Goal: Task Accomplishment & Management: Use online tool/utility

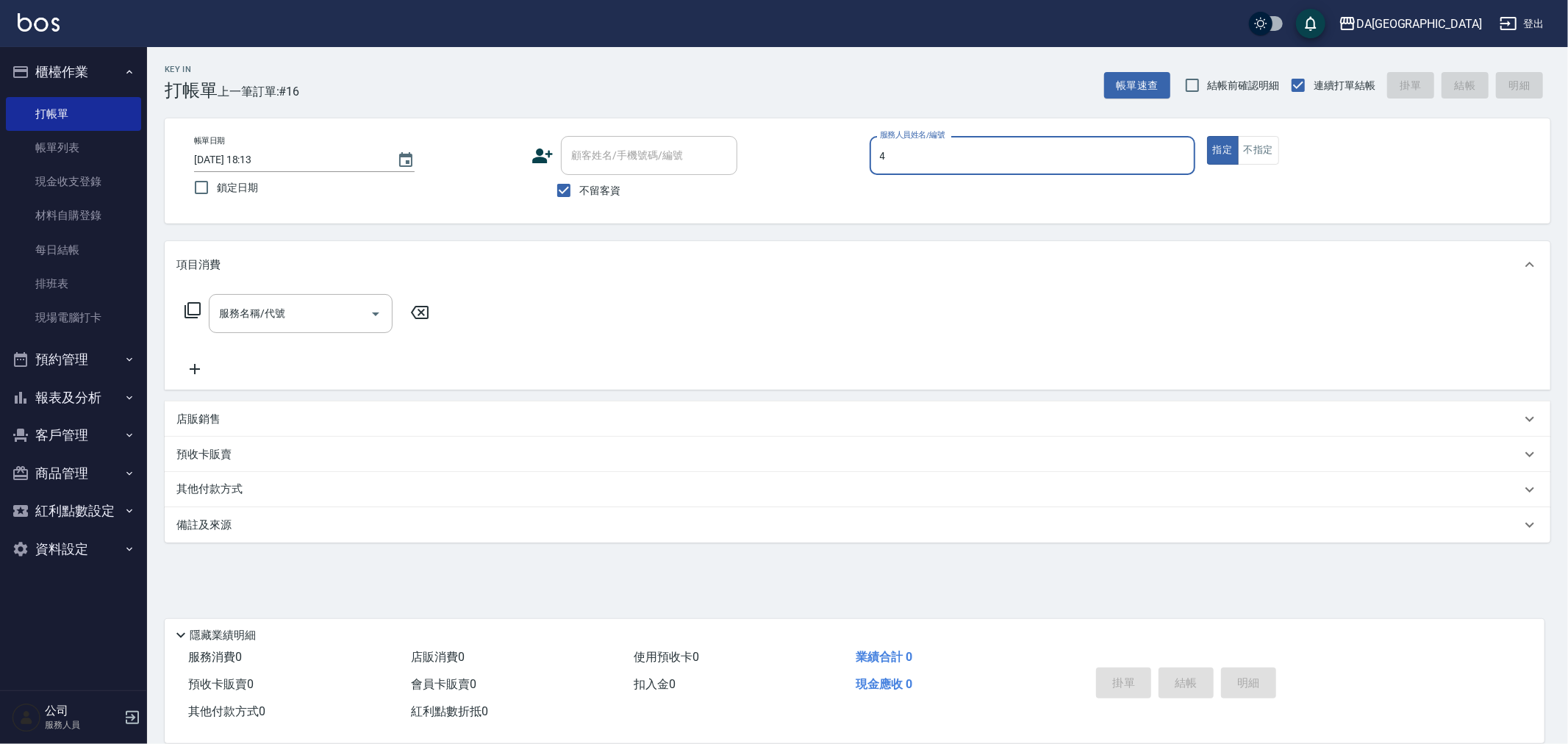
type input "LULU-4"
type button "true"
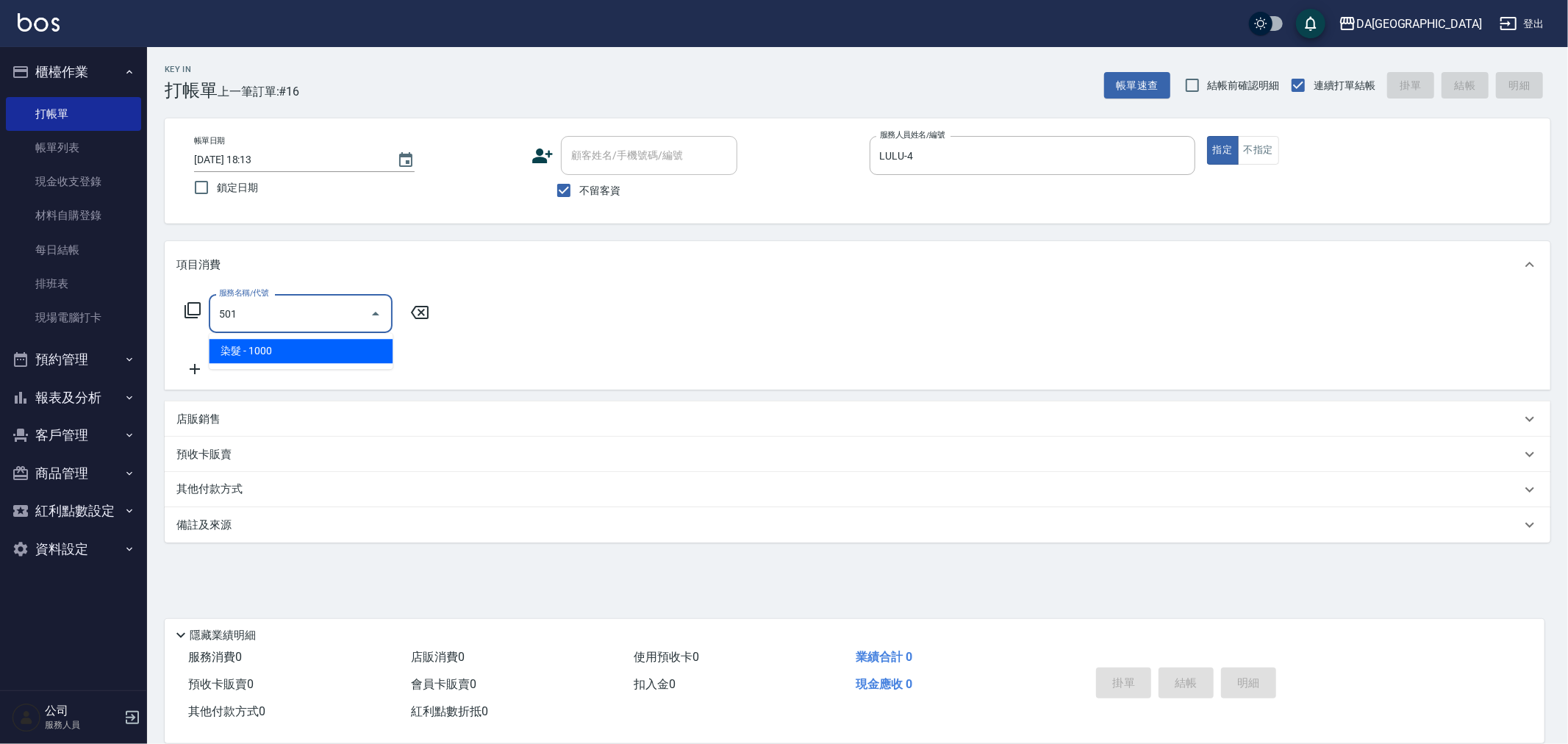
type input "染髮(501)"
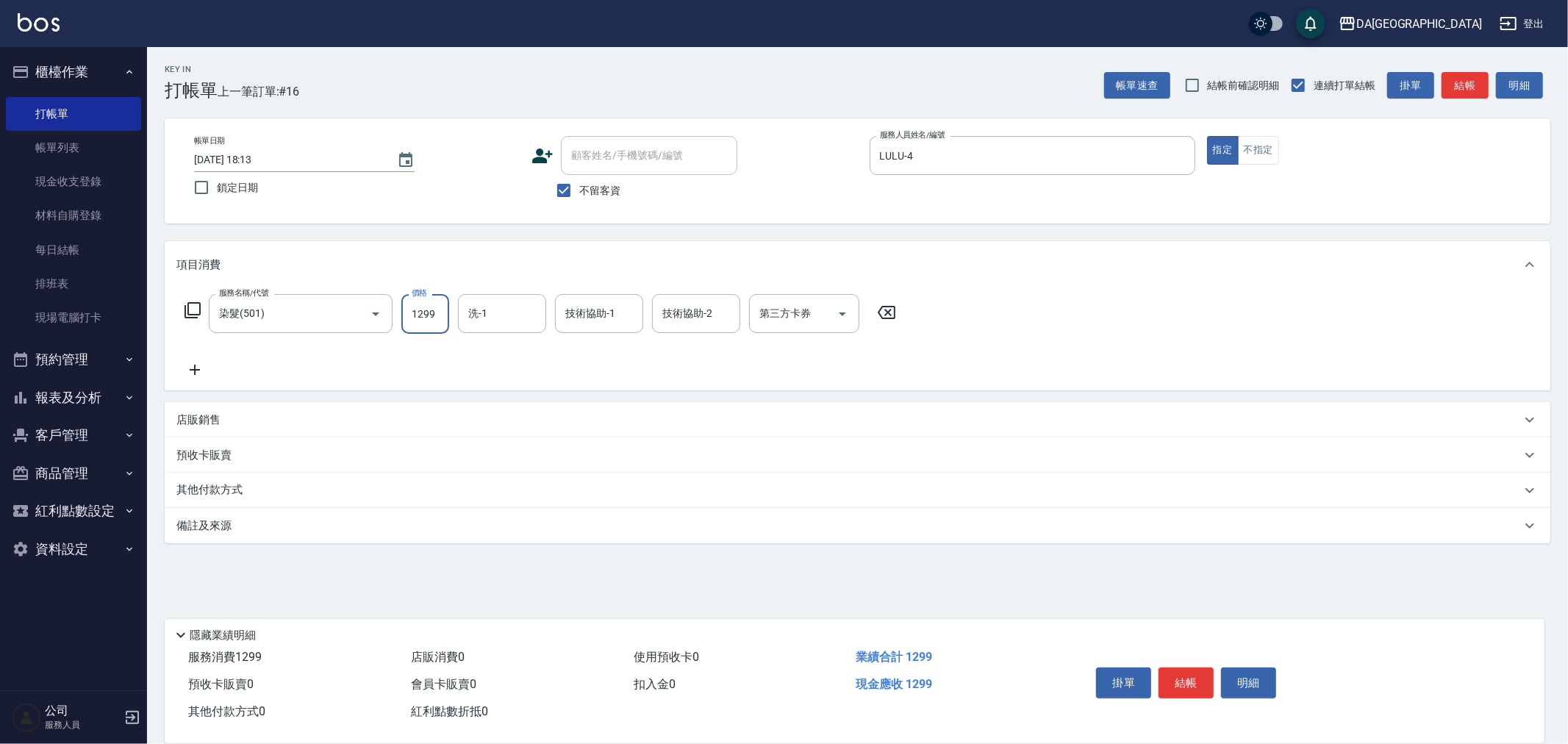
type input "1299"
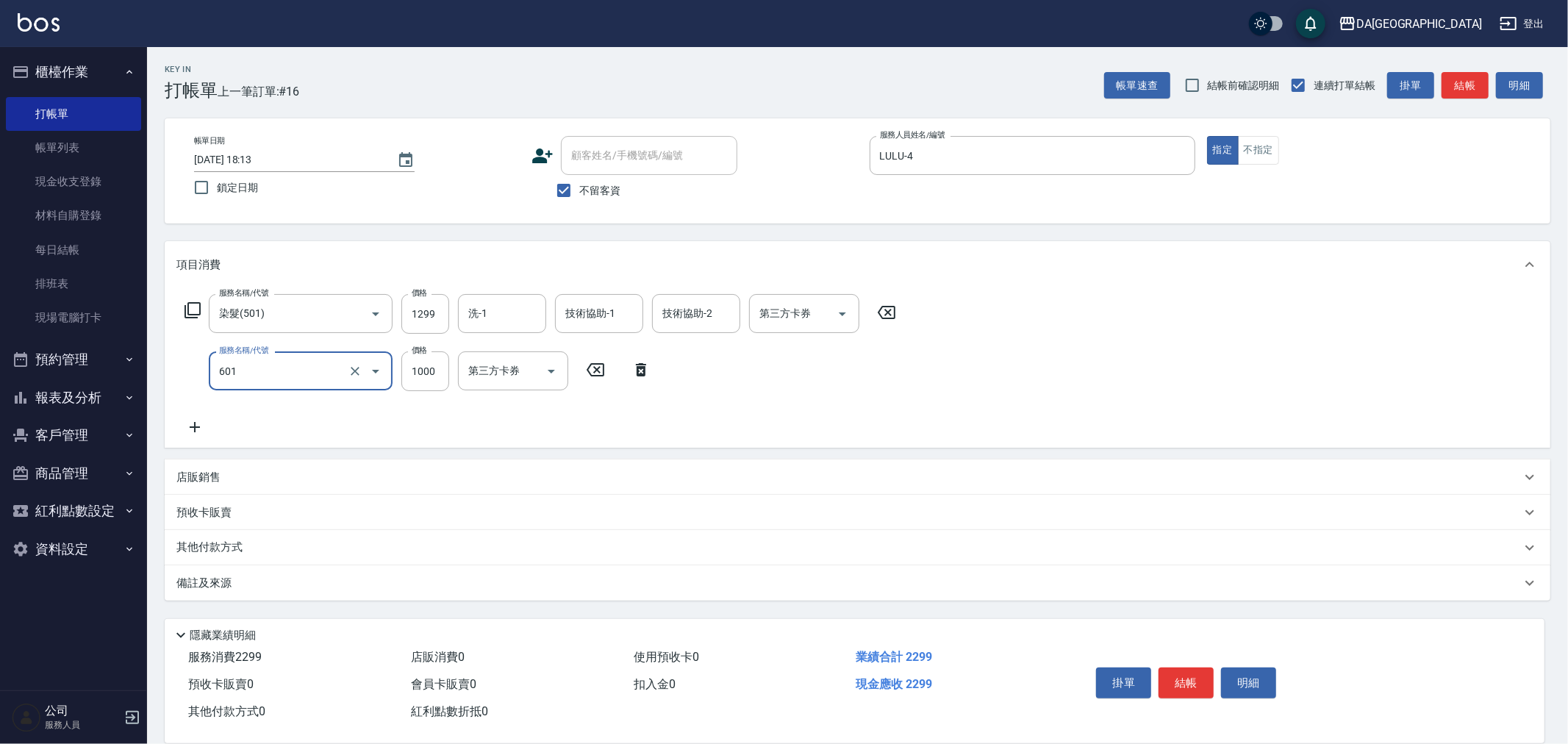
type input "自備護髮(1000上)(601)"
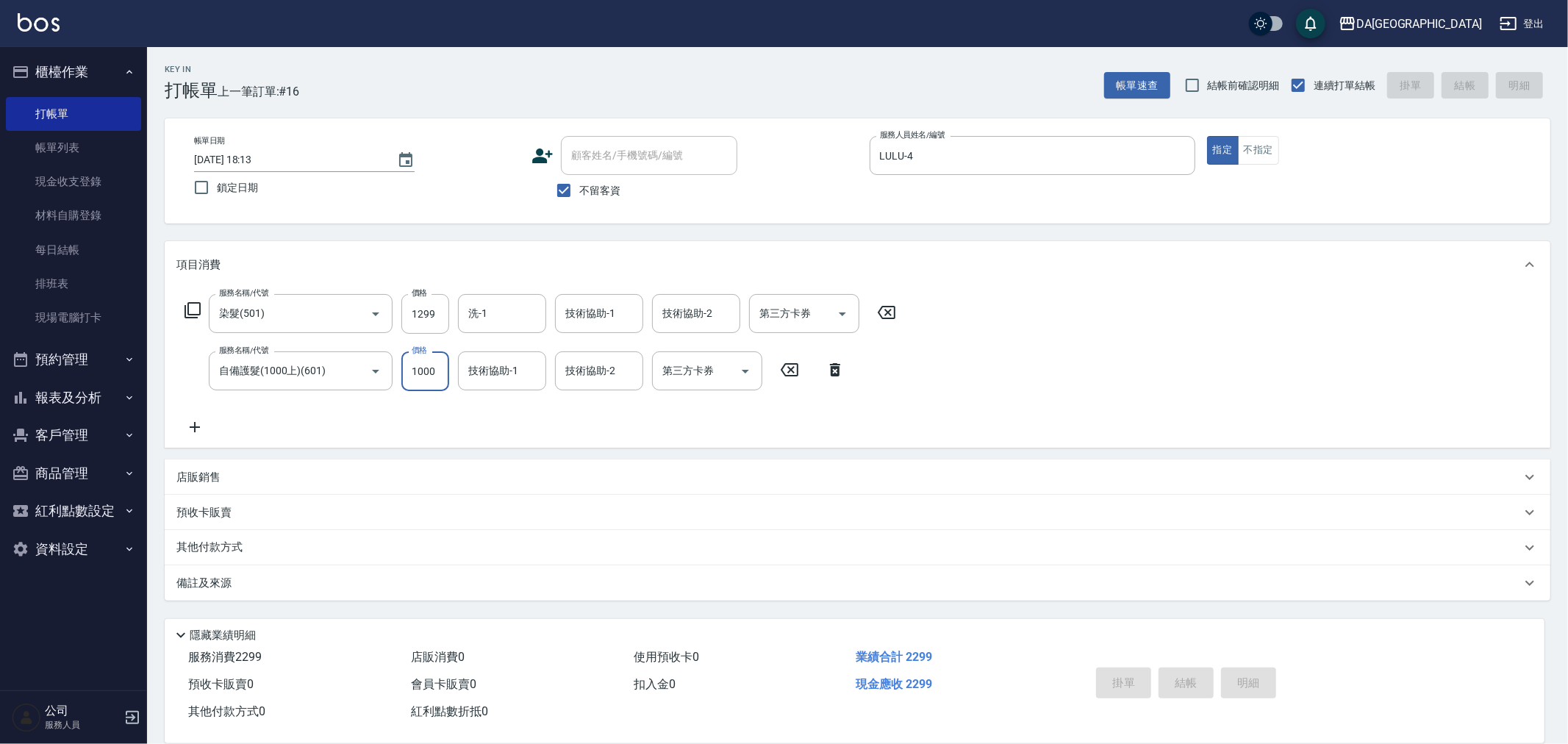
type input "[DATE] 19:33"
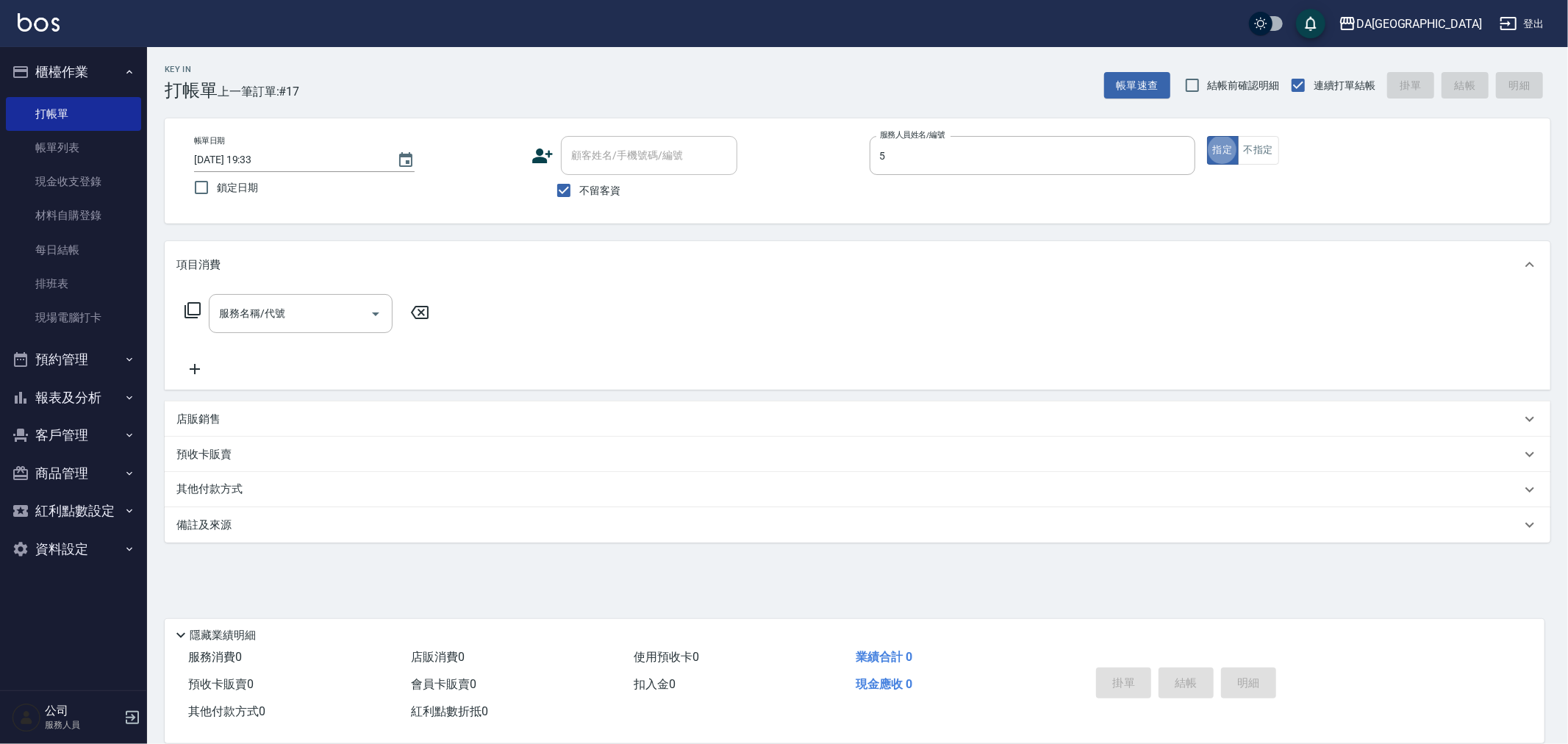
type input "Vivi-5"
type input "洗髮(201)"
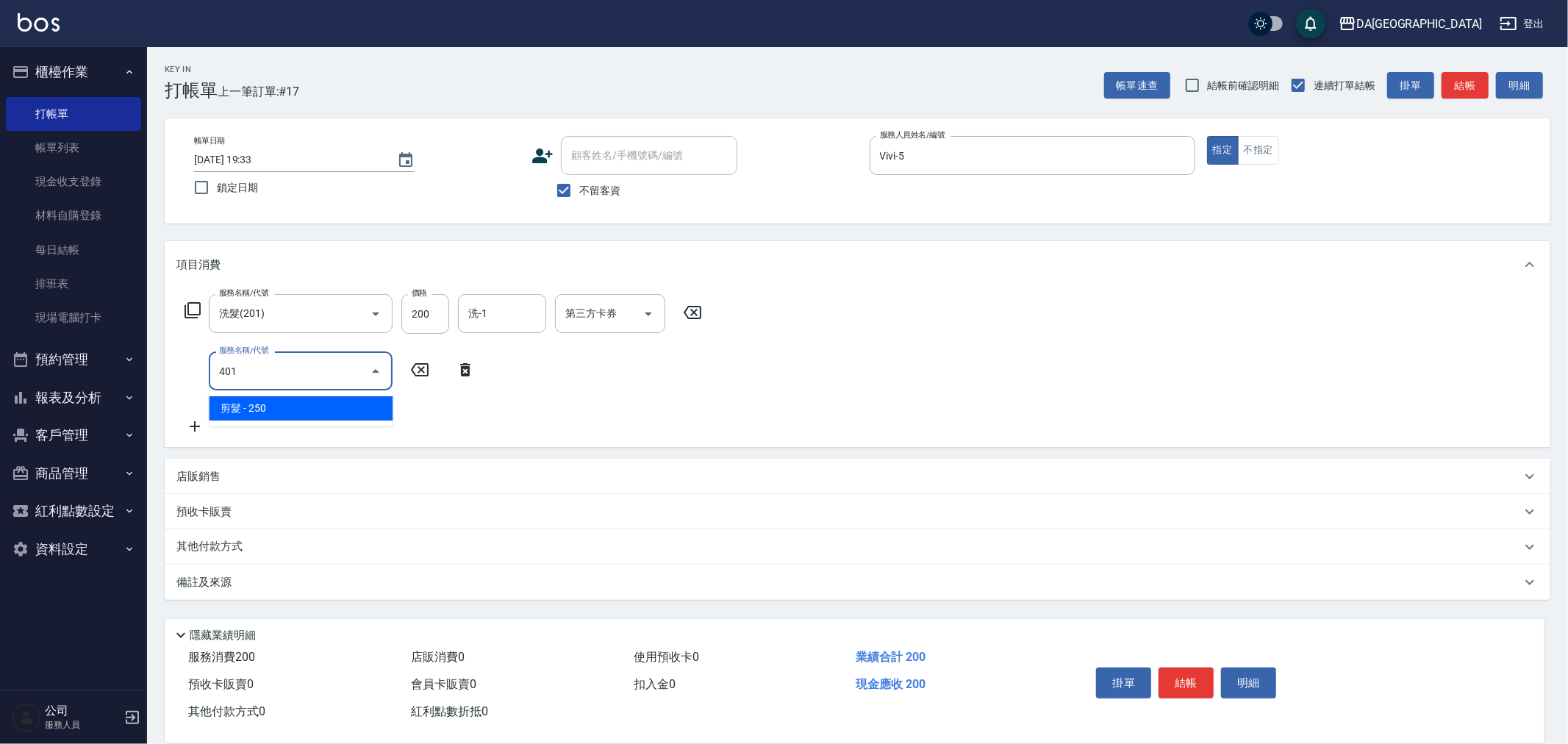
type input "剪髮(401)"
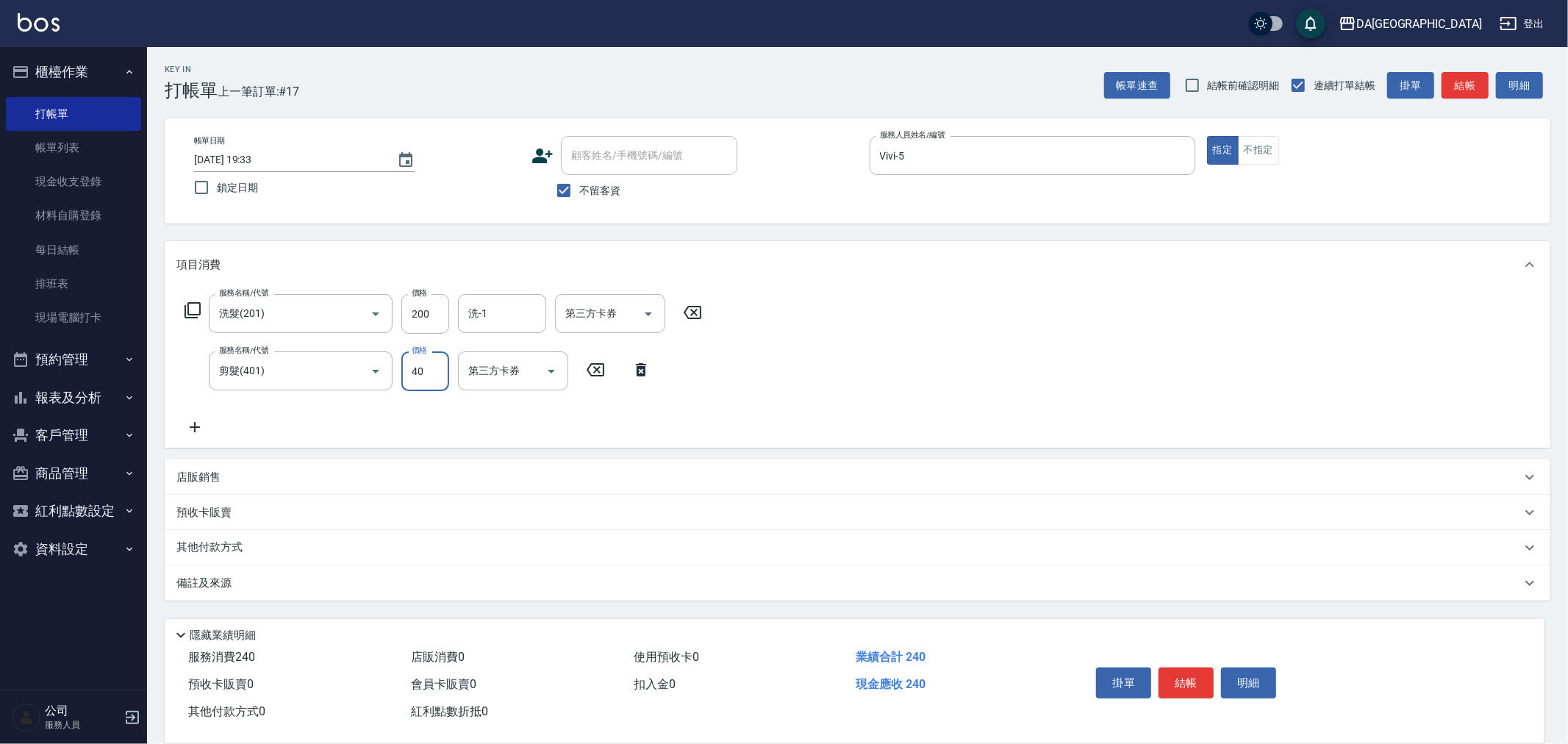
type input "400"
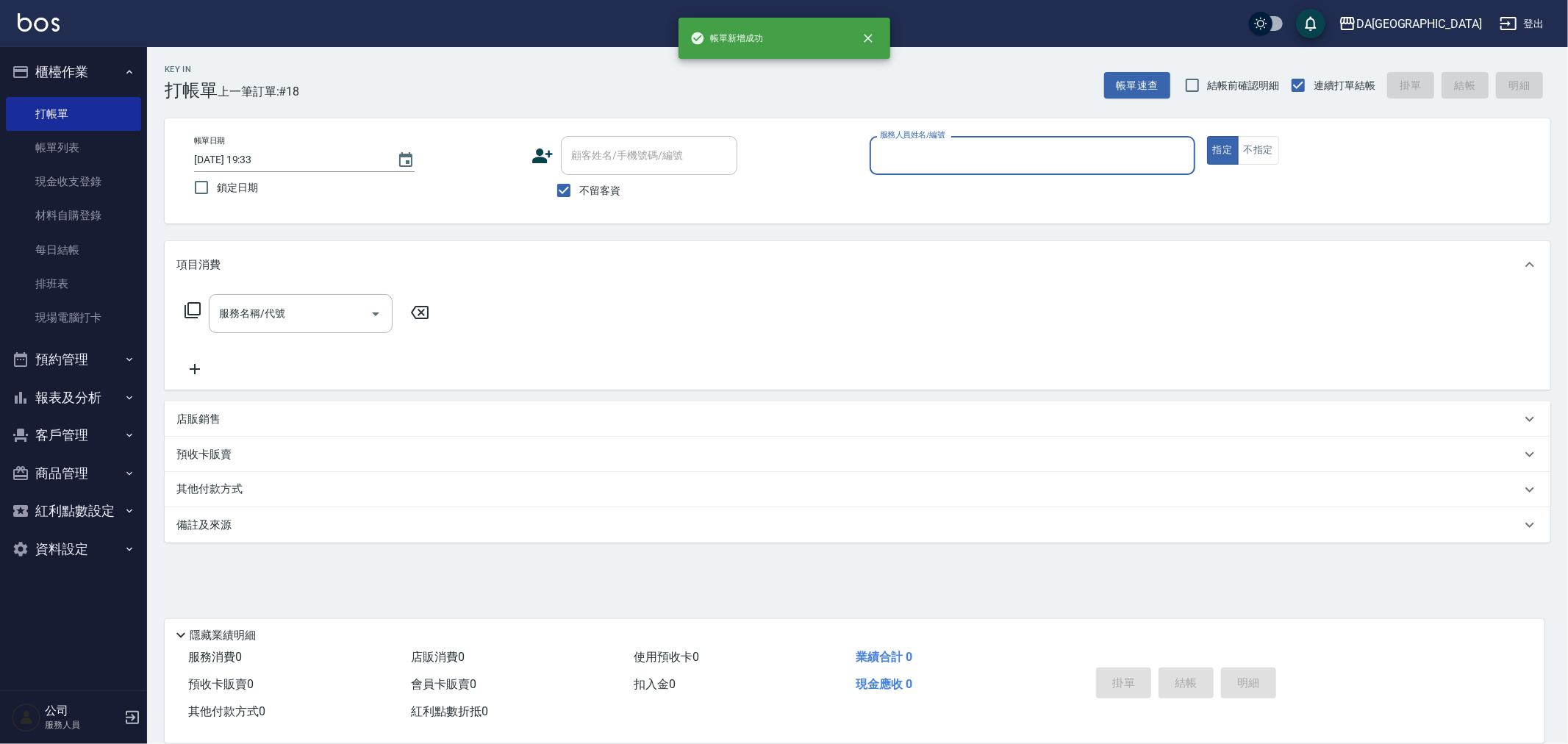
drag, startPoint x: 77, startPoint y: 142, endPoint x: 353, endPoint y: 373, distance: 359.9
click at [77, 143] on link "帳單列表" at bounding box center [73, 148] width 135 height 34
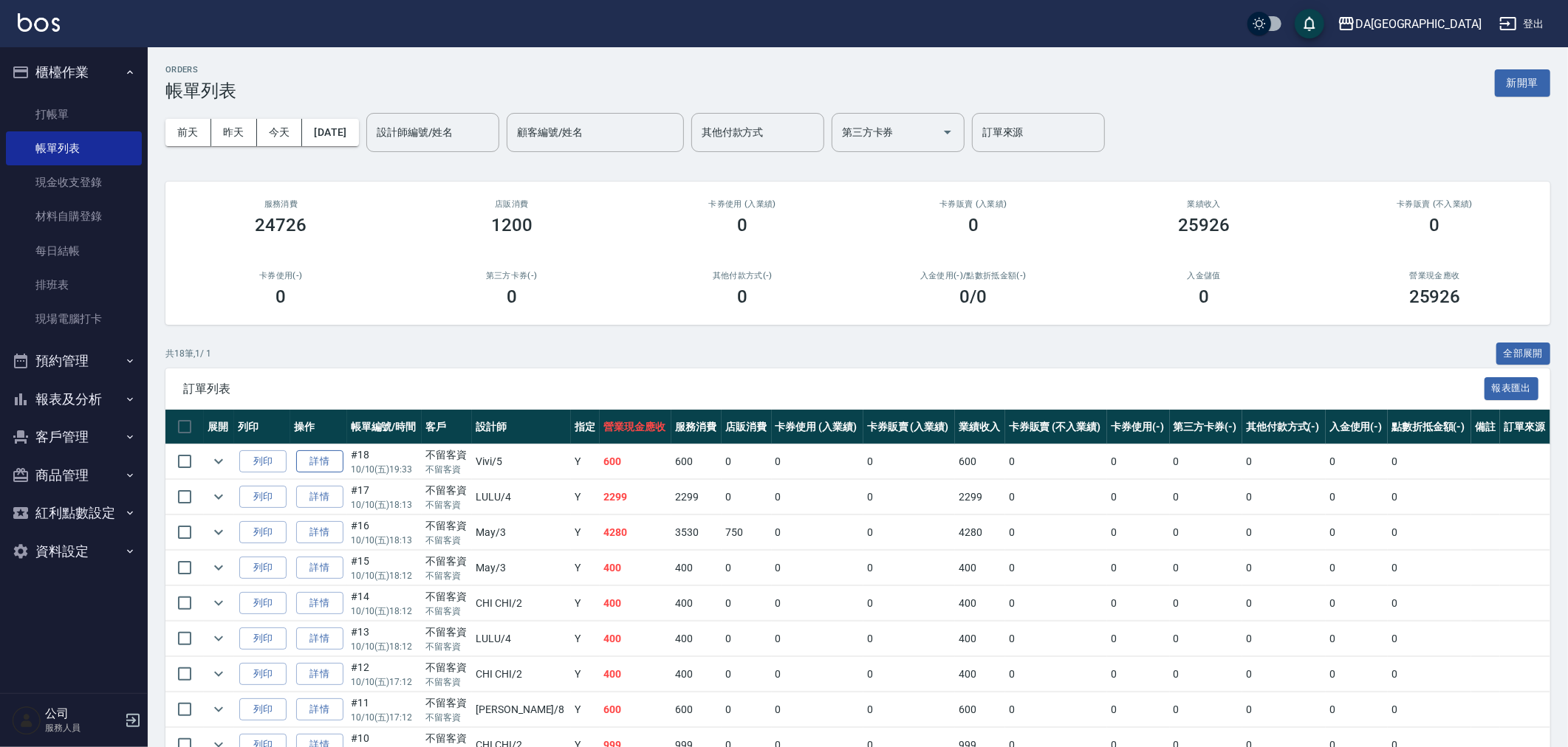
click at [321, 462] on link "詳情" at bounding box center [320, 462] width 47 height 23
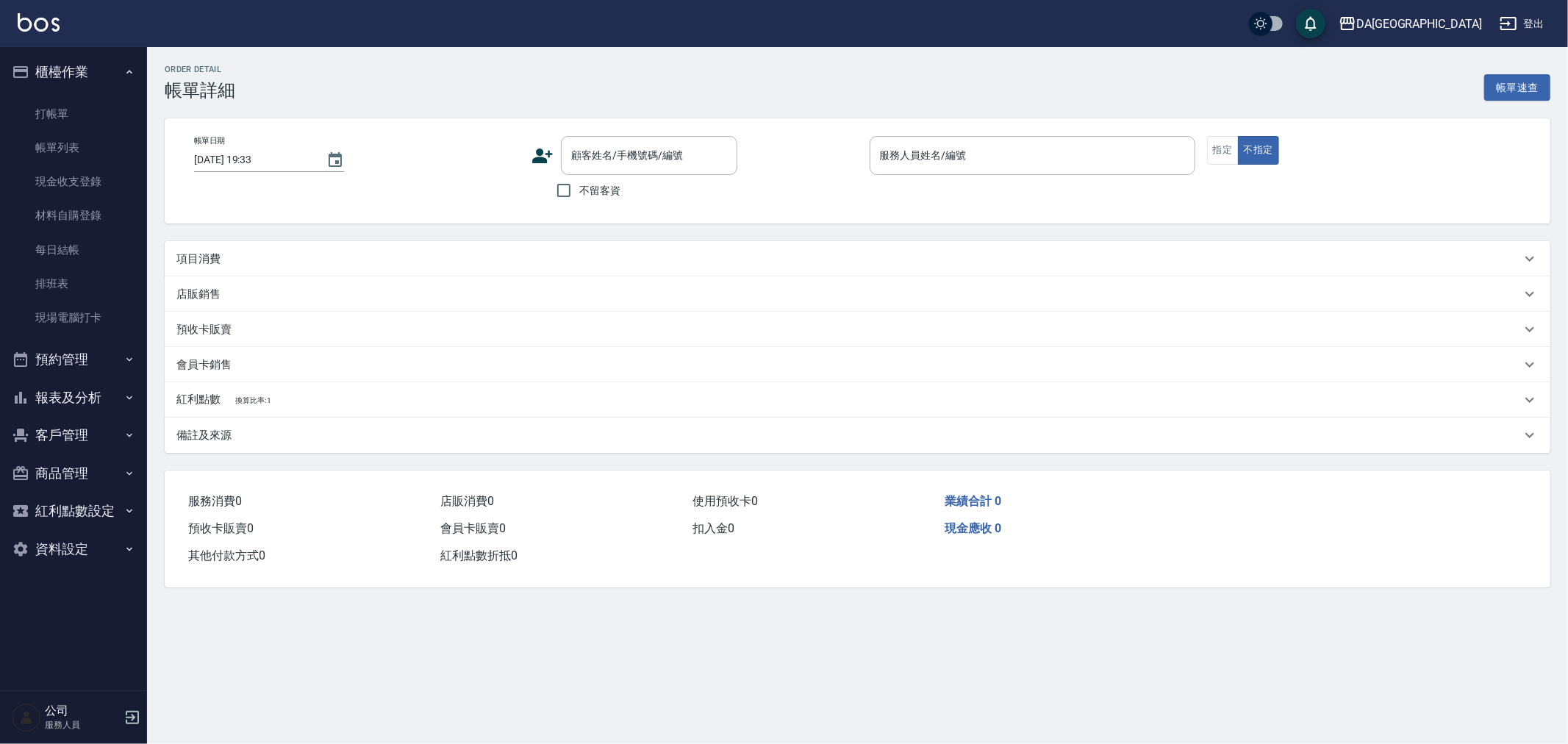
checkbox input "true"
type input "Vivi-5"
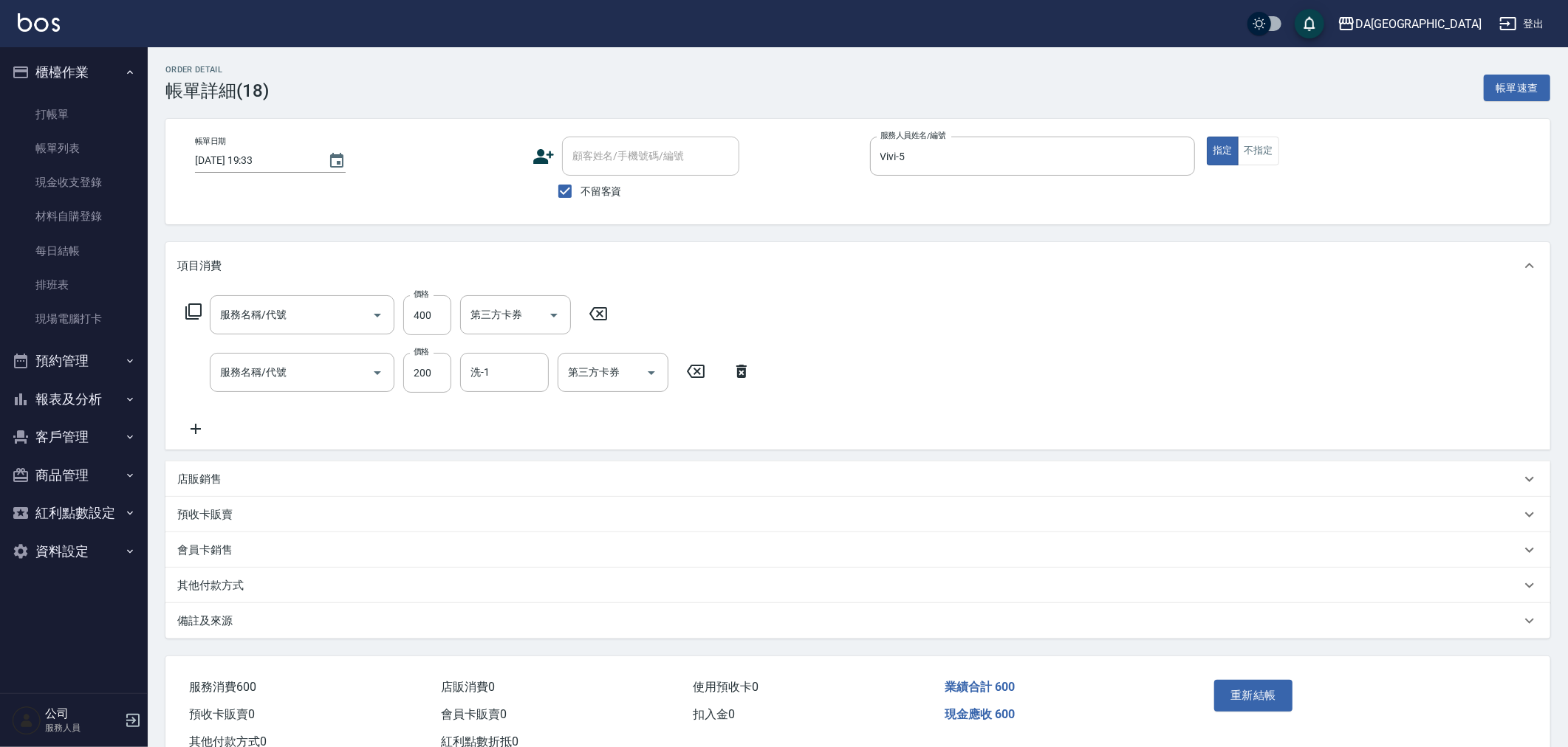
type input "剪髮(401)"
type input "洗髮(201)"
click at [311, 376] on input "洗髮(201)" at bounding box center [281, 372] width 130 height 26
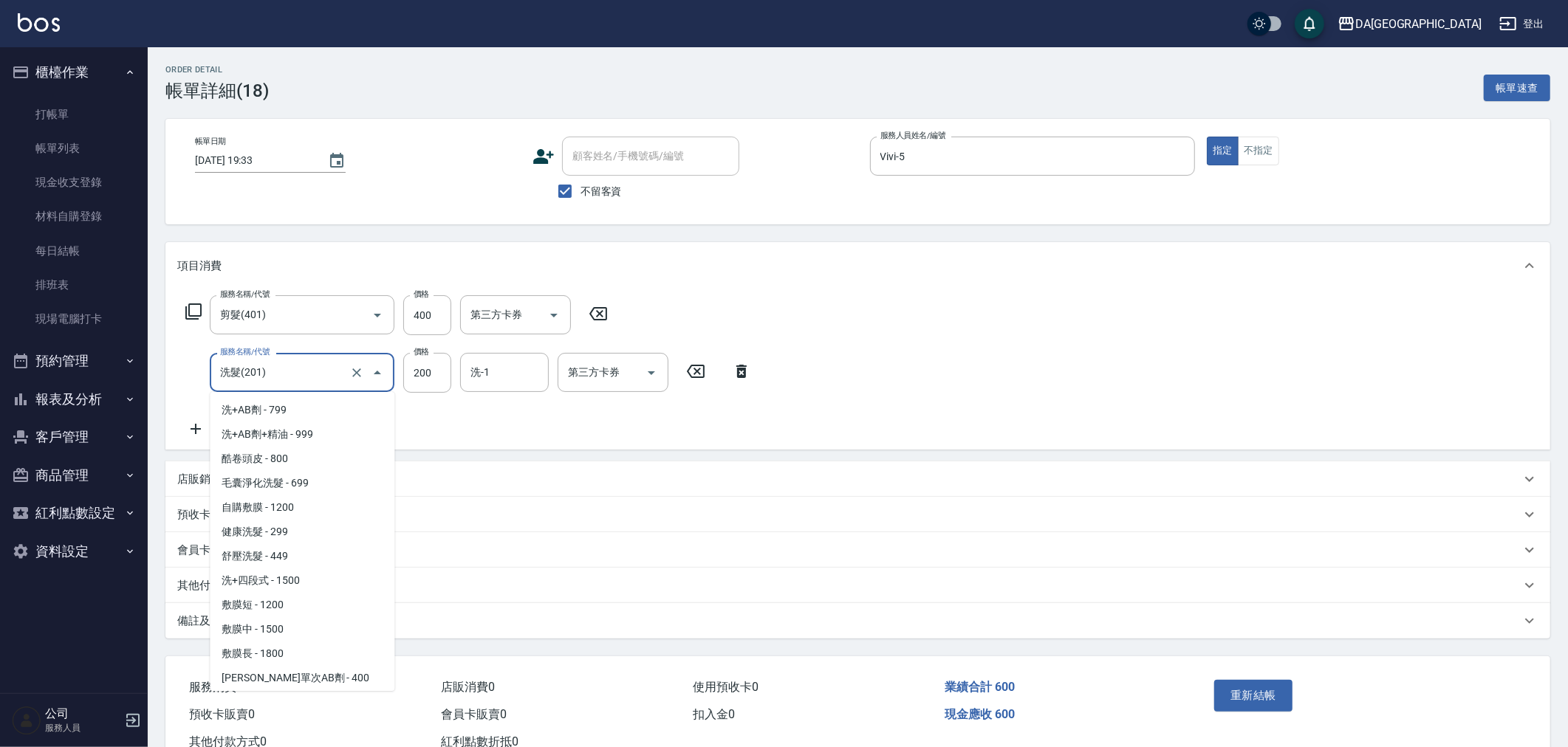
scroll to position [331, 0]
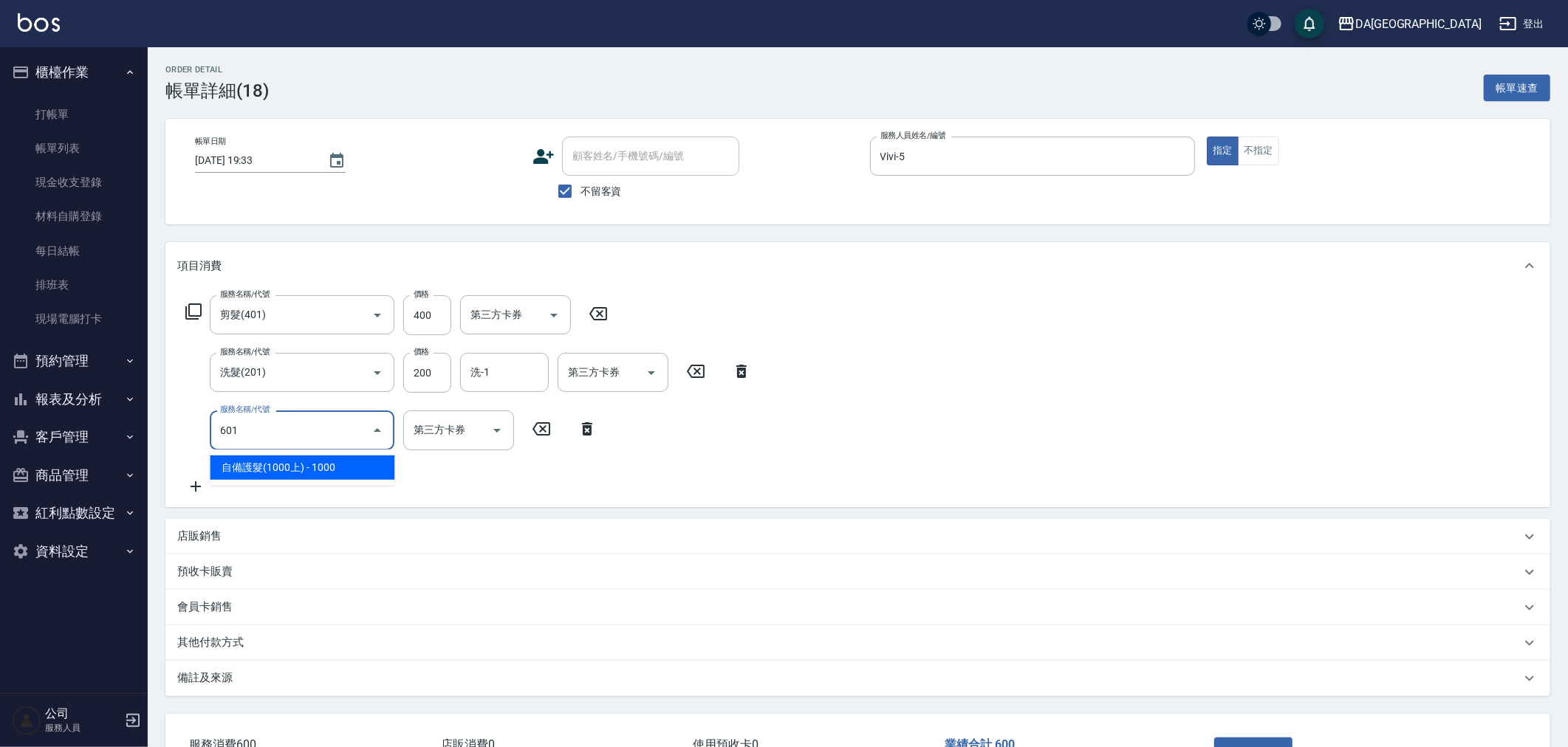
type input "自備護髮(1000上)(601)"
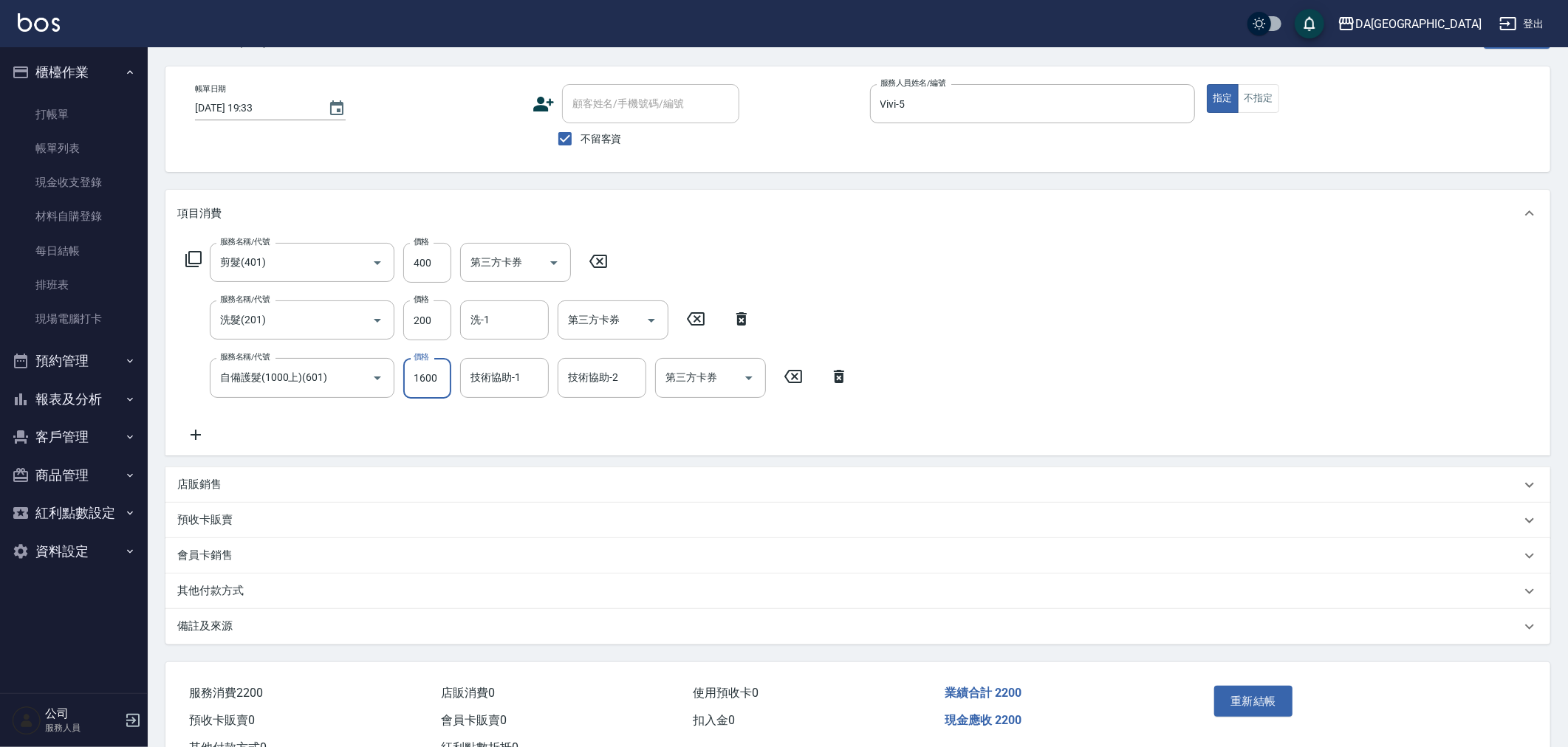
scroll to position [106, 0]
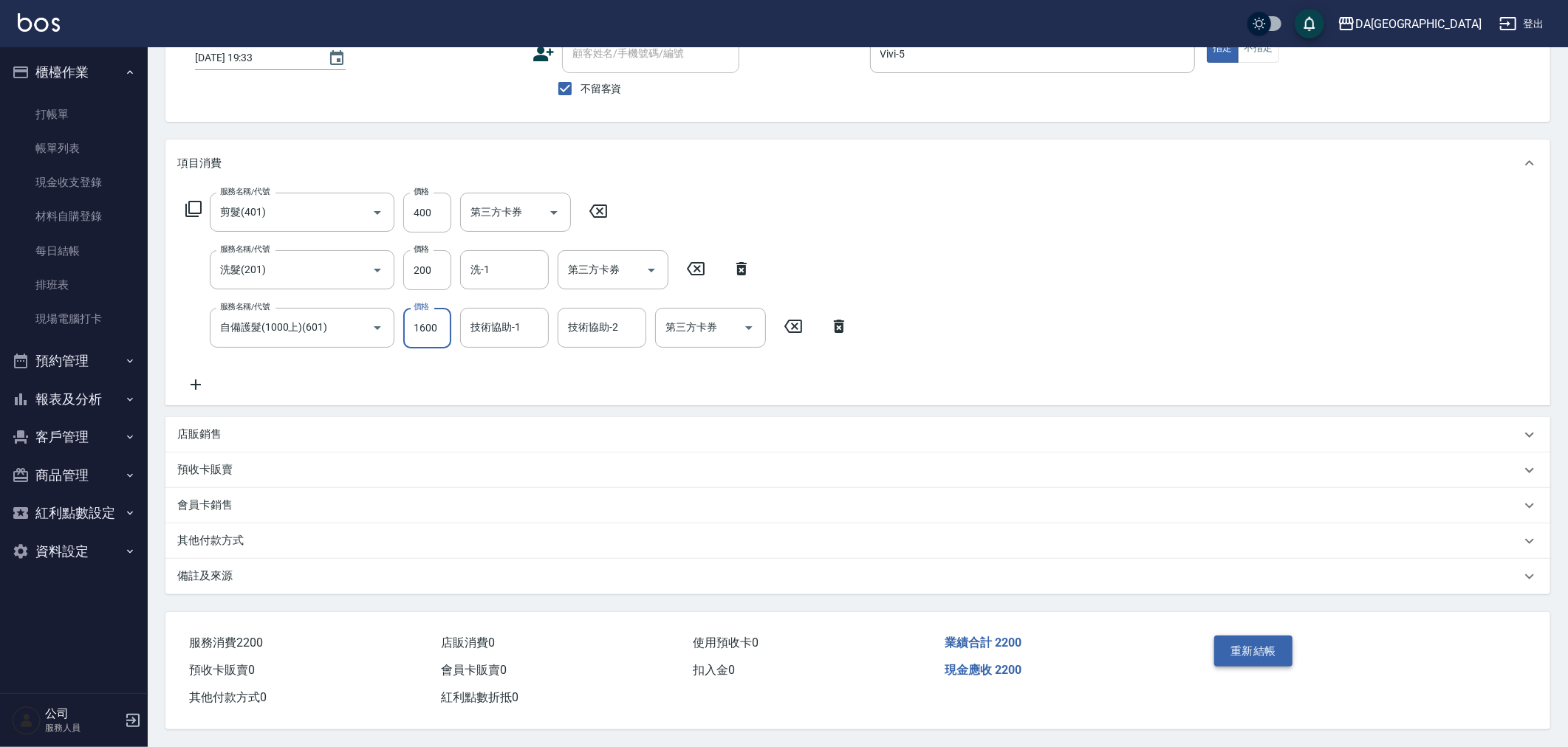
type input "1600"
click at [1244, 643] on button "重新結帳" at bounding box center [1253, 650] width 79 height 31
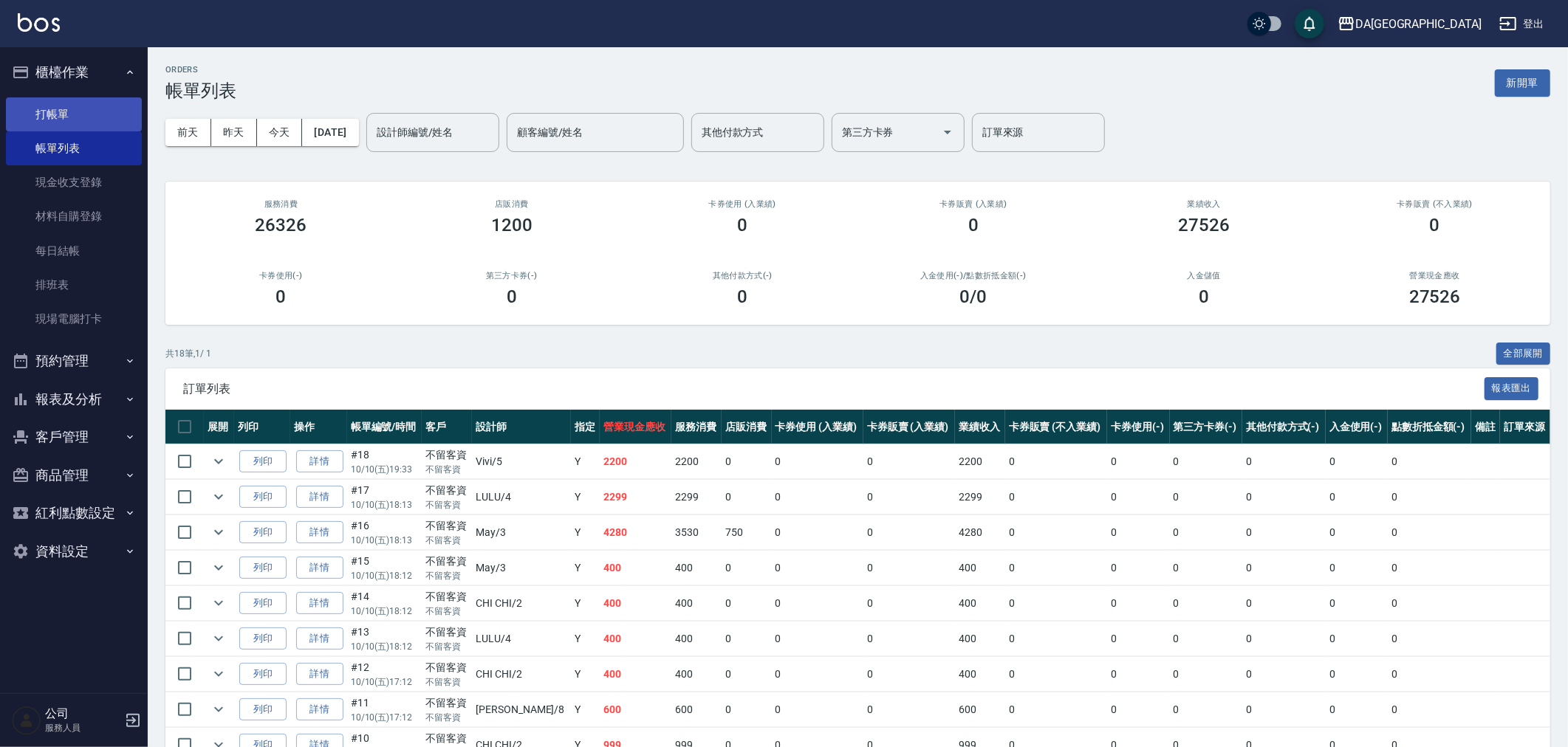
click at [75, 107] on link "打帳單" at bounding box center [73, 115] width 136 height 34
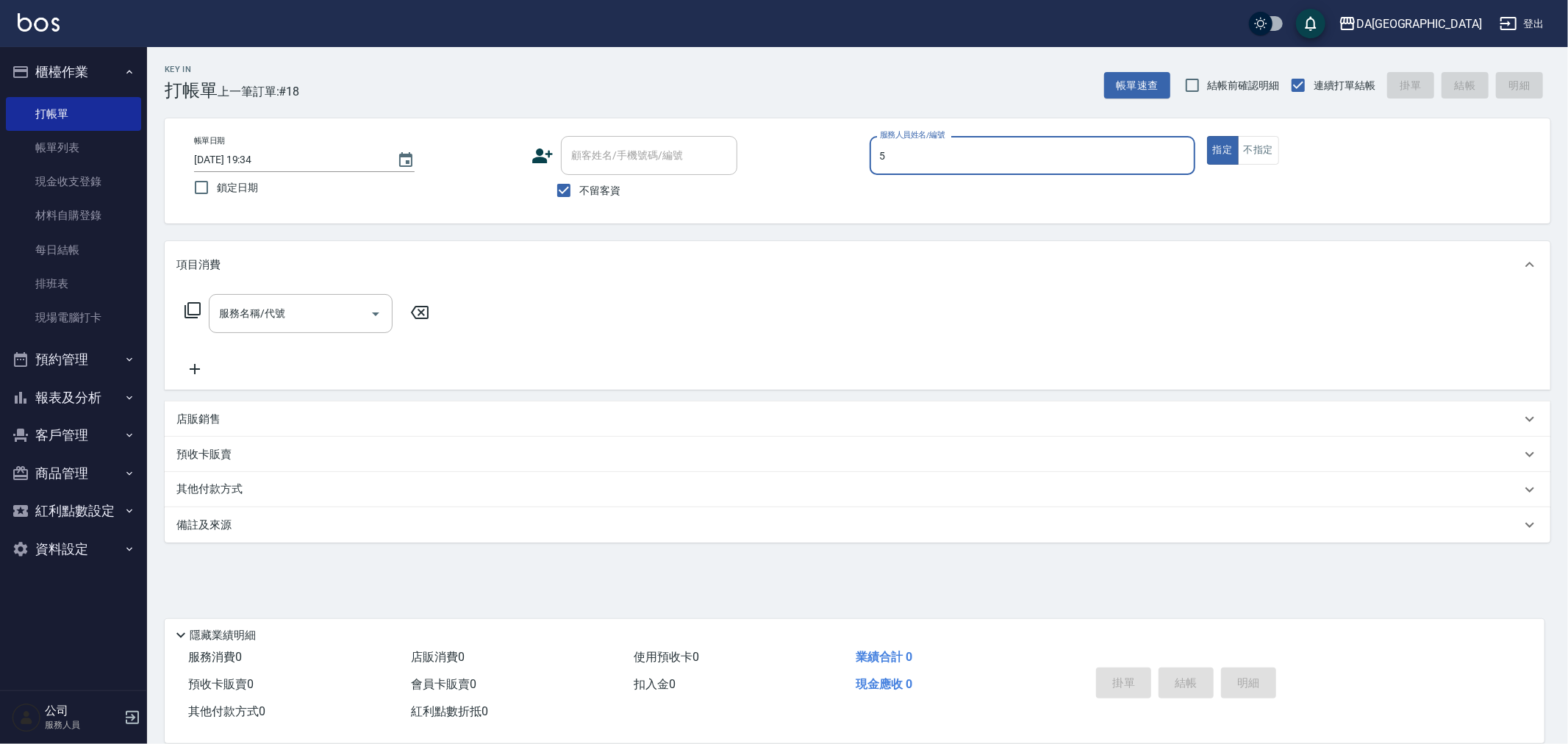
type input "Vivi-5"
type button "true"
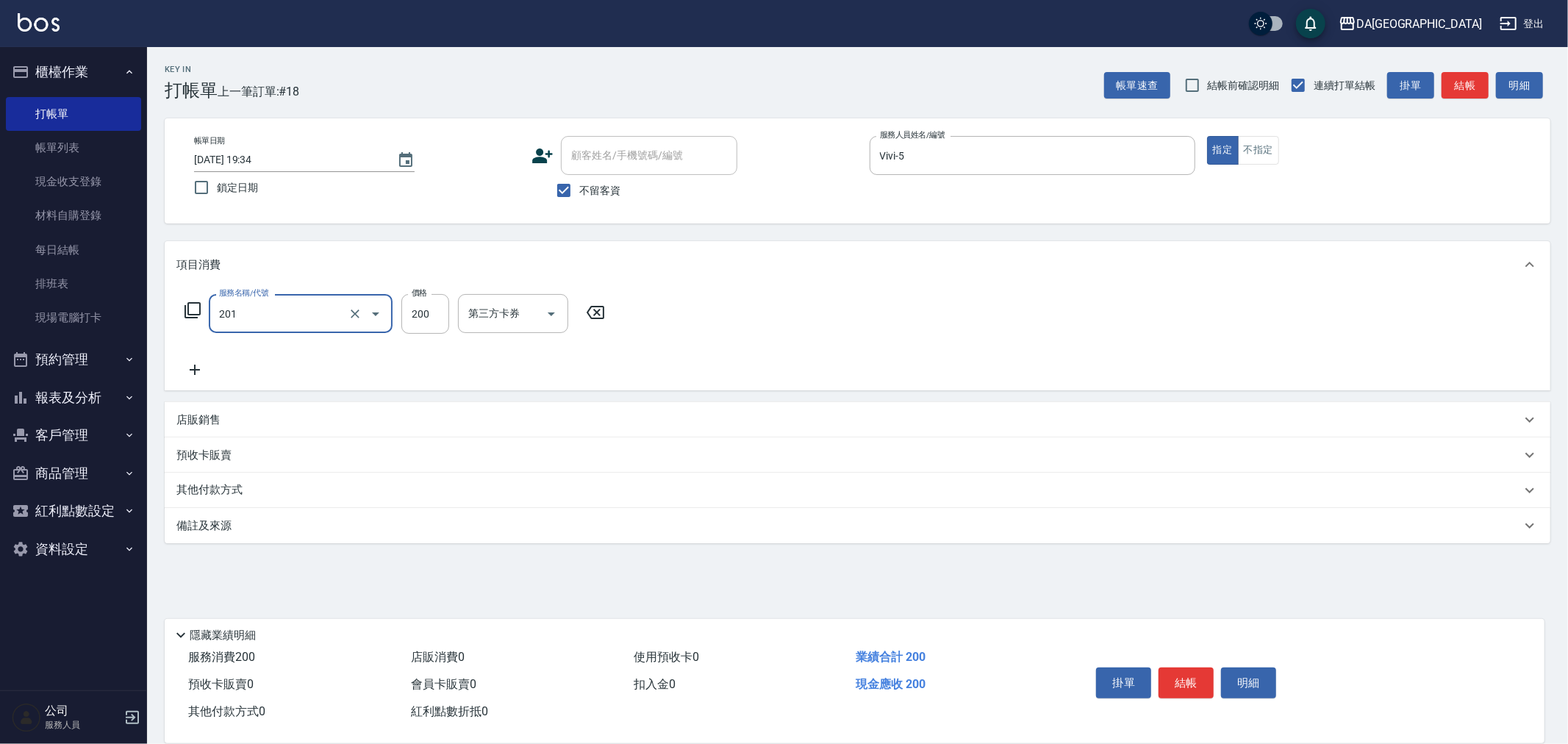
type input "洗髮(201)"
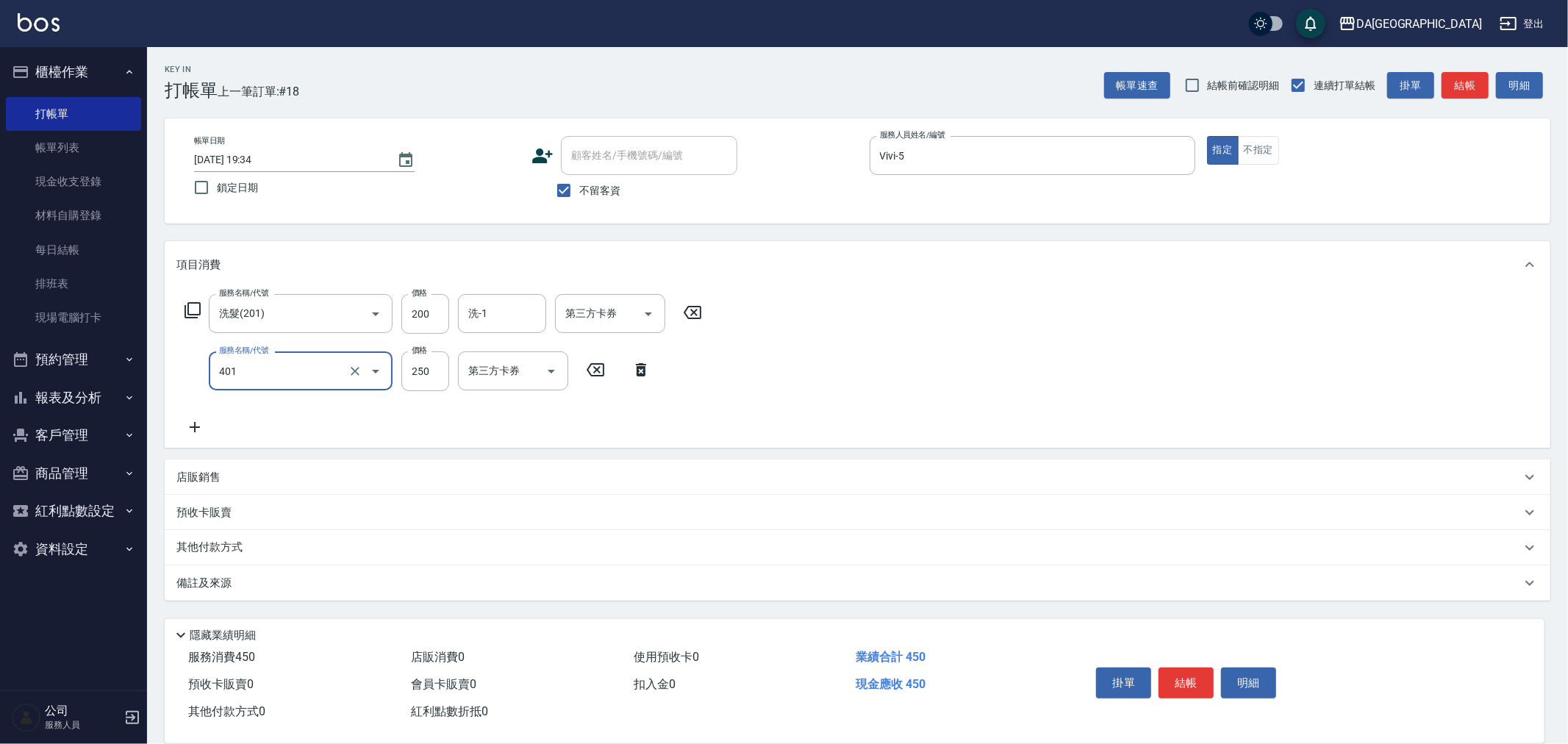
type input "剪髮(401)"
type input "300"
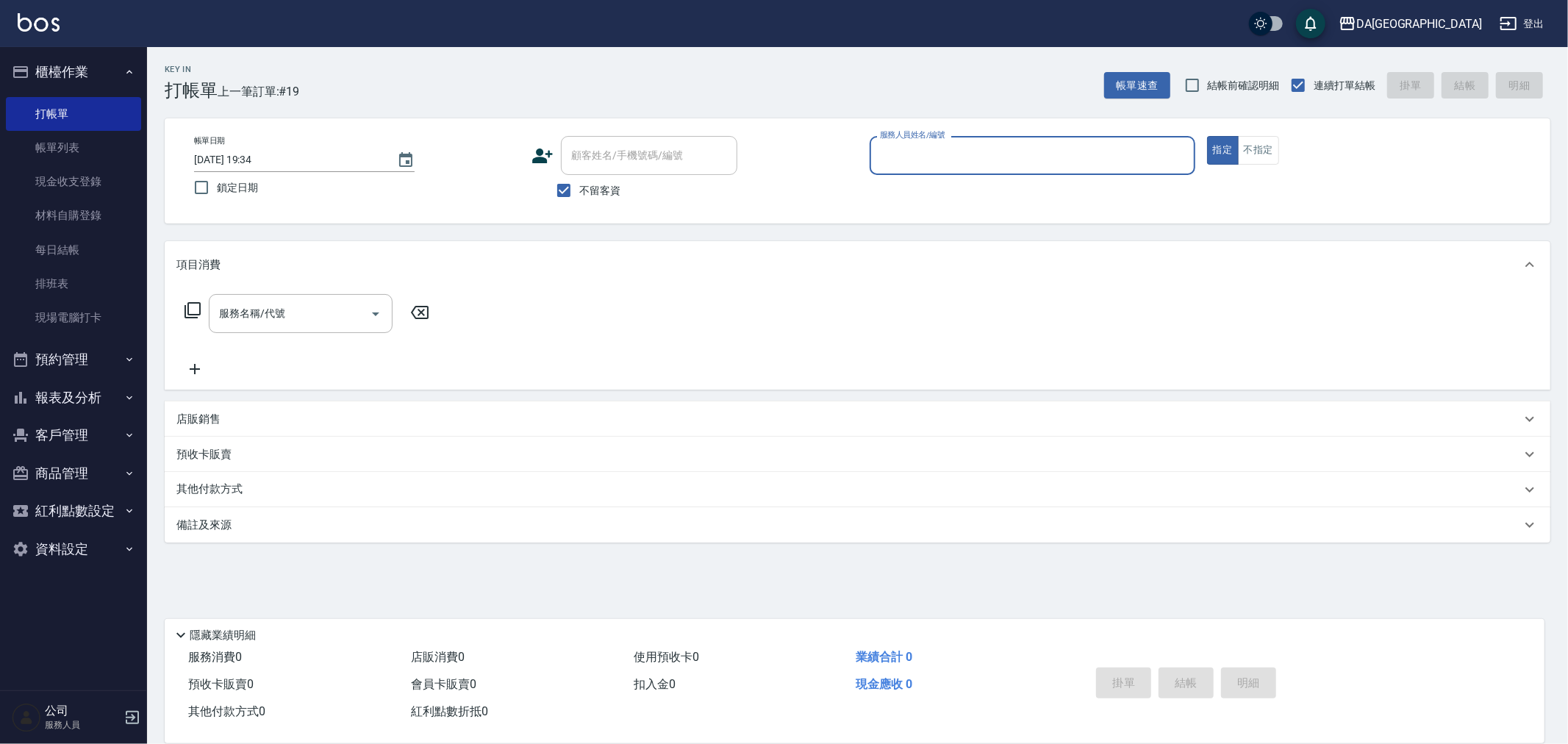
click at [603, 196] on span "不留客資" at bounding box center [600, 191] width 42 height 15
click at [579, 196] on input "不留客資" at bounding box center [564, 190] width 31 height 31
checkbox input "false"
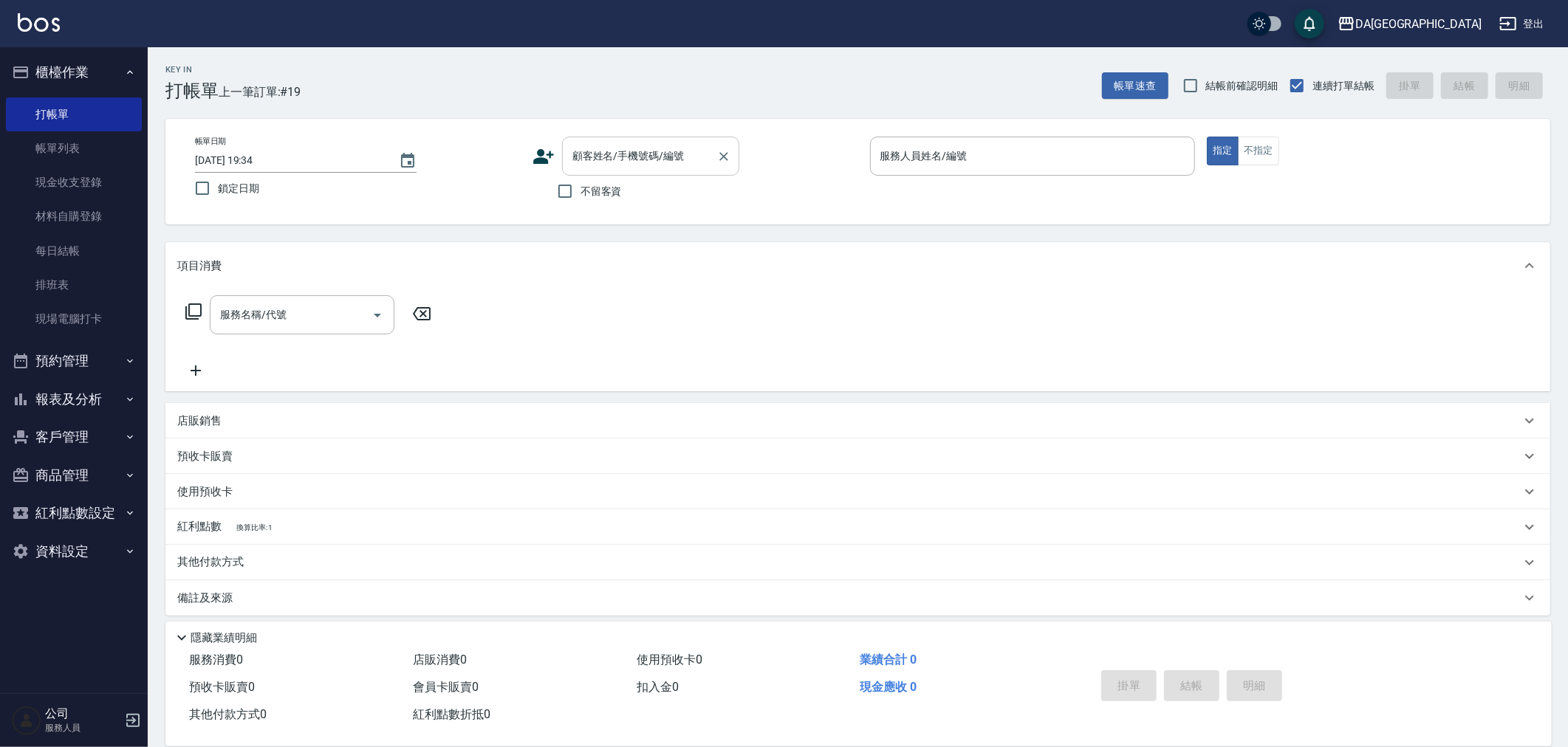
click at [614, 168] on input "顧客姓名/手機號碼/編號" at bounding box center [638, 155] width 141 height 26
type input "[PERSON_NAME]/0903915969/null"
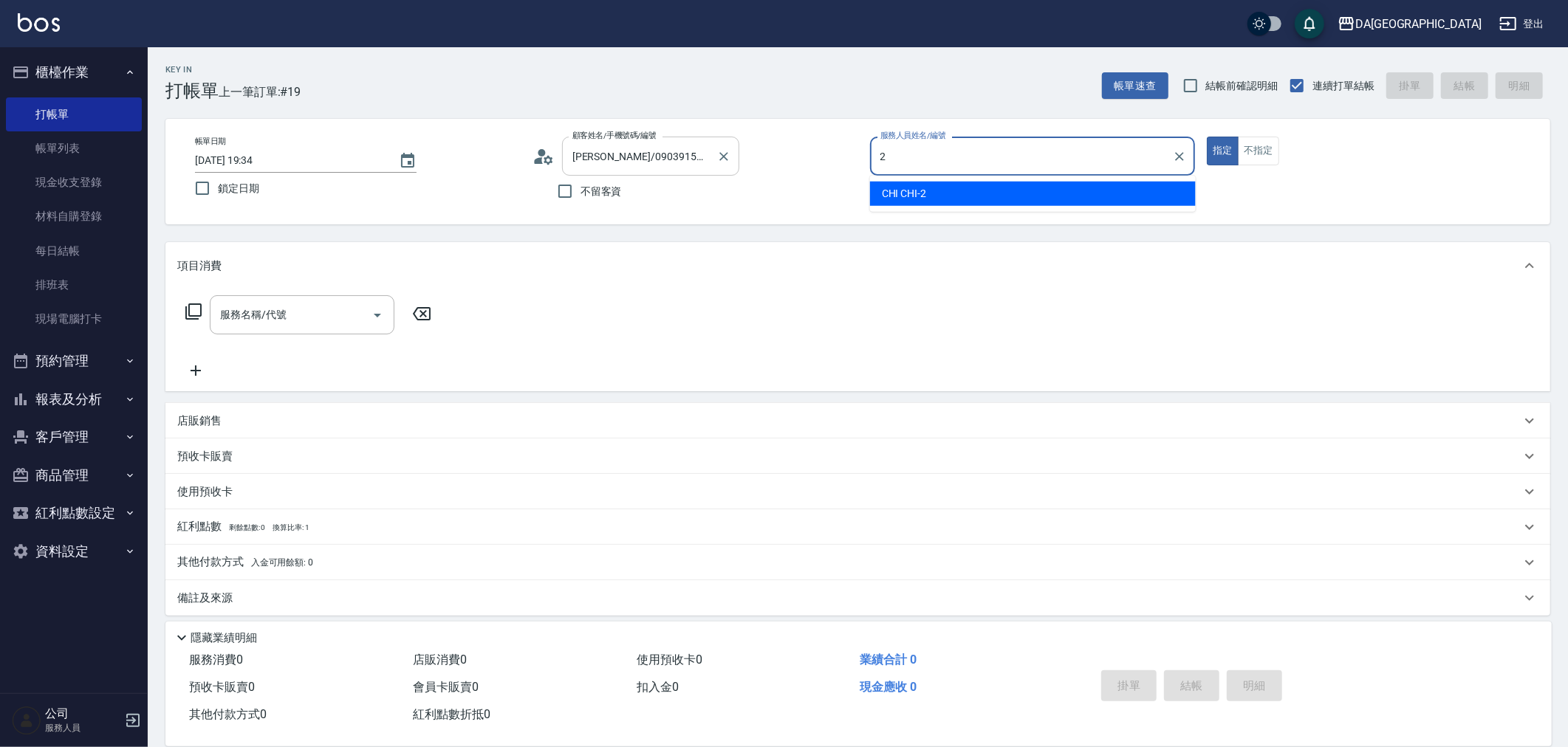
type input "CHI CHI-2"
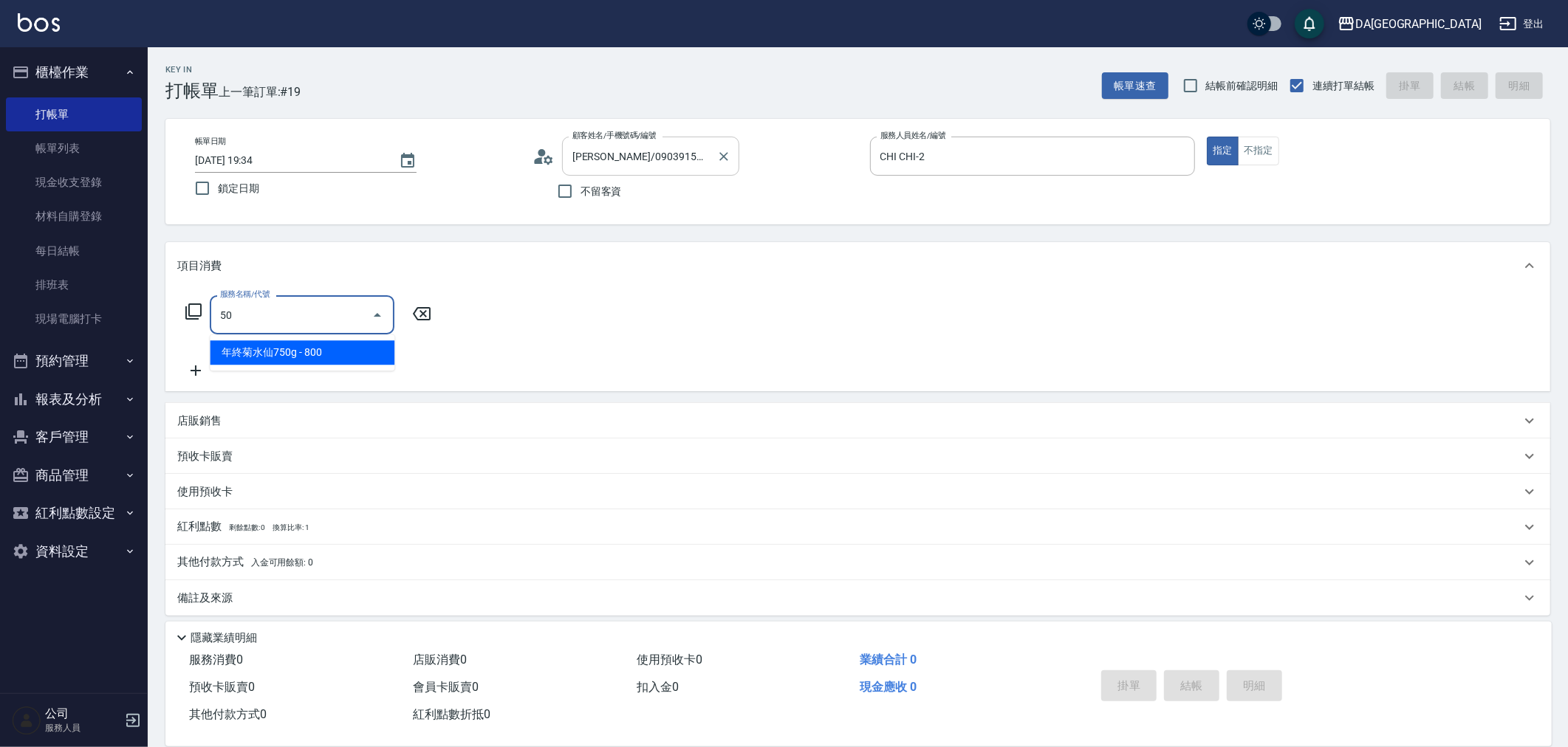
type input "501"
type input "100"
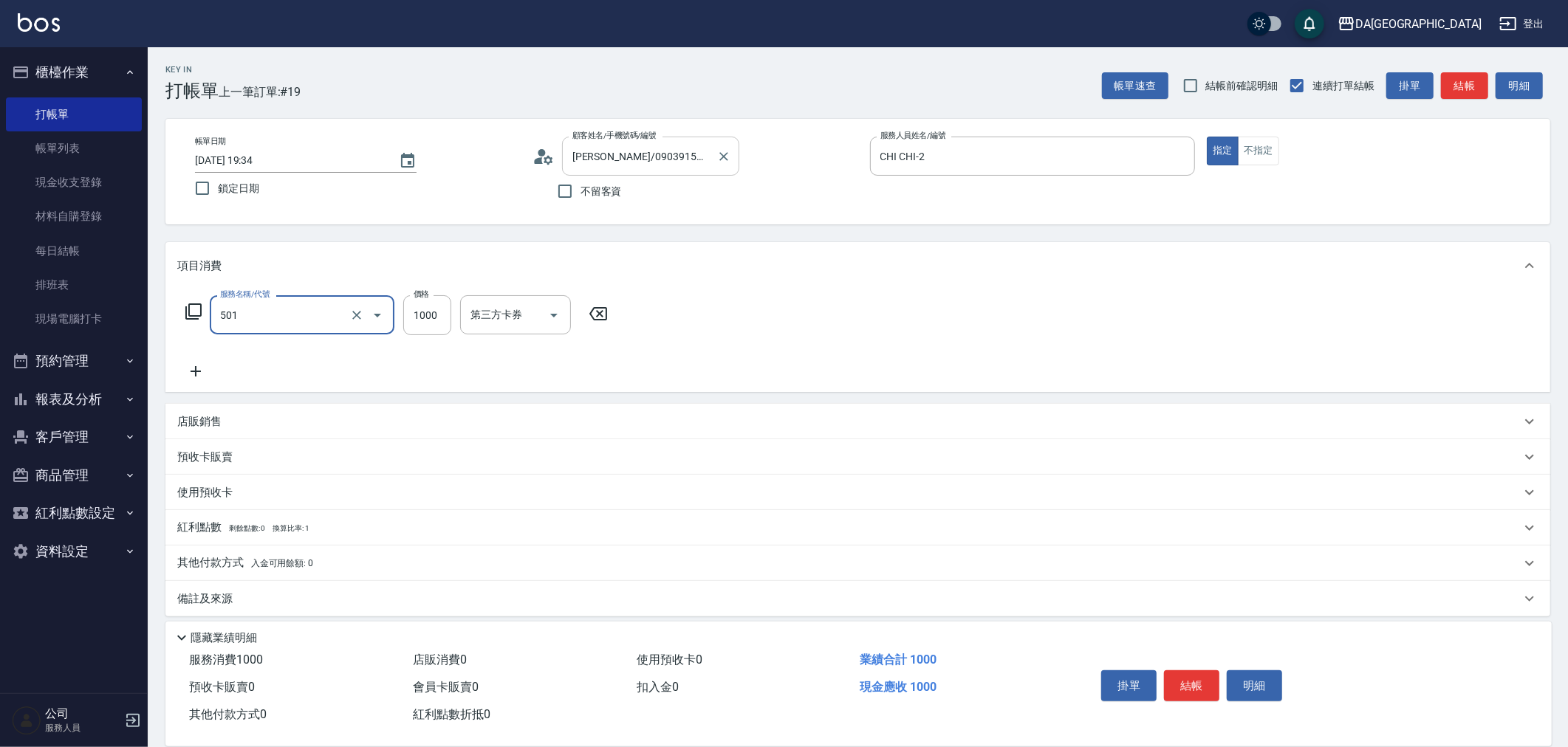
type input "染髮(501)"
type input "0"
type input "24"
type input "20"
type input "2400"
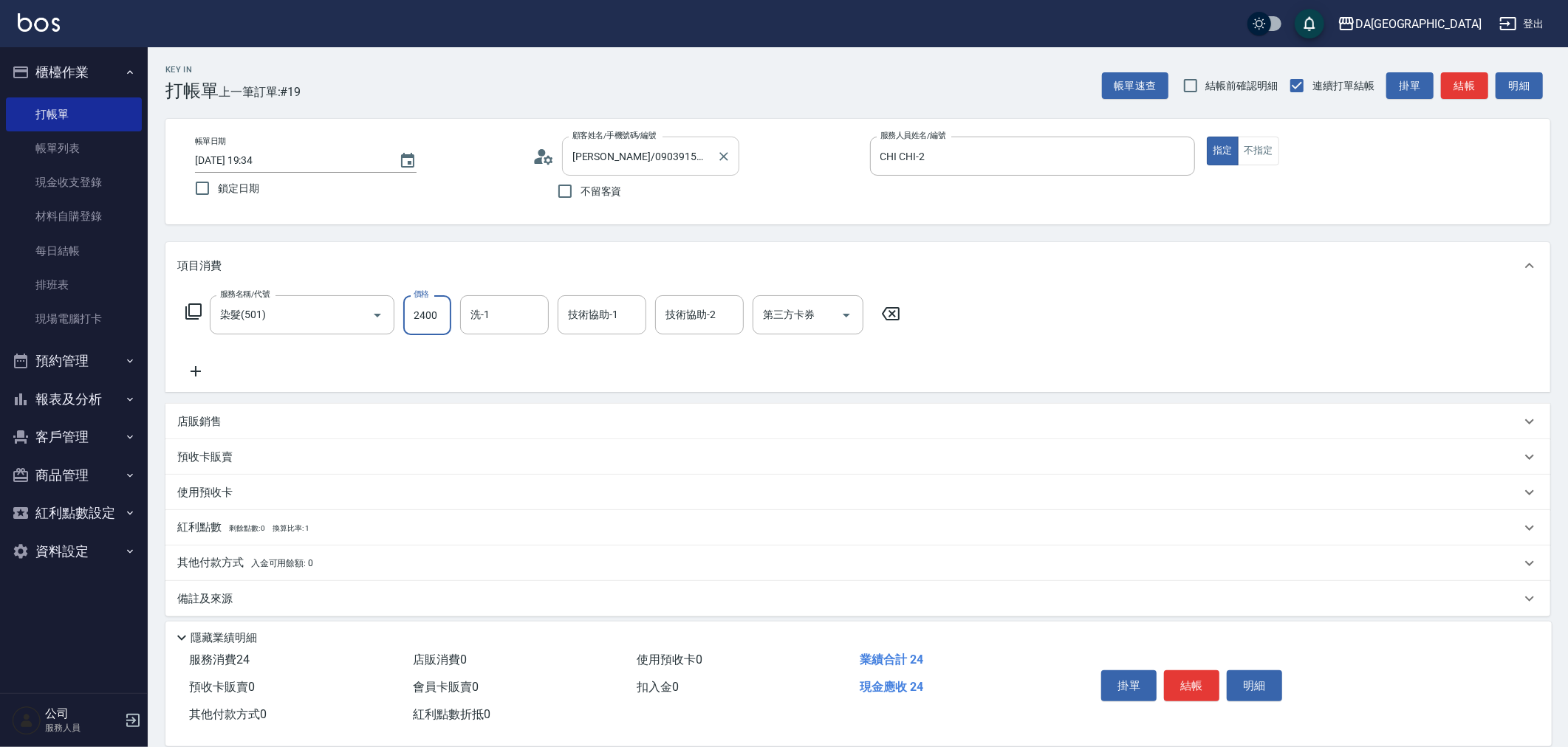
type input "240"
type input "24000"
type input "2400"
type input "24000"
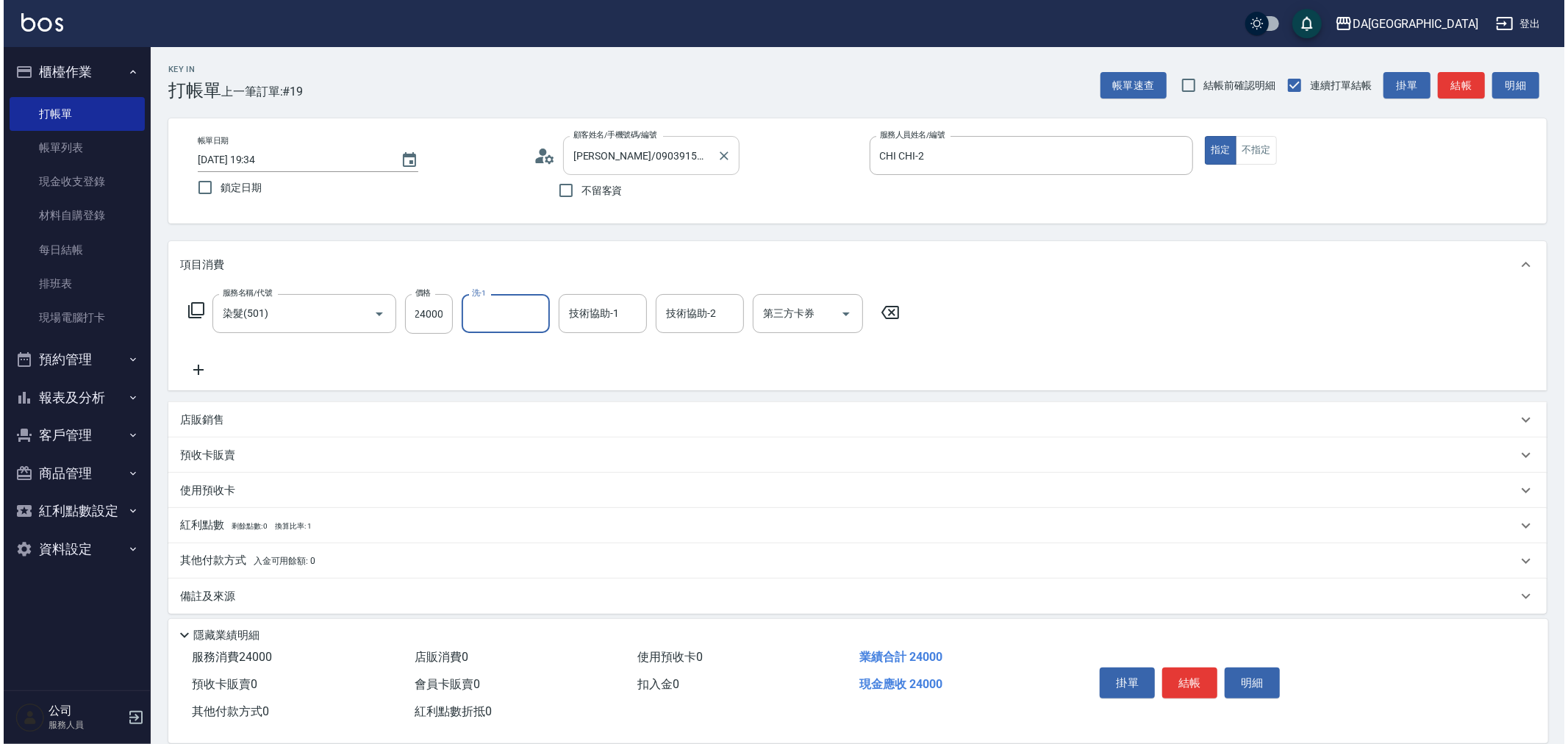
scroll to position [0, 0]
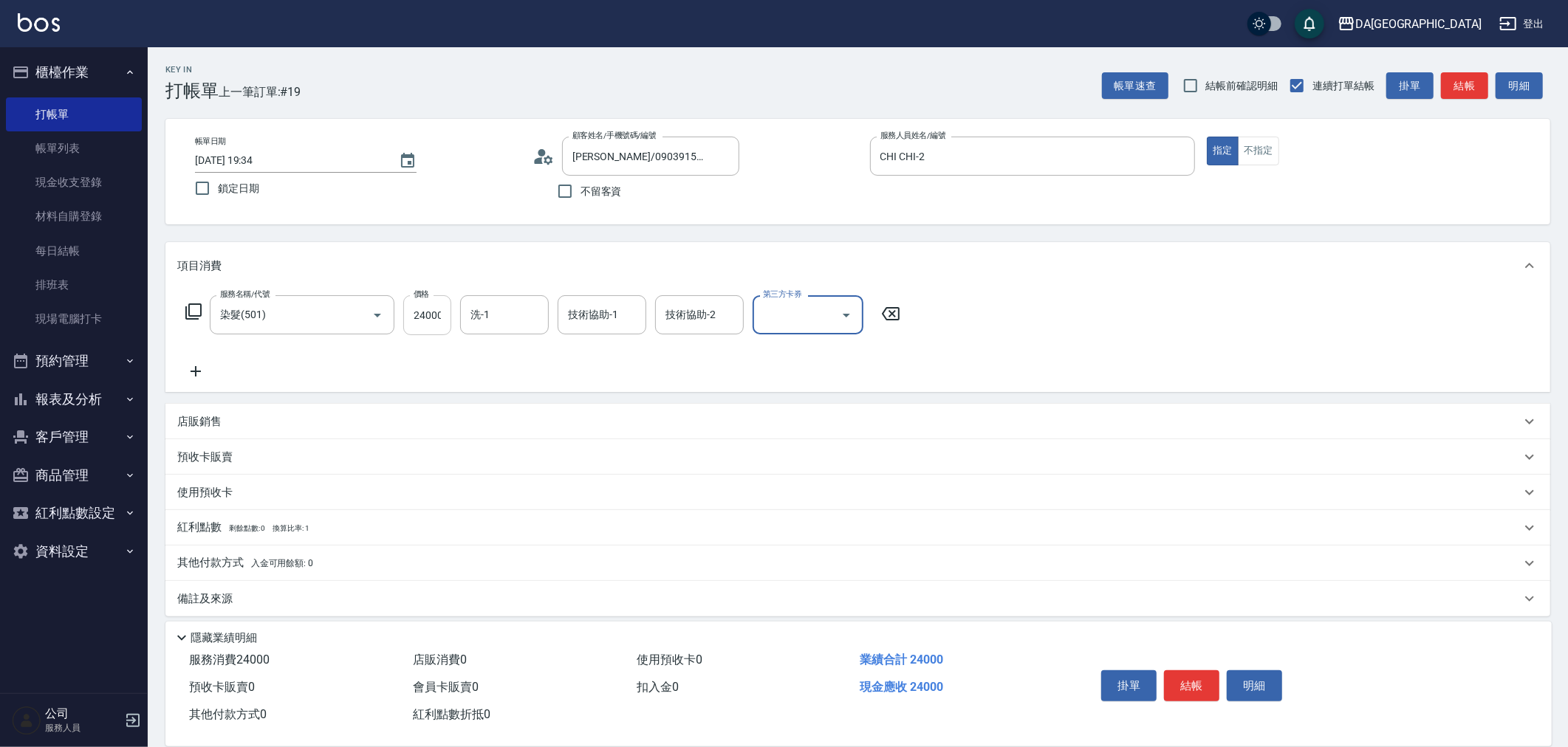
click at [410, 332] on input "24000" at bounding box center [427, 315] width 48 height 40
type input "0"
type input "24"
type input "20"
type input "240"
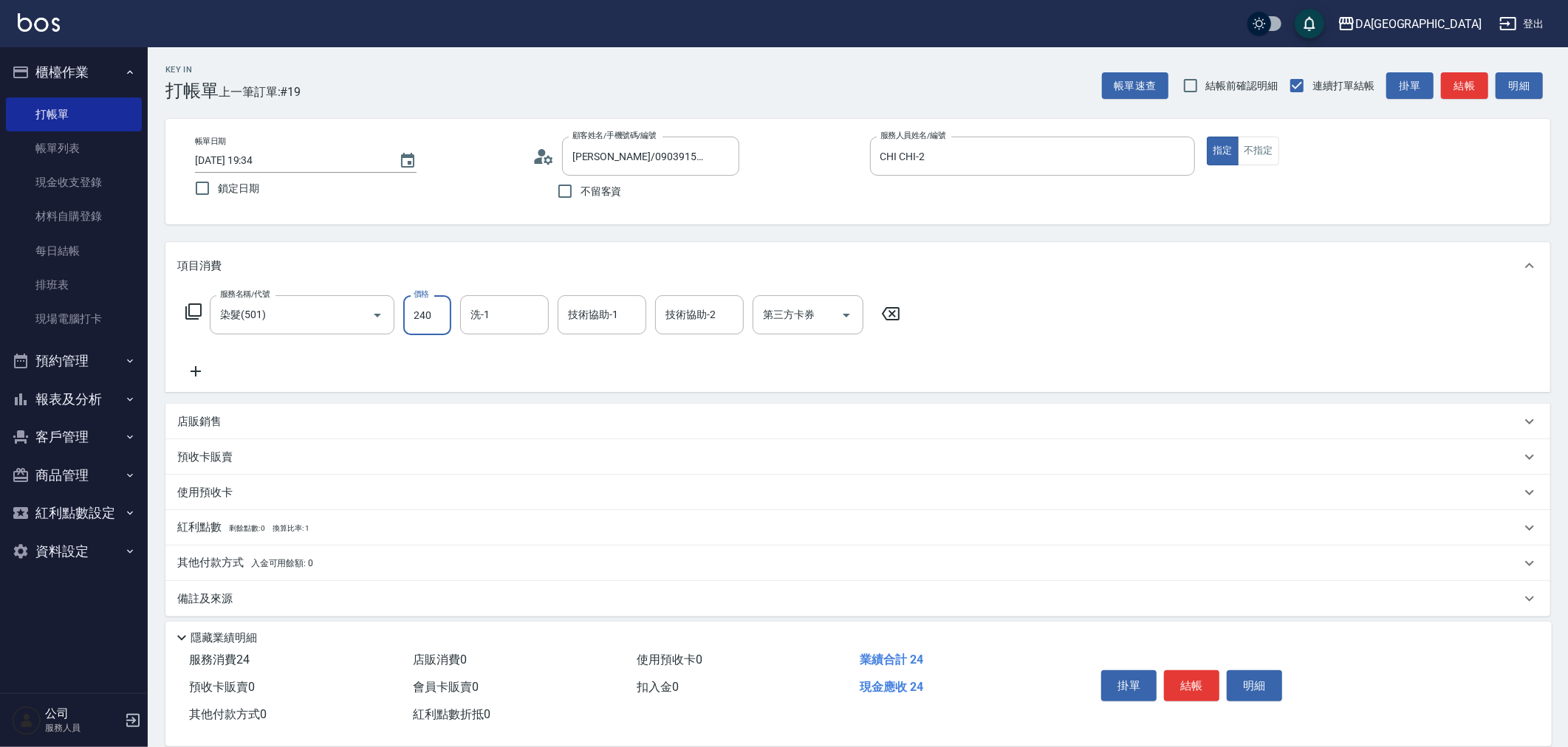
type input "240"
type input "2400"
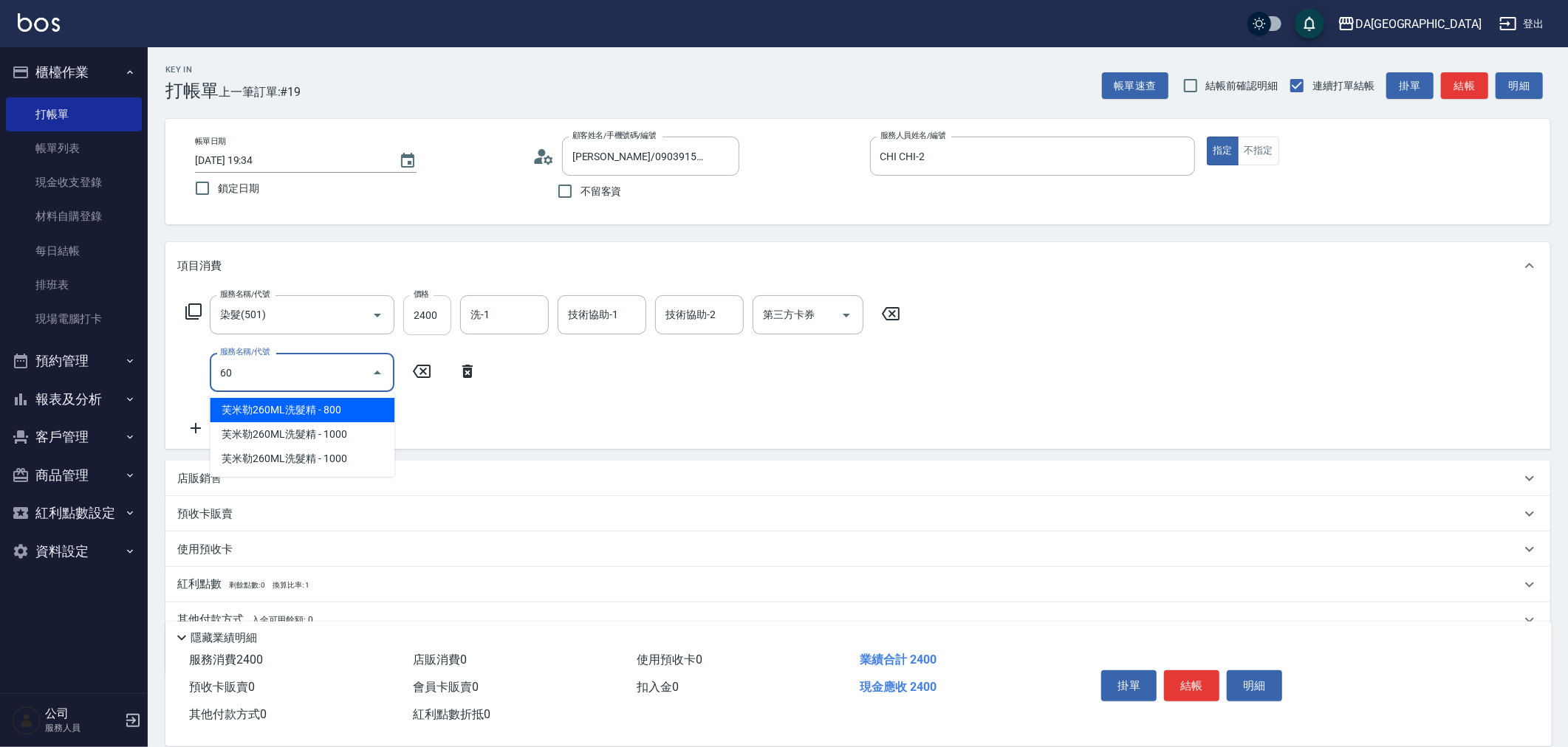
type input "601"
type input "340"
type input "自備護髮(1000上)(601)"
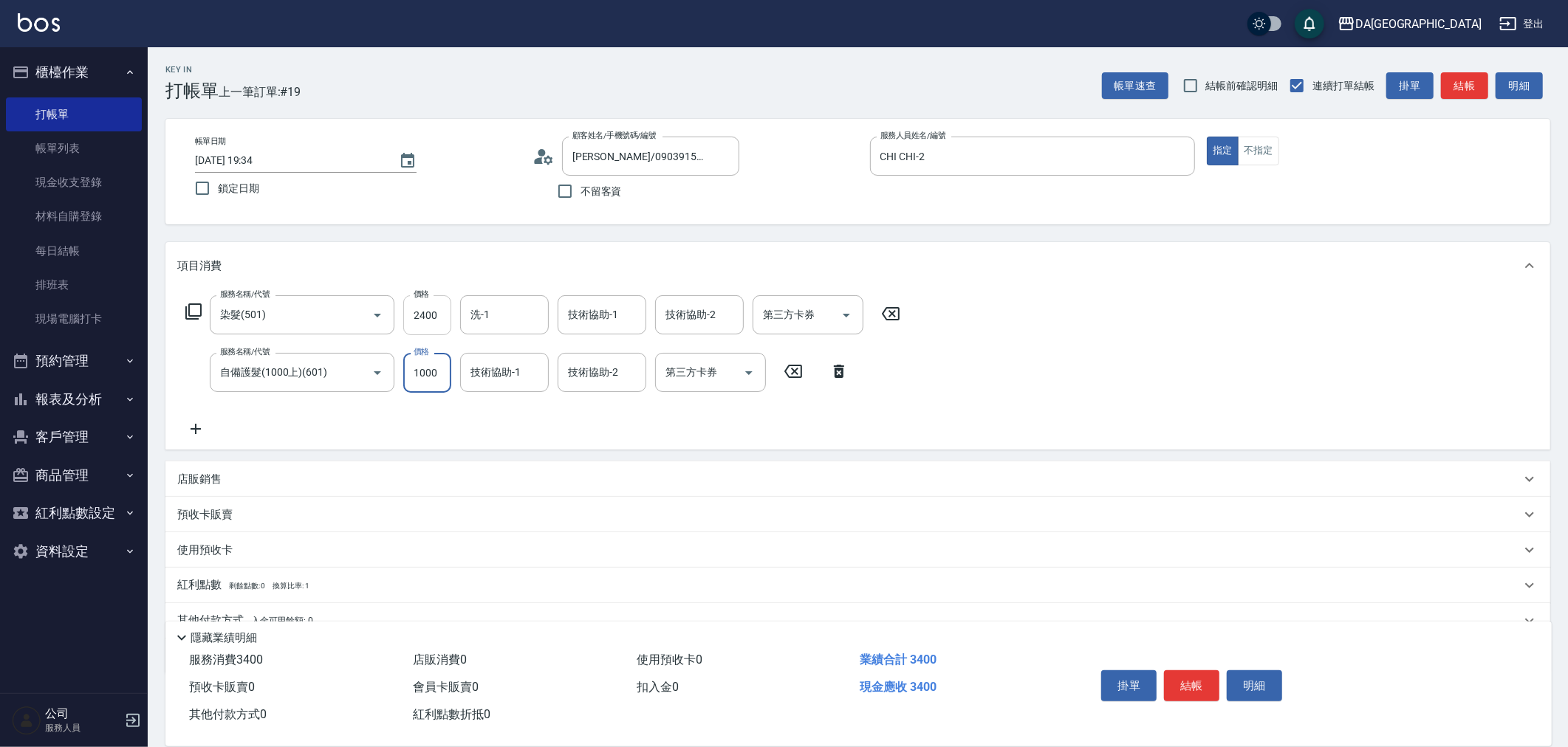
type input "240"
type input "130"
type input "370"
type input "1300"
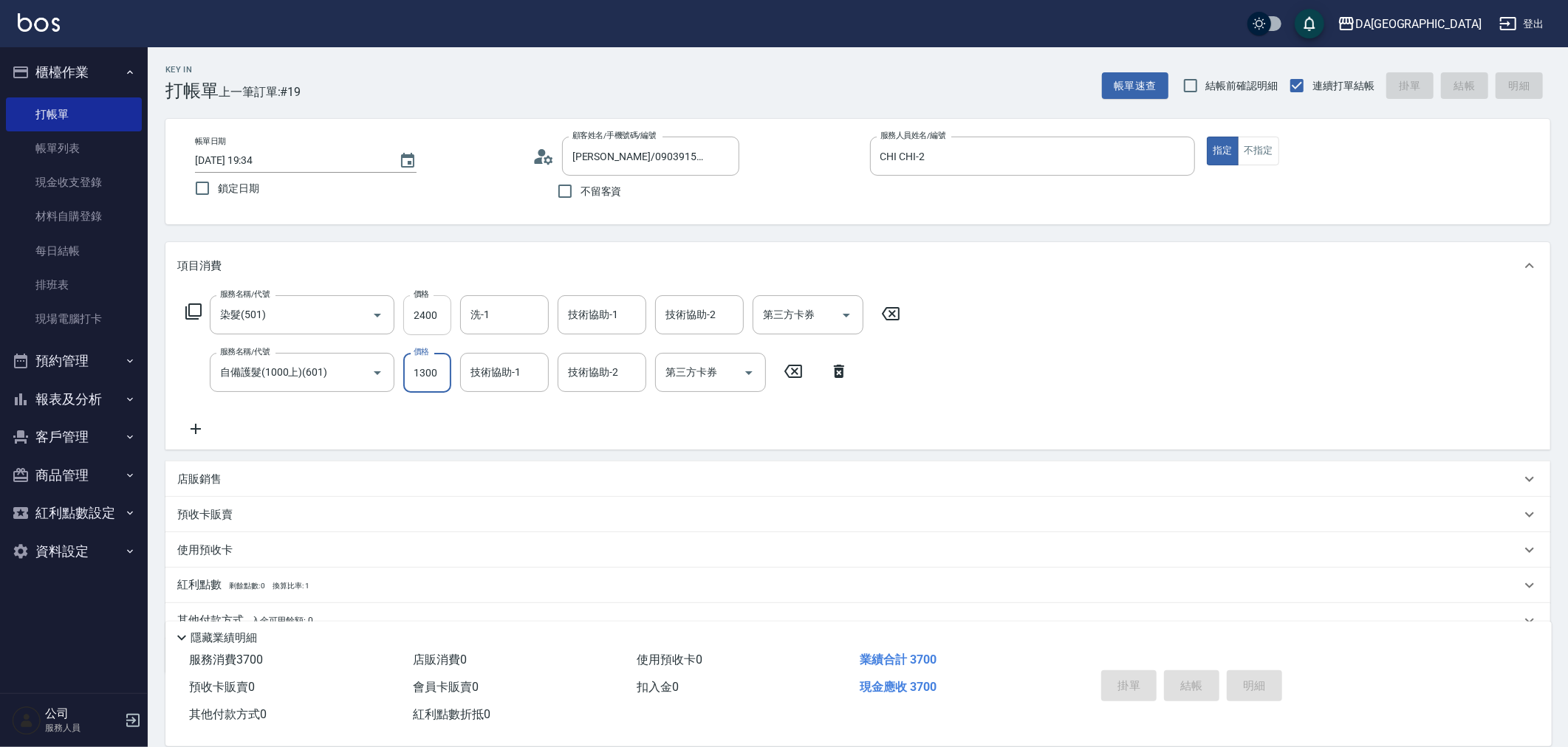
type input "0"
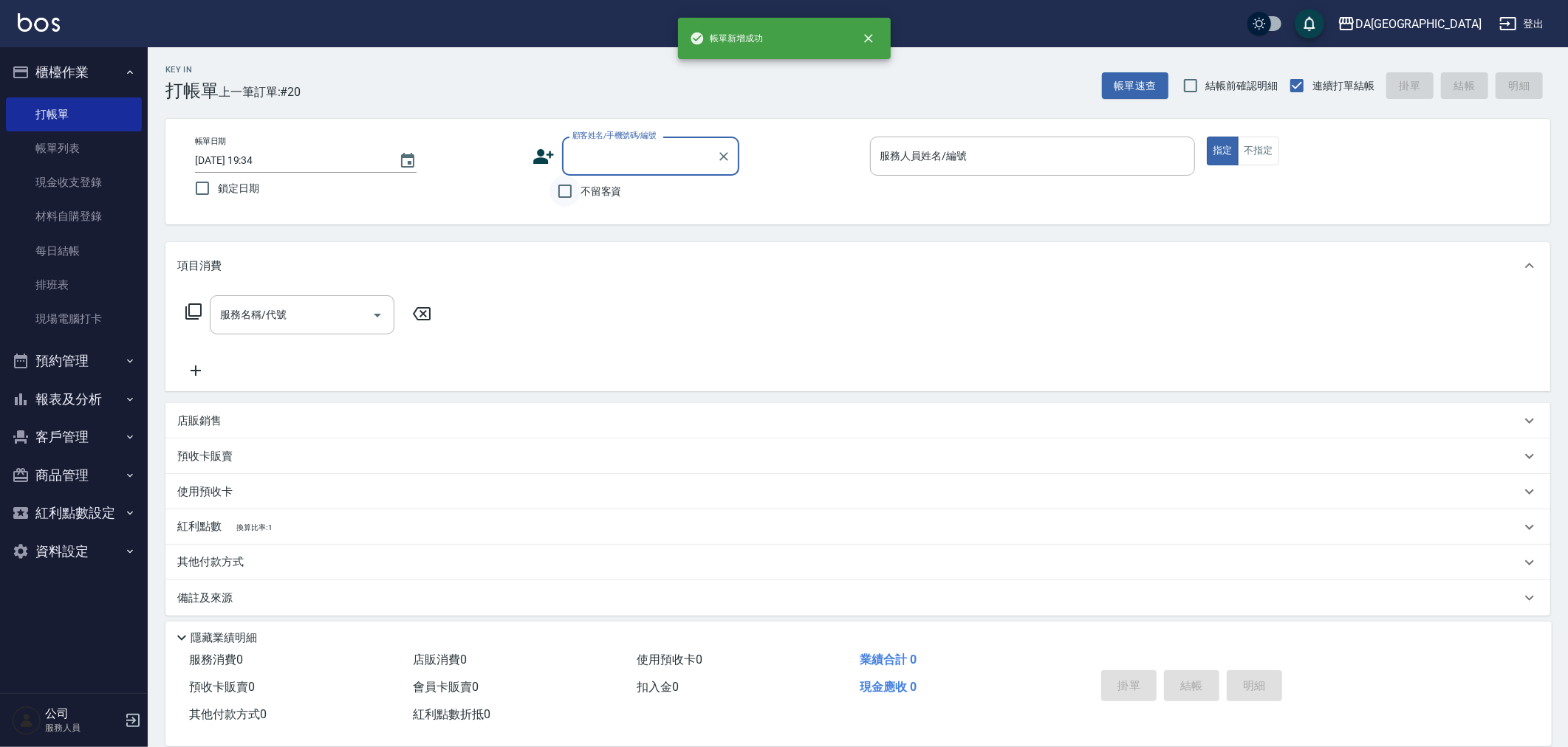
click at [564, 202] on input "不留客資" at bounding box center [564, 191] width 31 height 31
checkbox input "true"
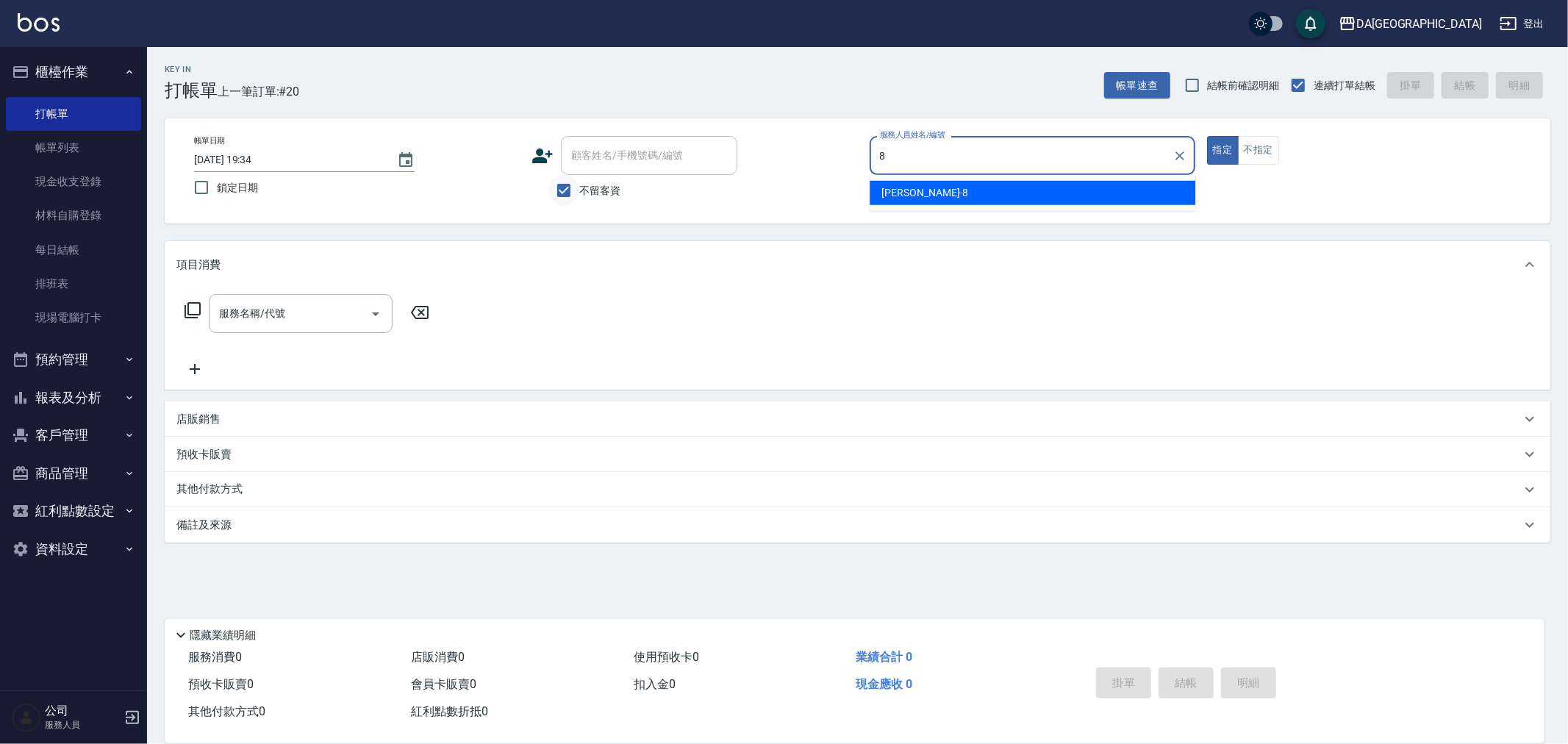
type input "[PERSON_NAME]-8"
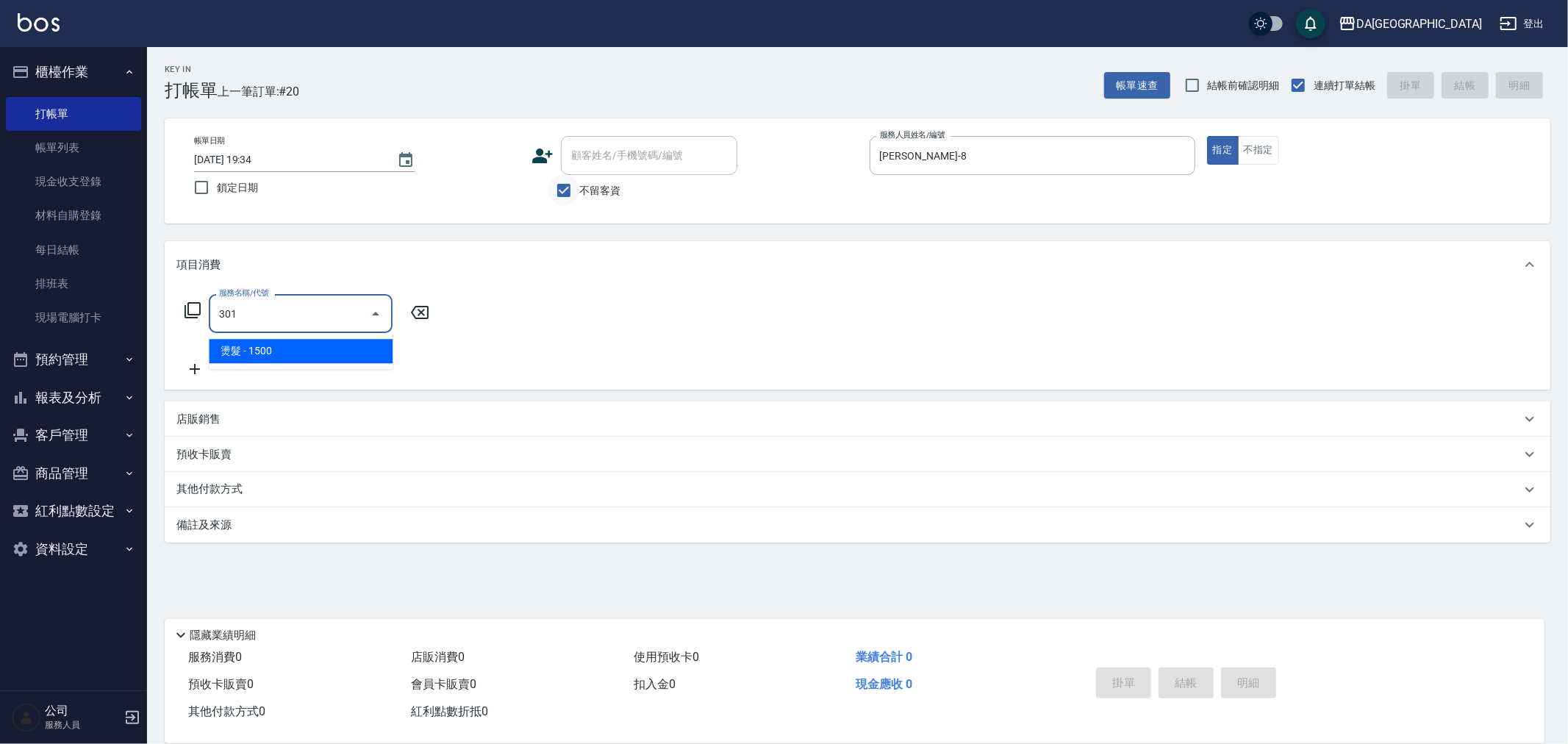
type input "燙髮(301)"
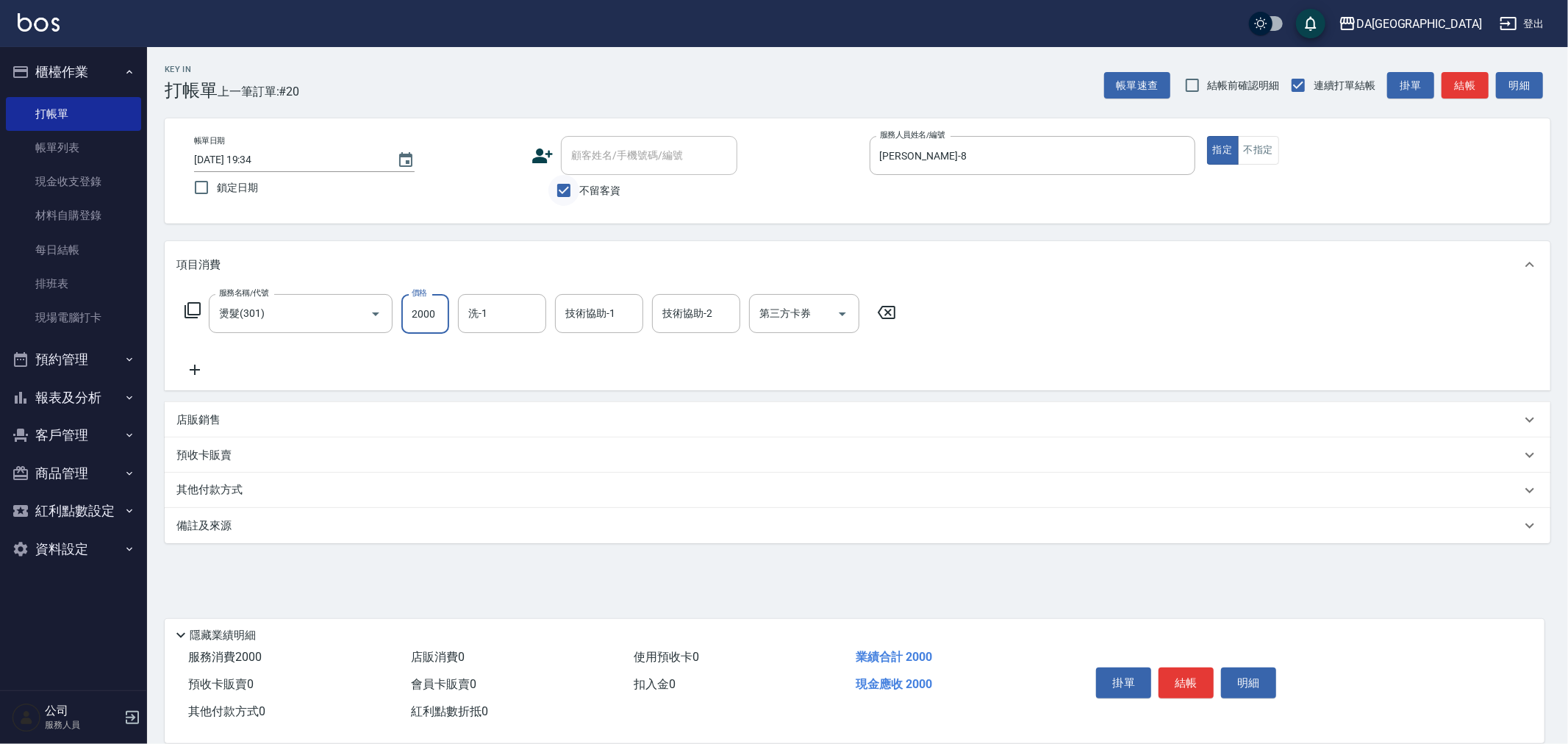
type input "2000"
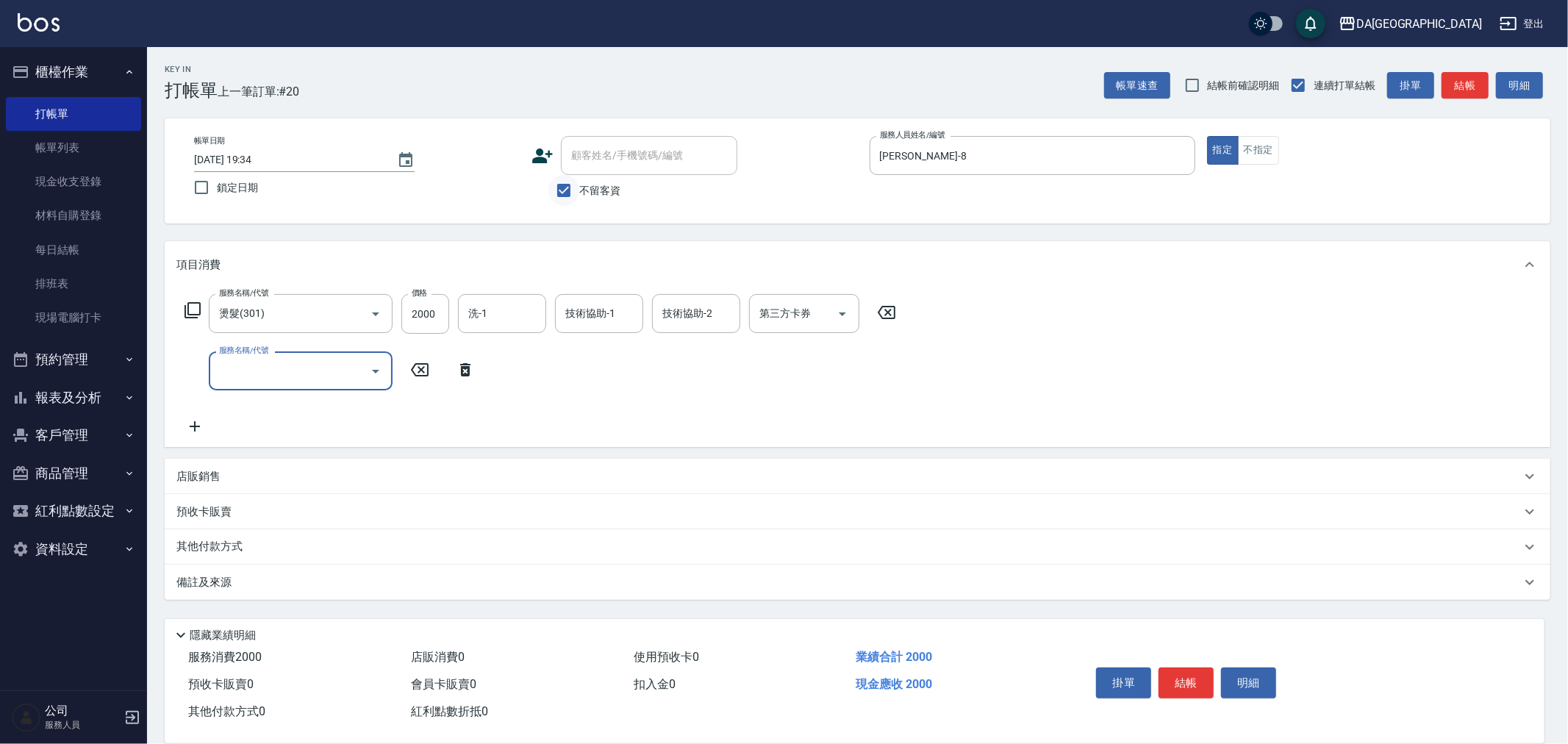
type input "5"
type input "自備護髮(1000下)(623)"
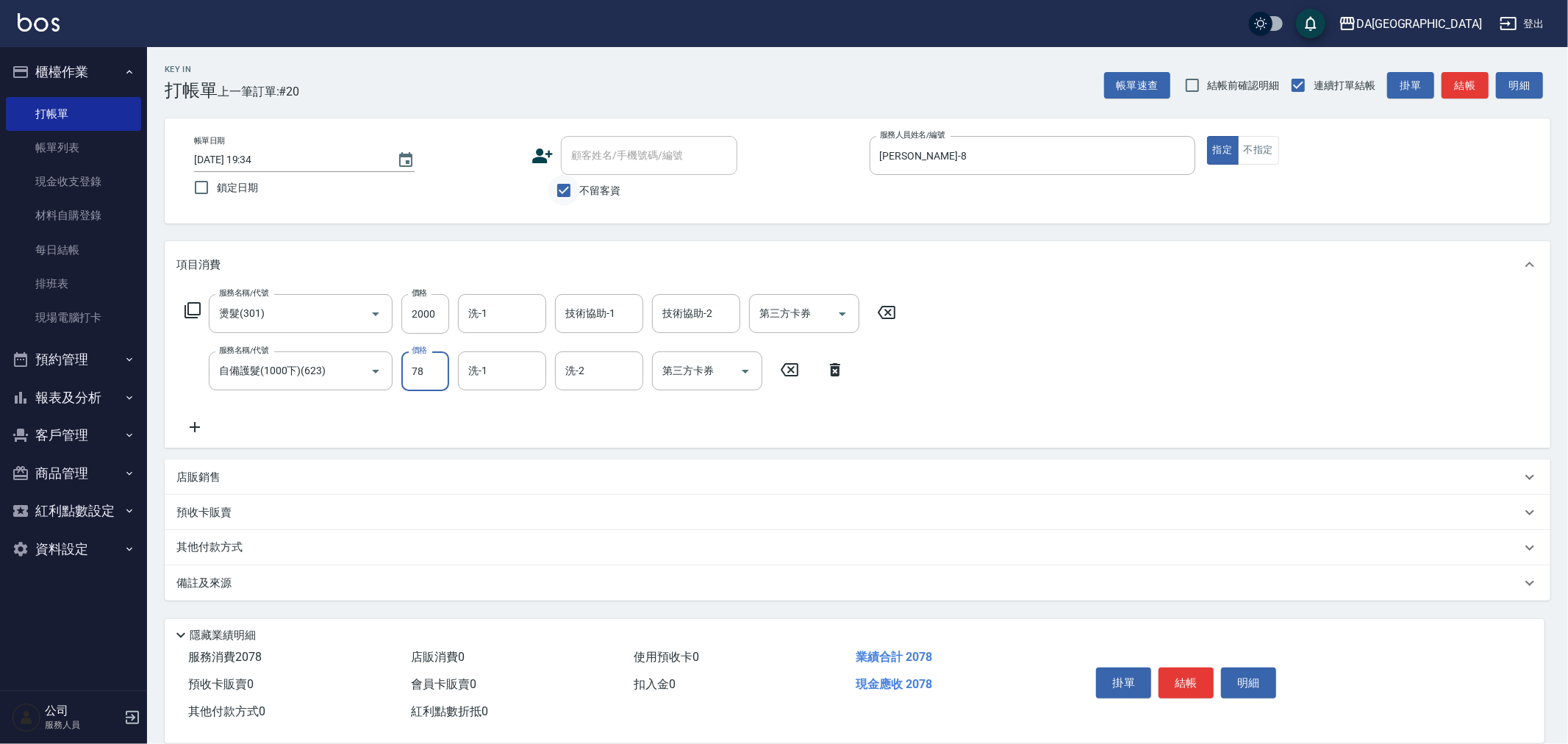
type input "780"
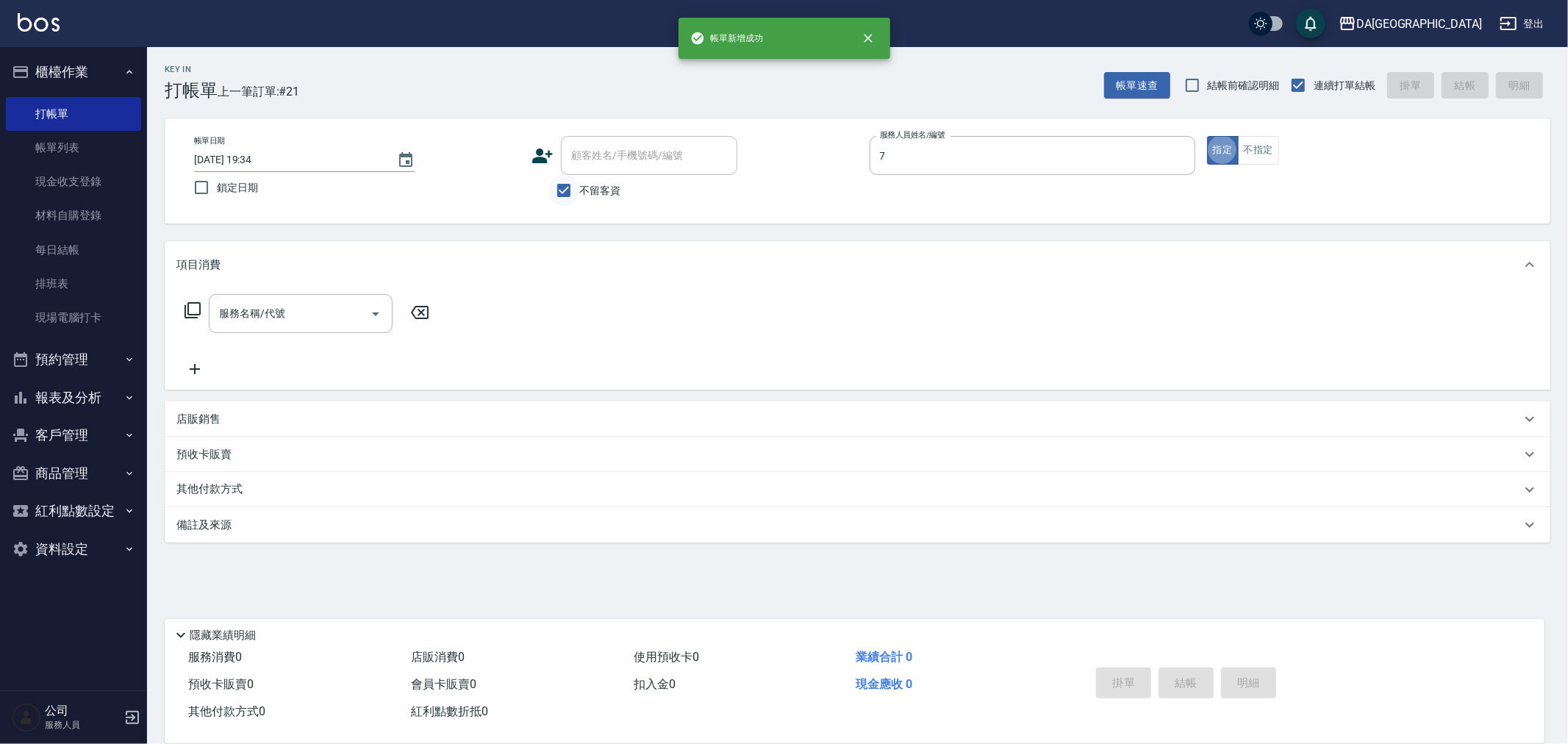
type input "Mimi-7"
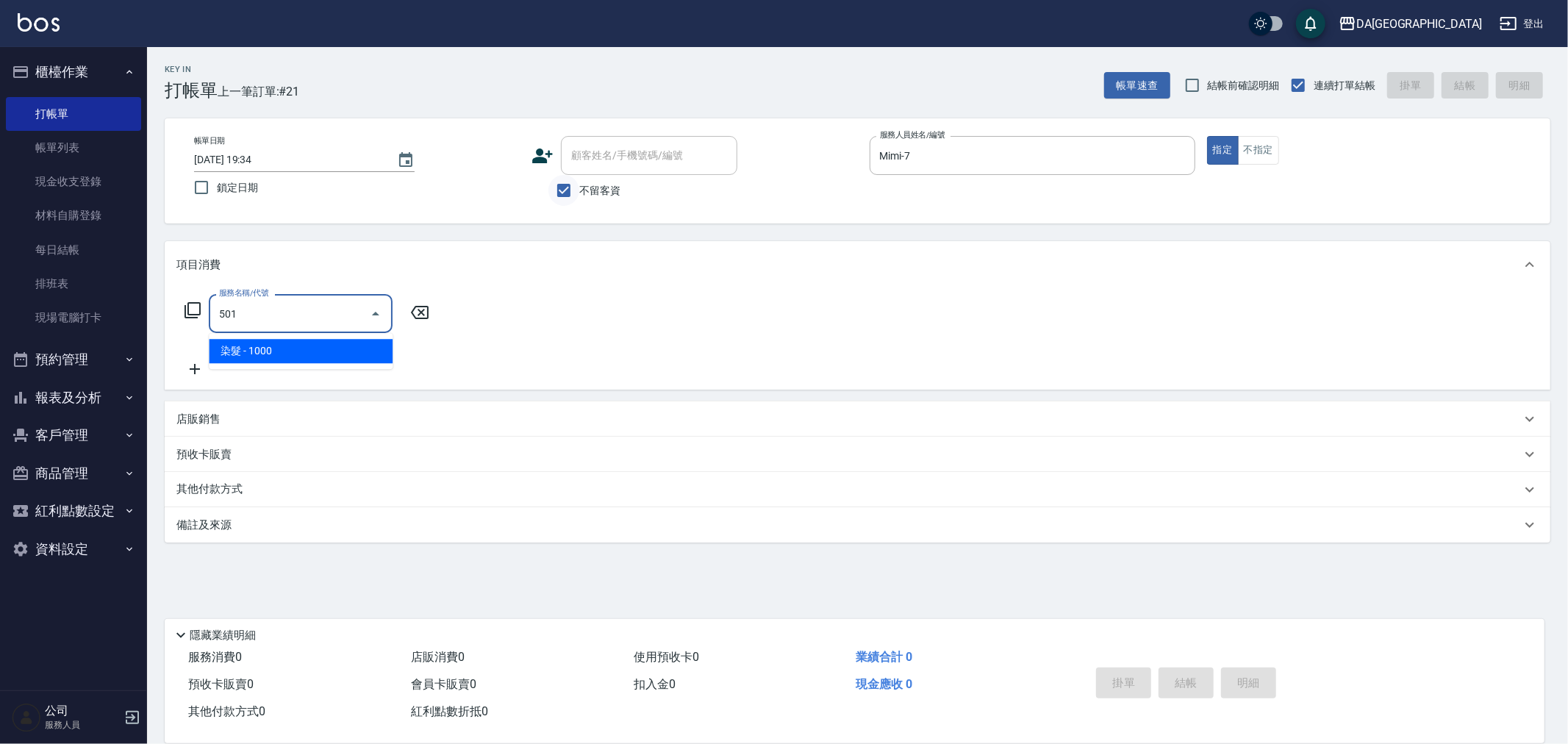
type input "染髮(501)"
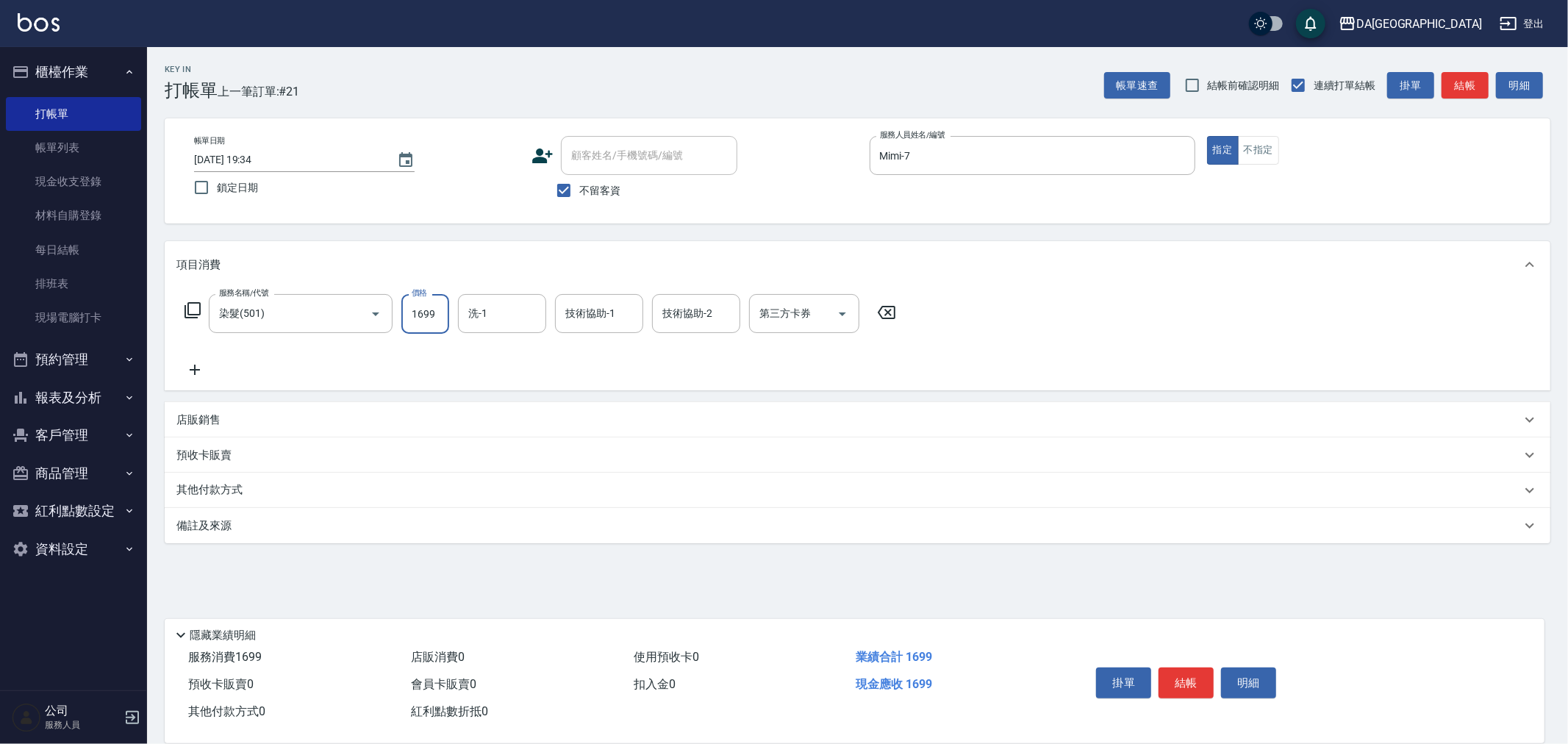
type input "1699"
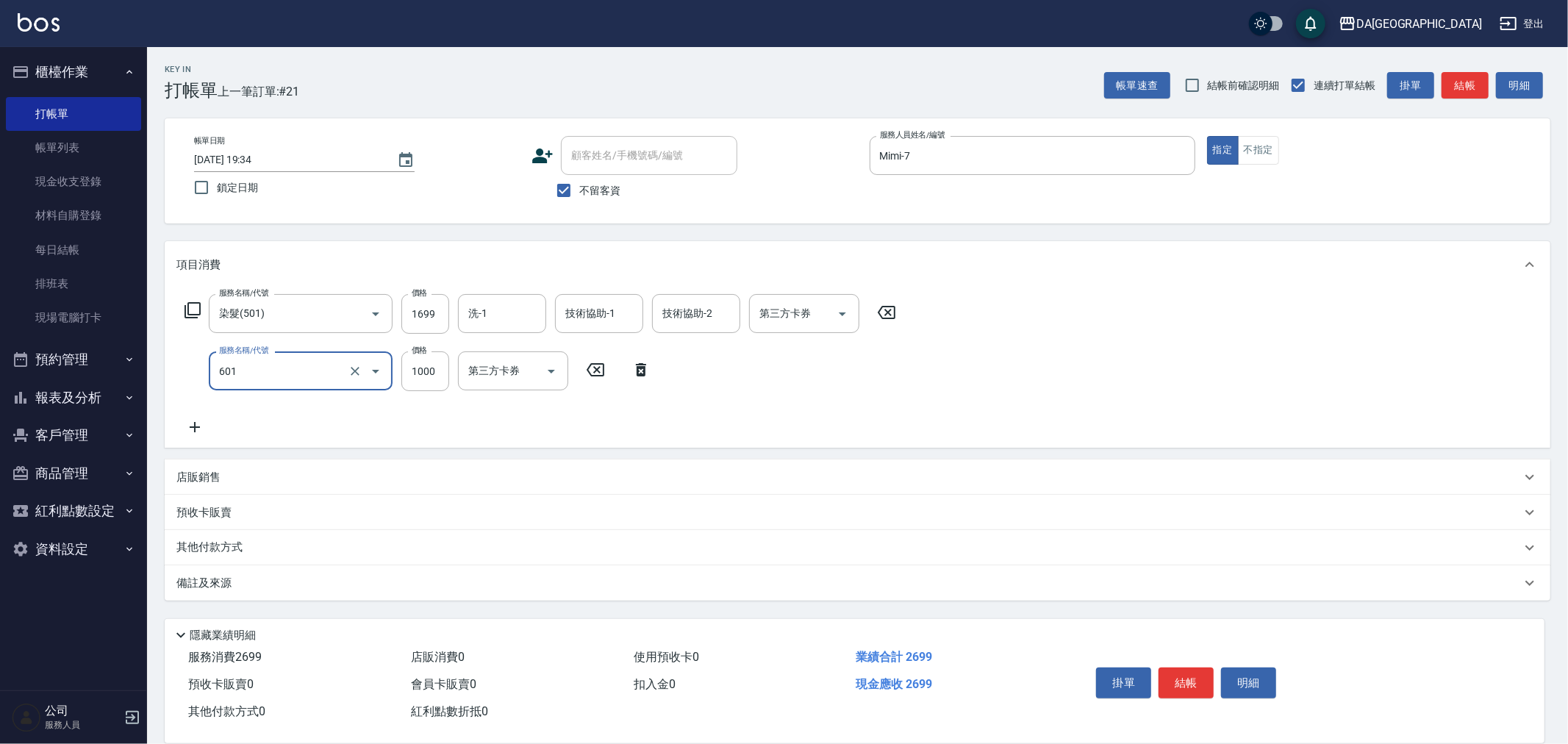
type input "自備護髮(1000上)(601)"
type input "1300"
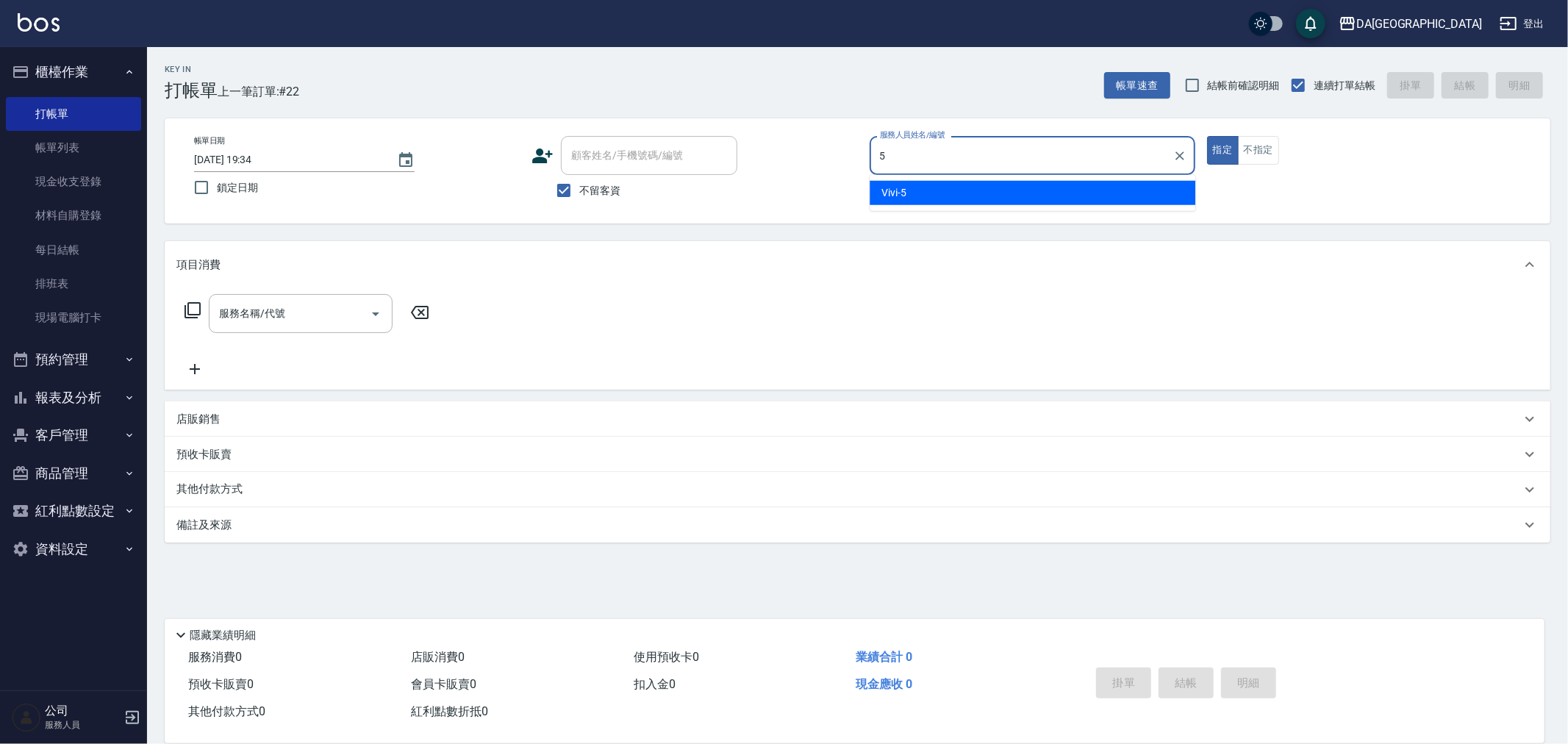
type input "Vivi-5"
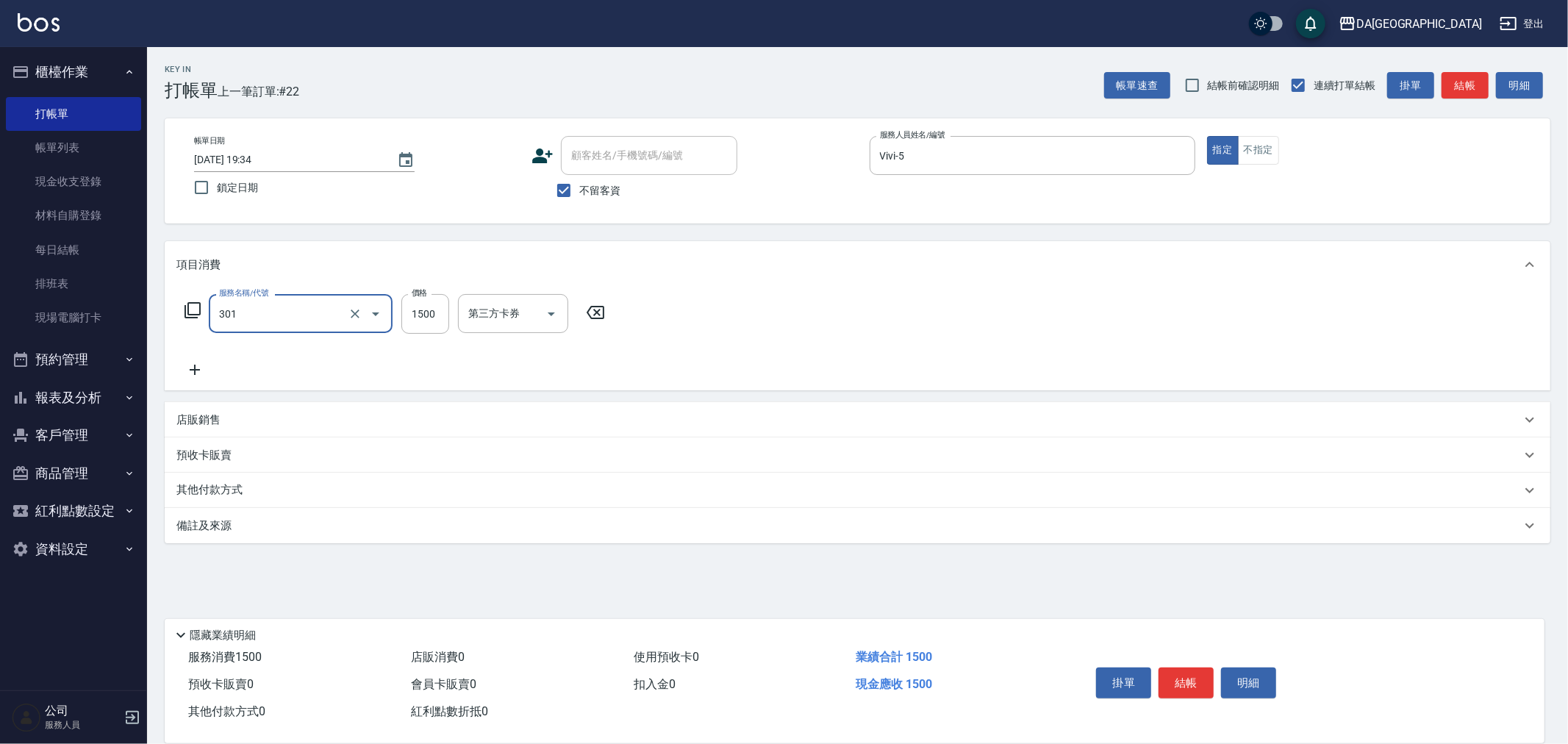
type input "燙髮(301)"
type input "2490"
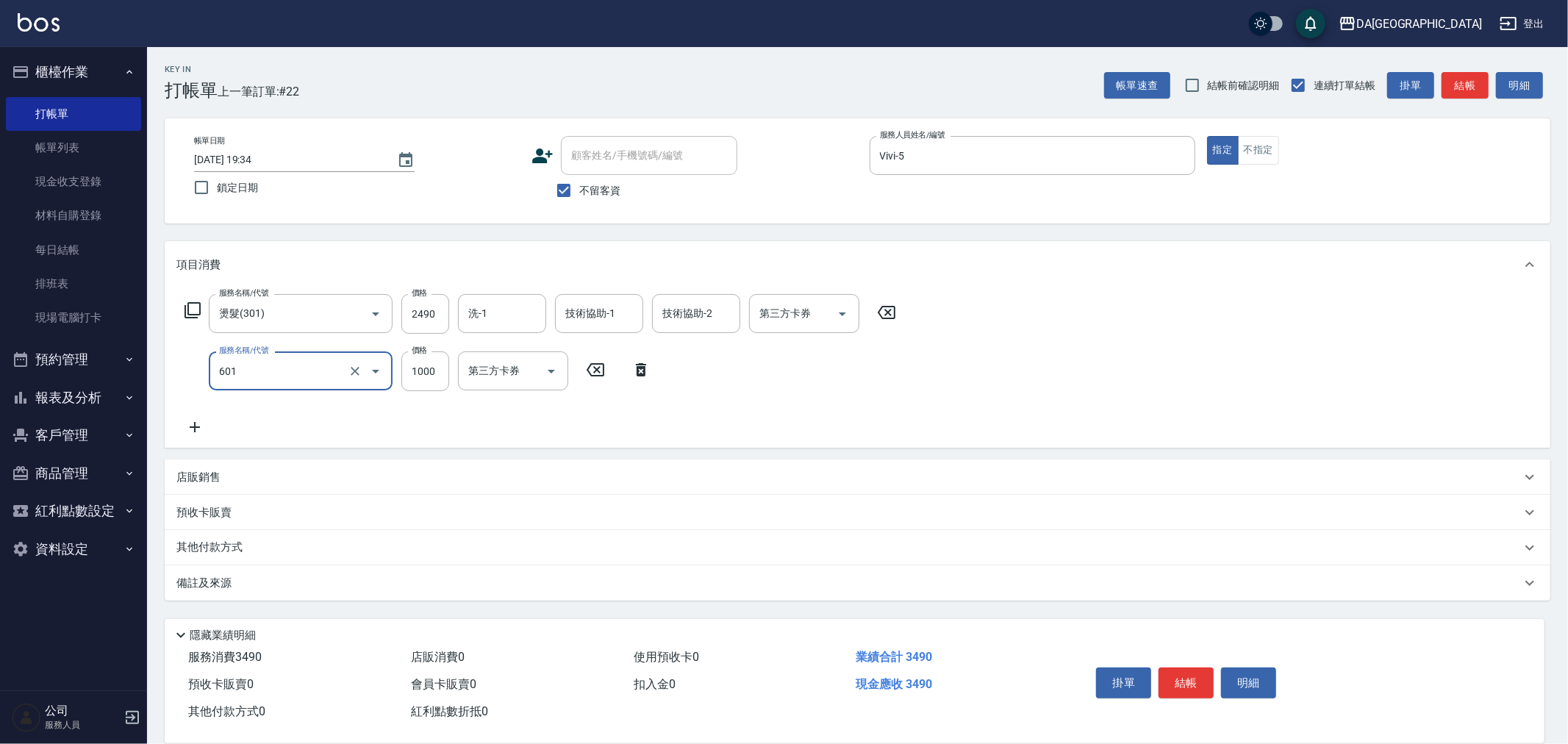
type input "自備護髮(1000上)(601)"
type input "1300"
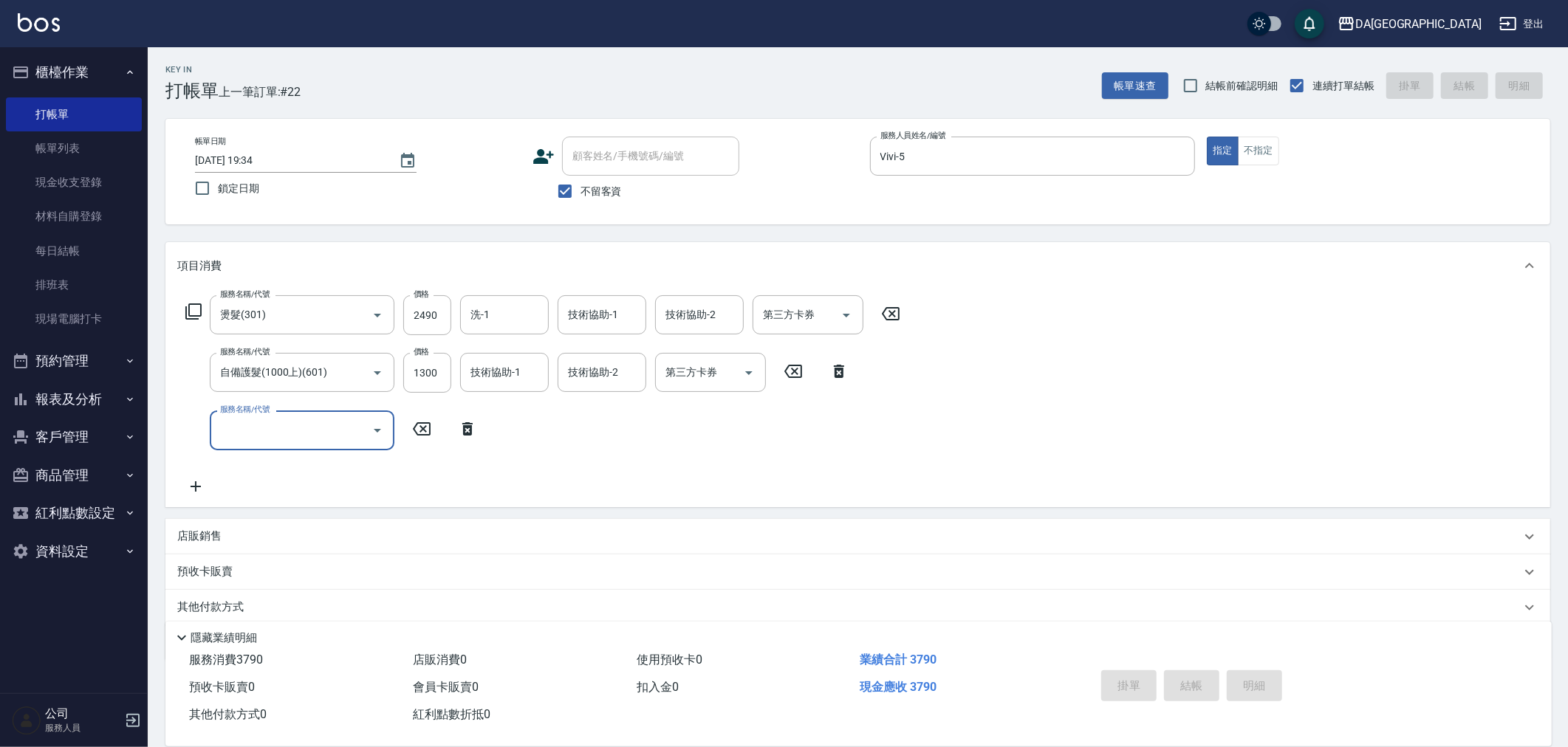
type input "[DATE] 19:35"
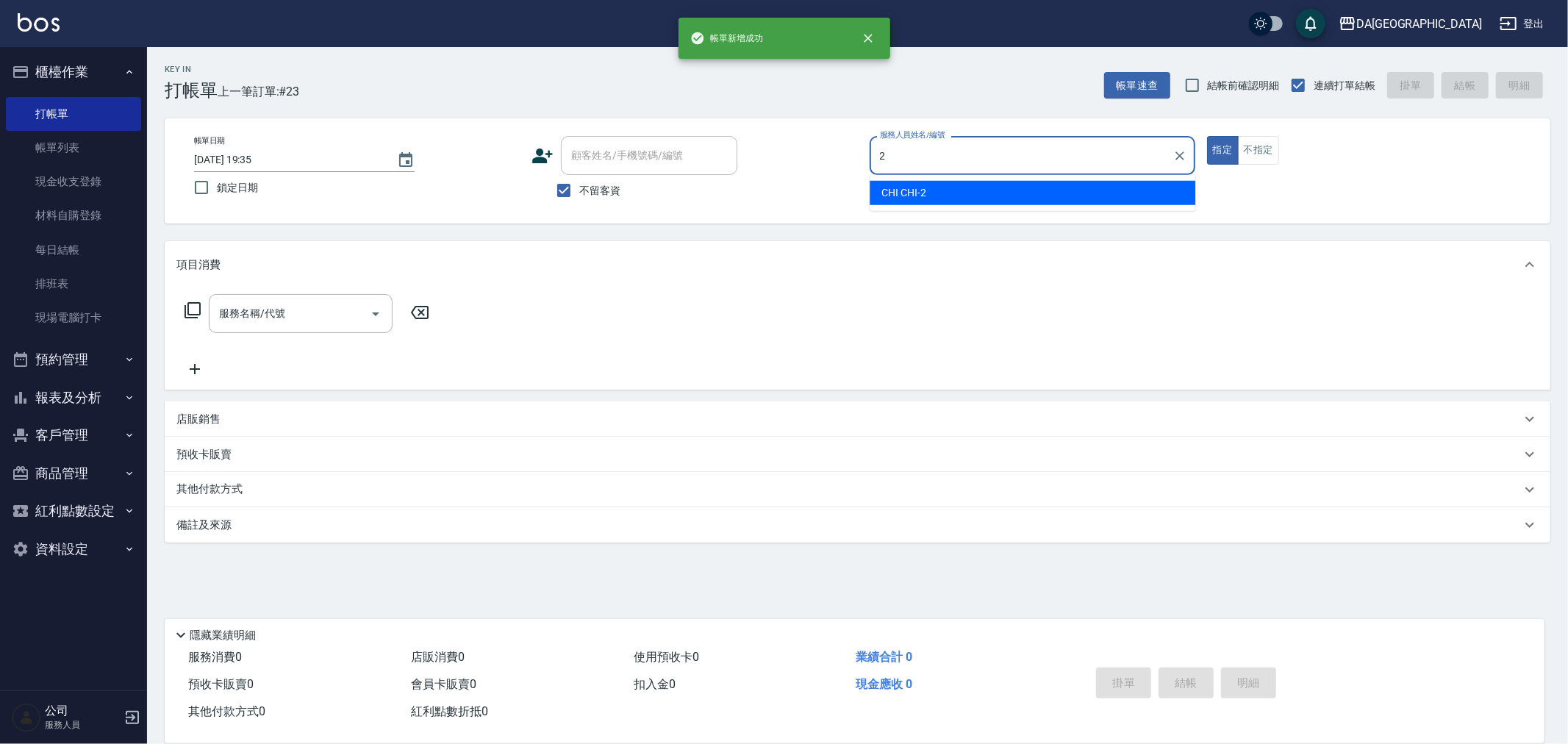
type input "CHI CHI-2"
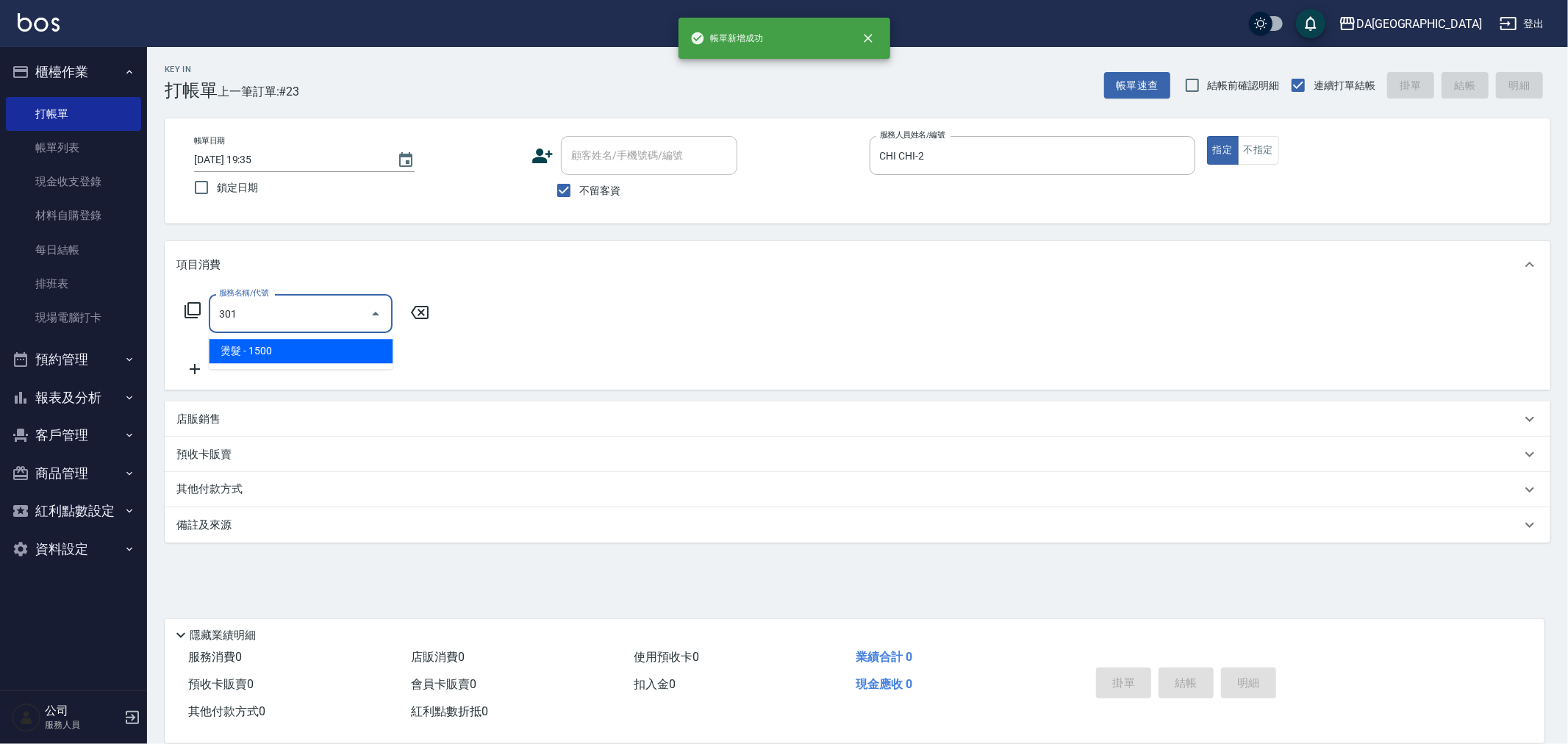
type input "燙髮(301)"
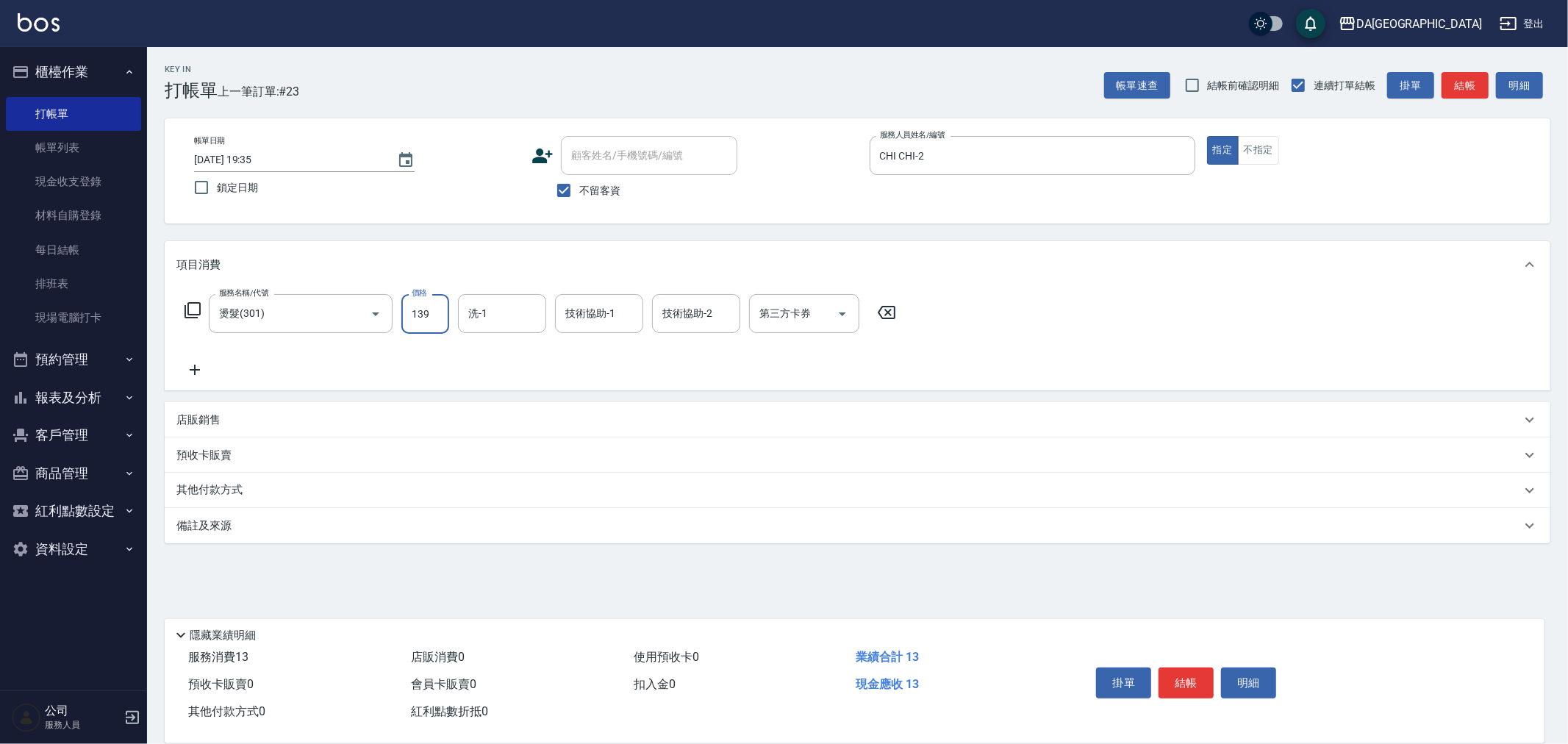
type input "1399"
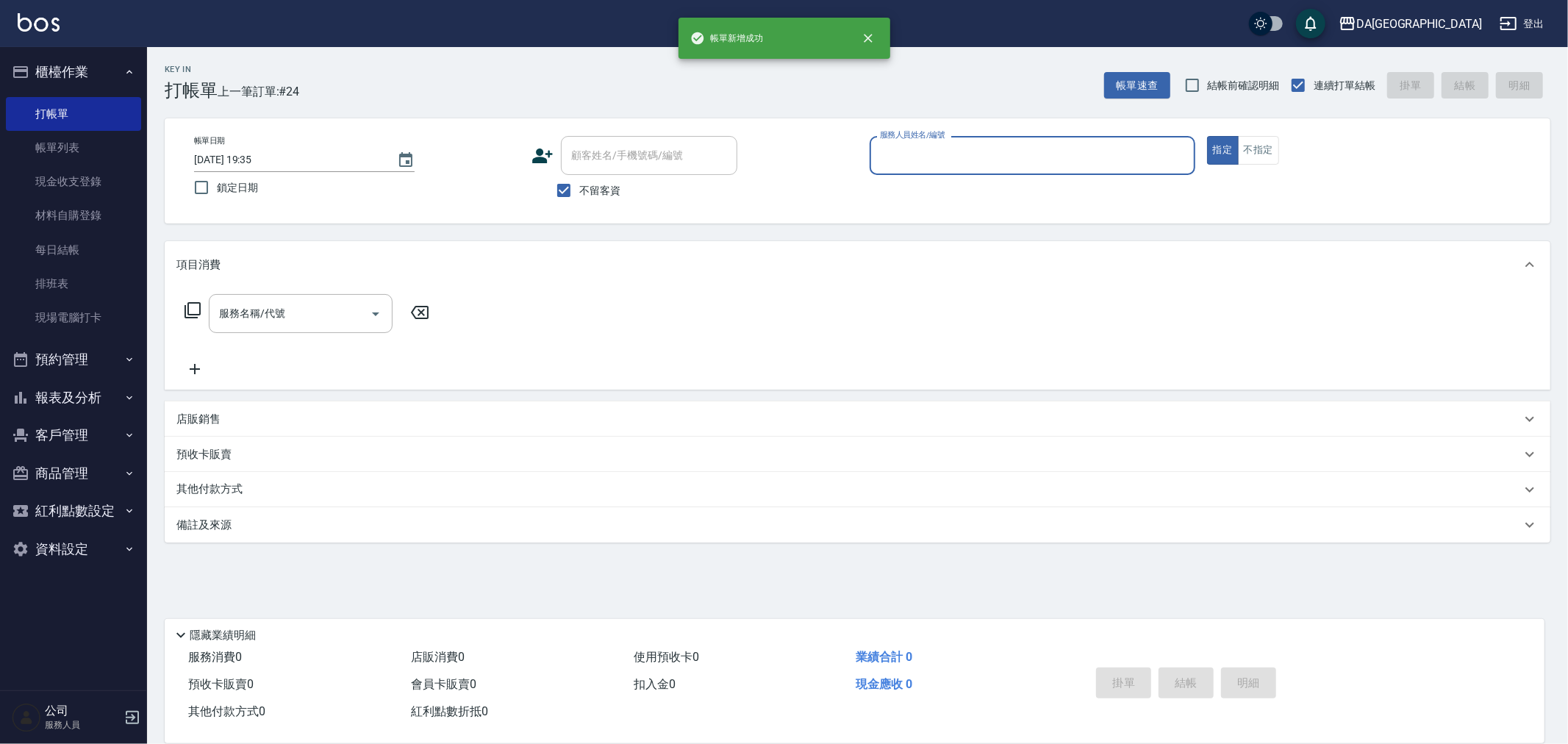
click at [48, 147] on link "帳單列表" at bounding box center [73, 148] width 135 height 34
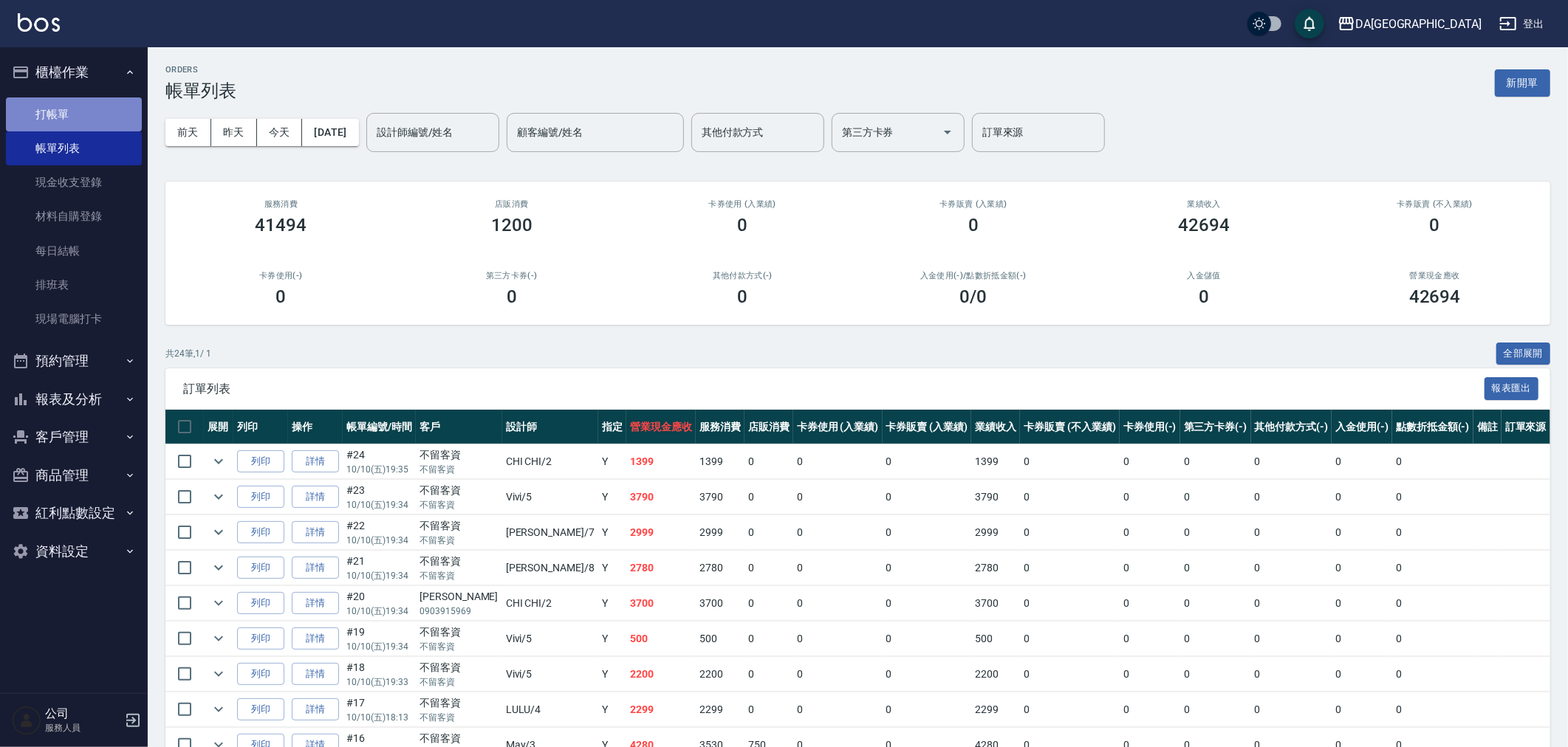
click at [42, 104] on link "打帳單" at bounding box center [73, 115] width 136 height 34
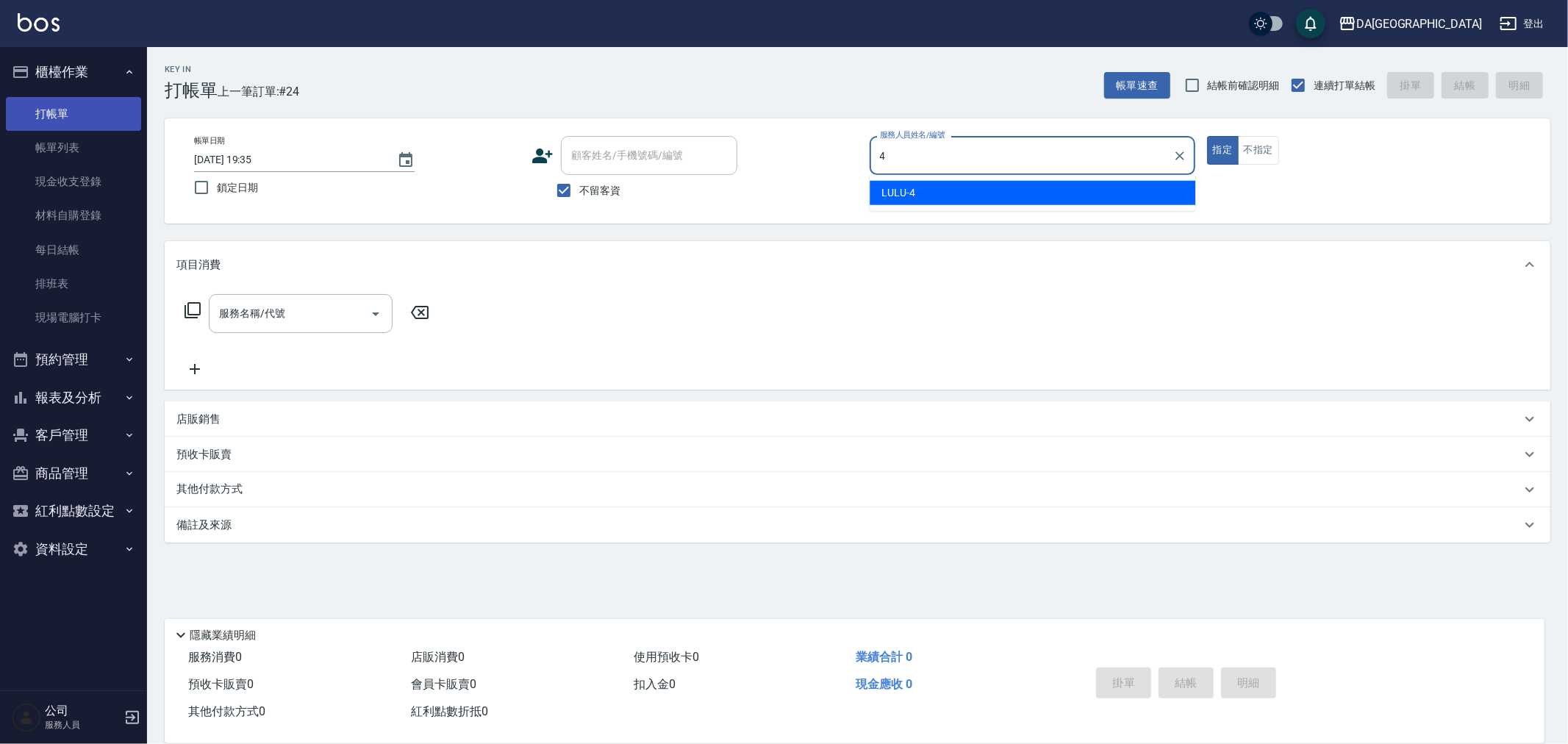
type input "LULU-4"
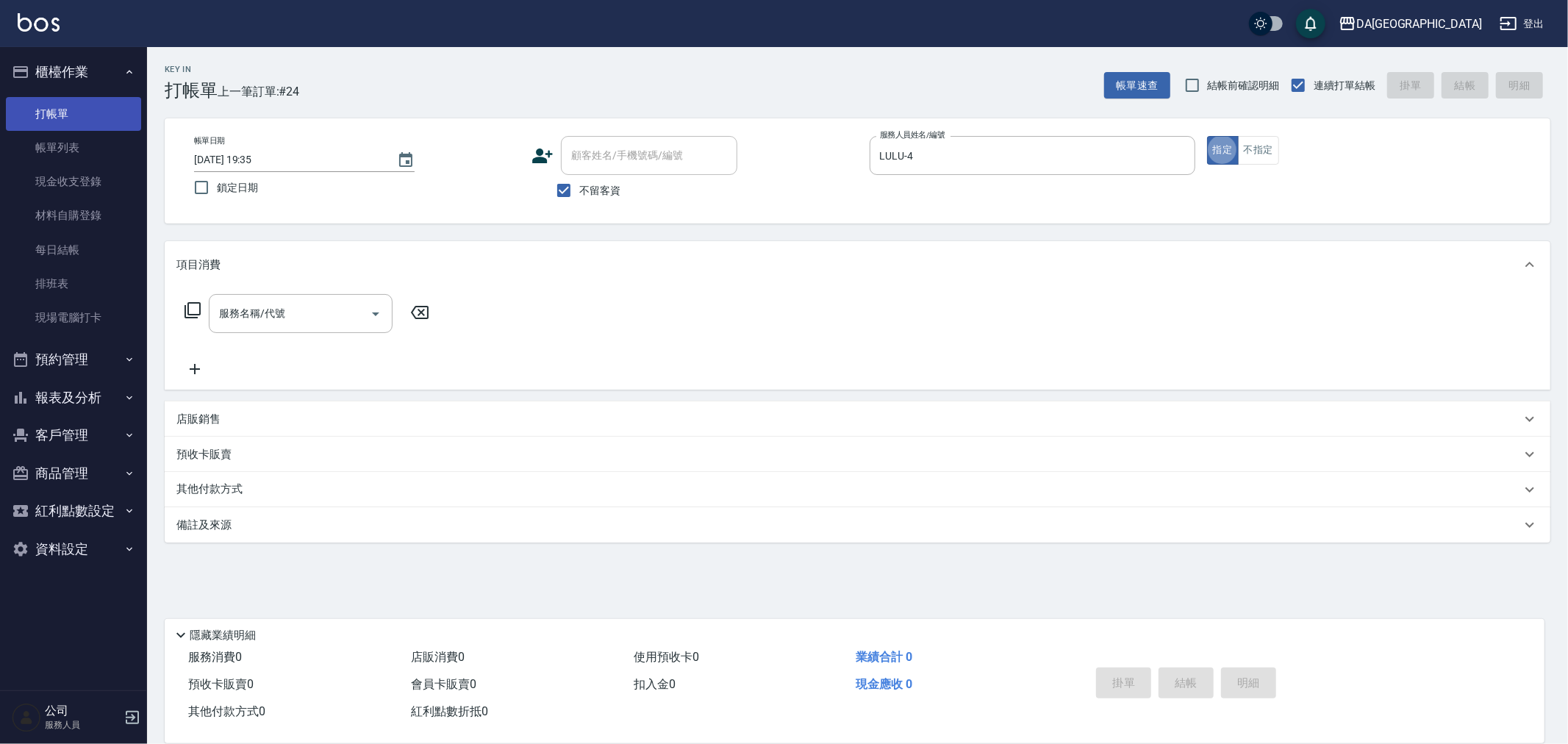
type button "true"
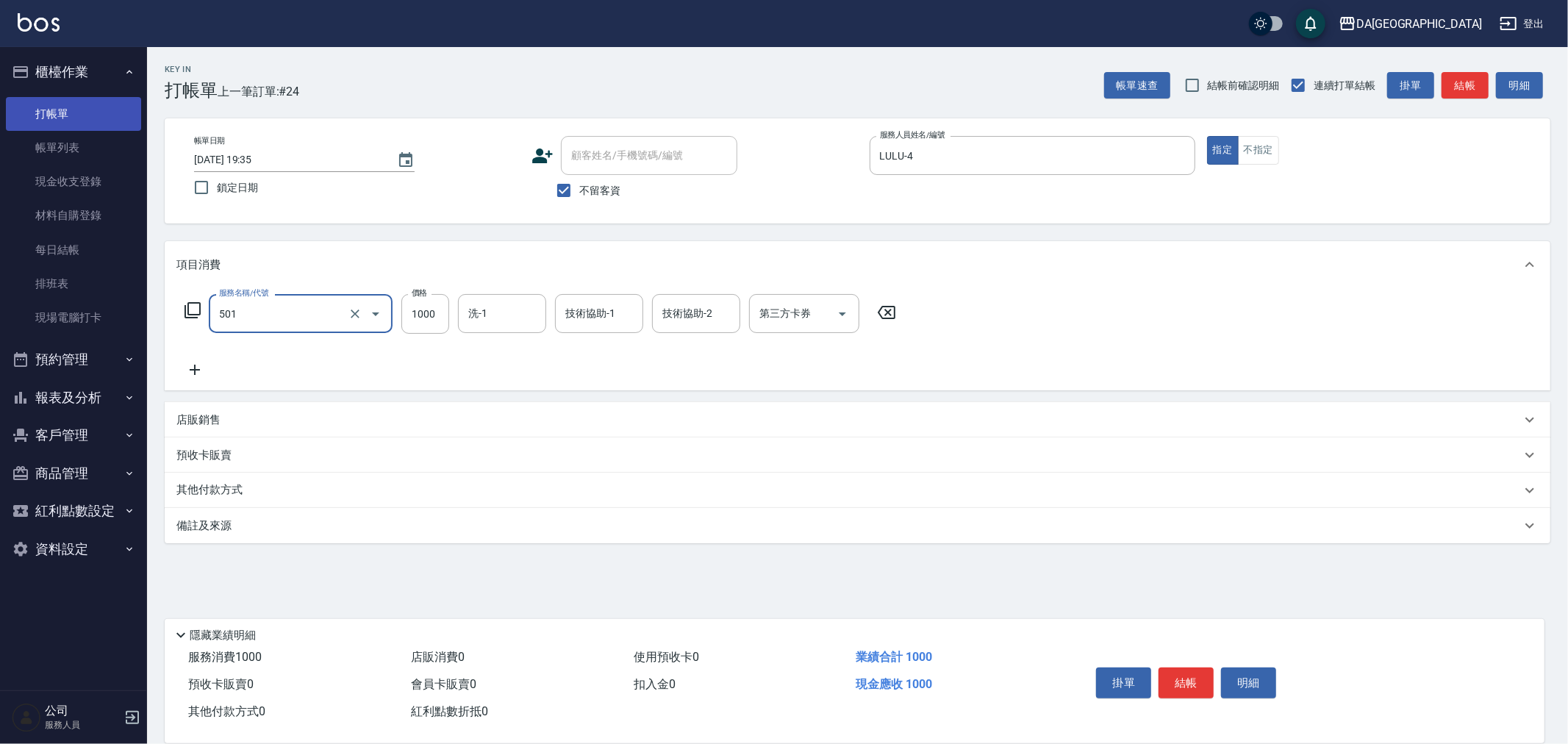
type input "染髮(501)"
type input "1299"
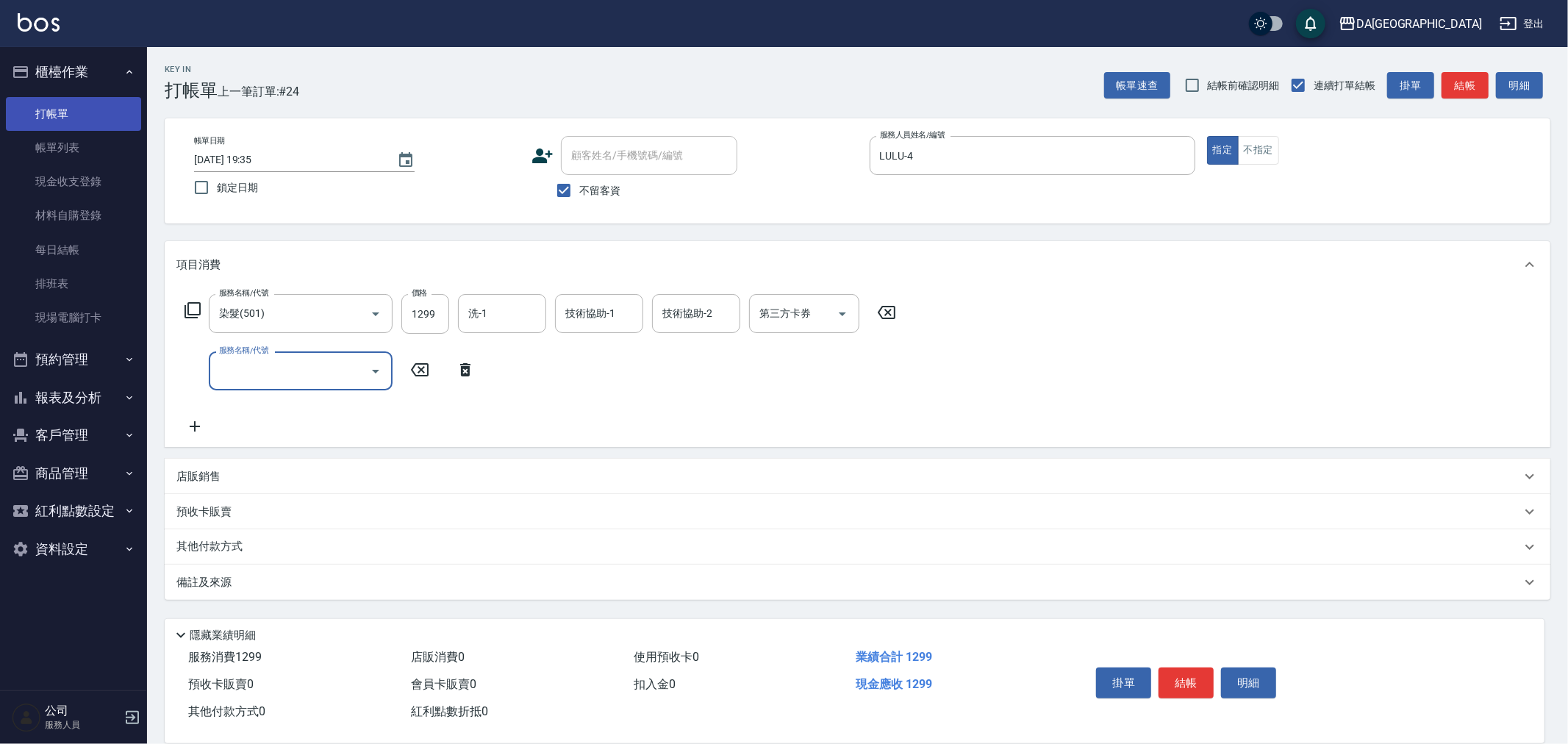
type input "9"
type input "自備護髮(1000上)(601)"
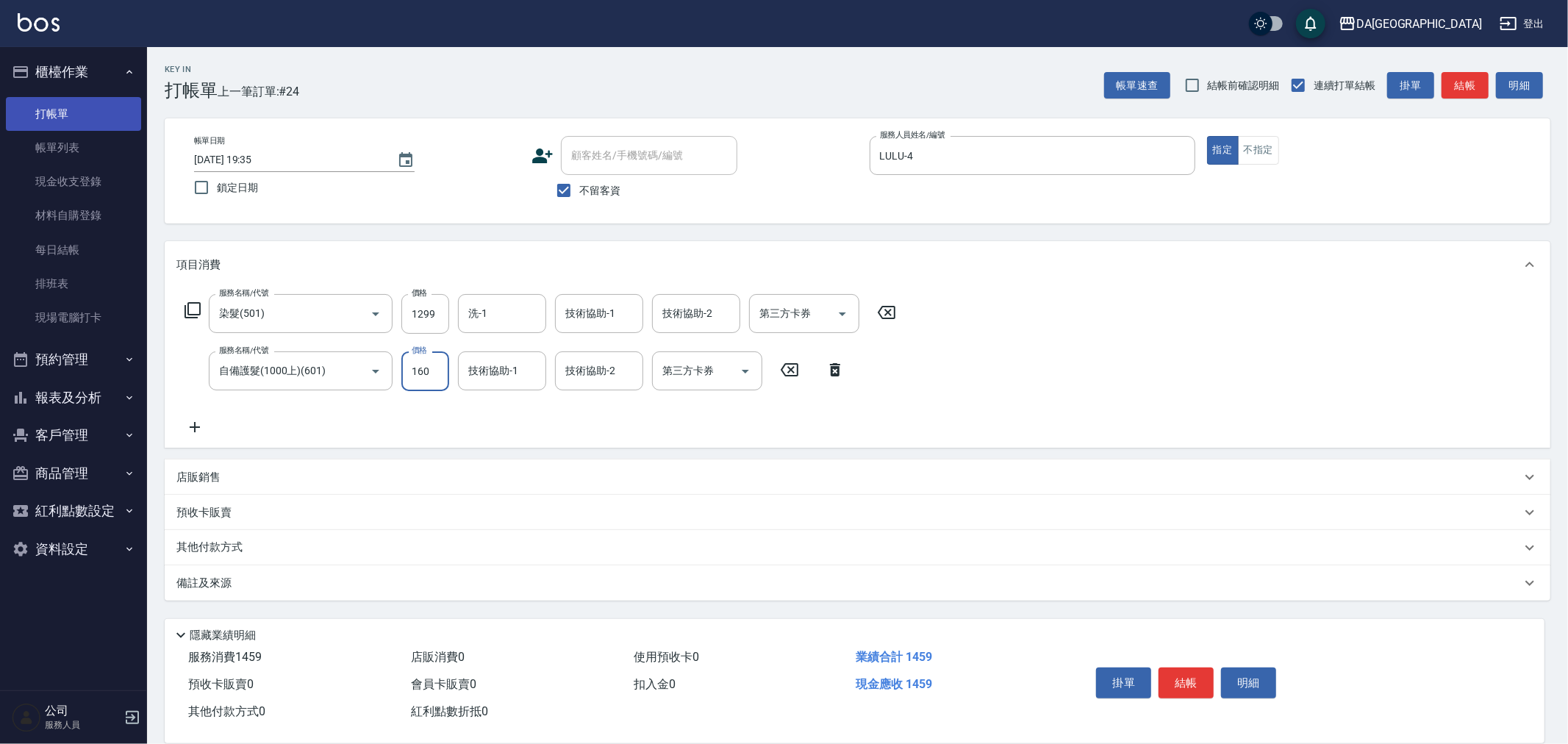
type input "1600"
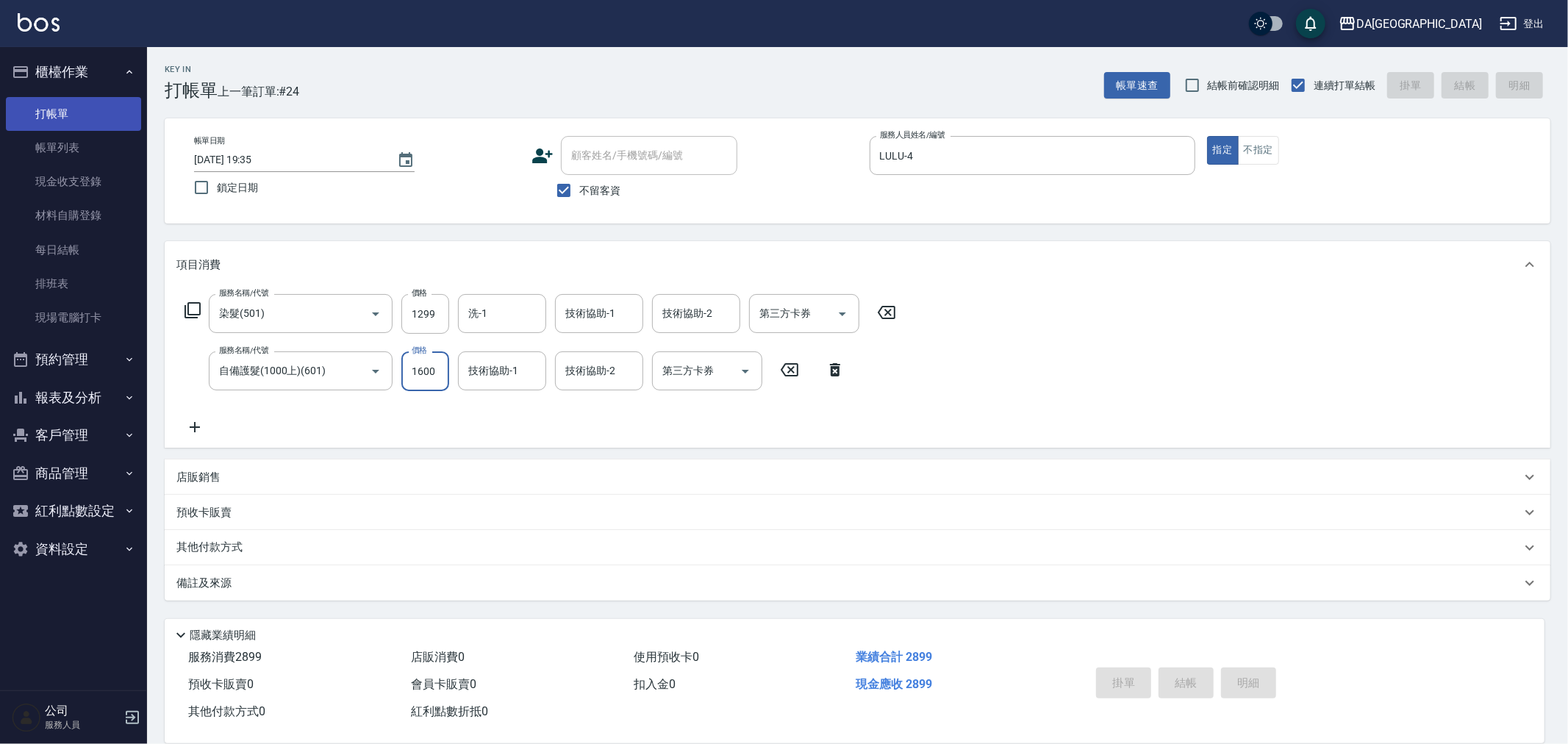
type input "[DATE] 19:46"
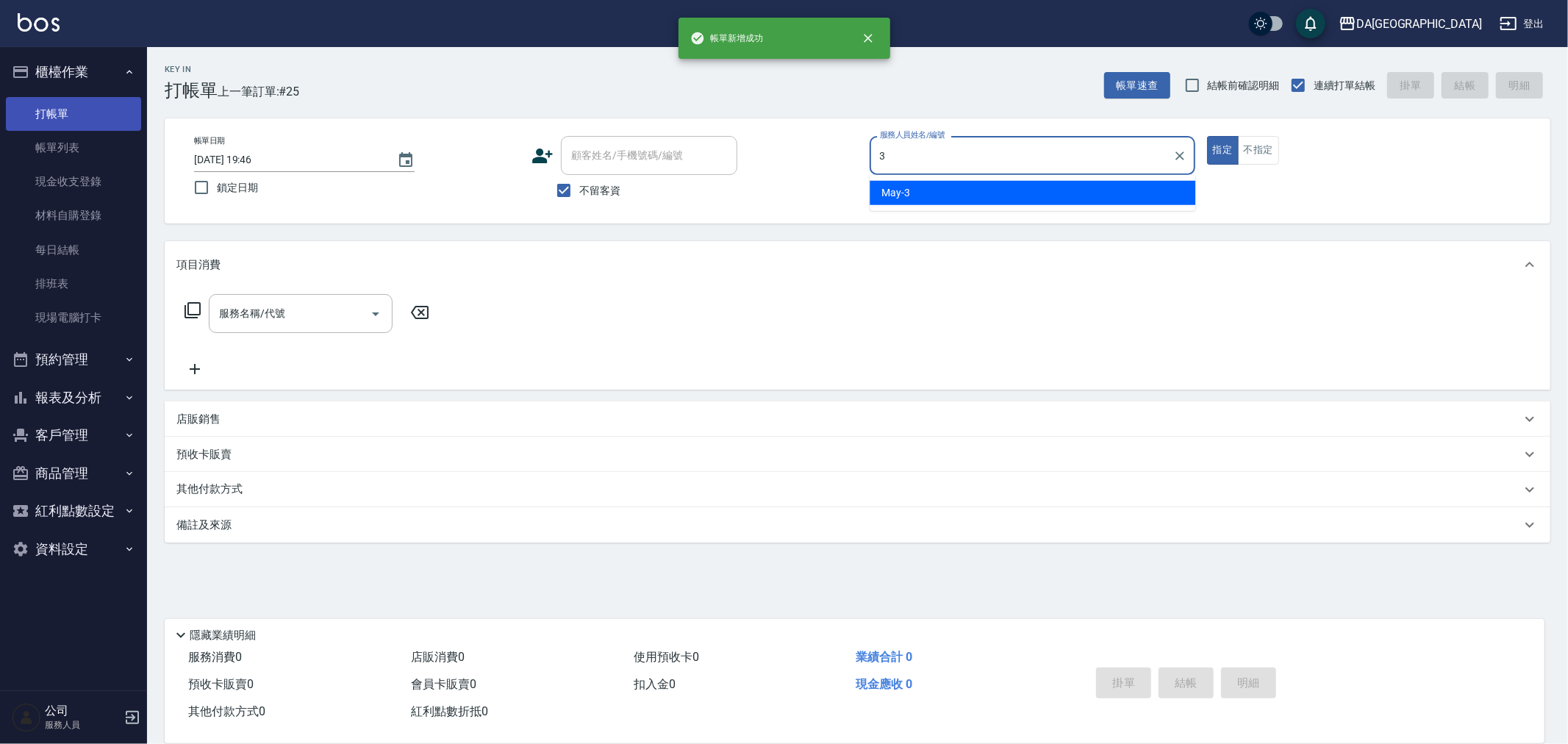
type input "May-3"
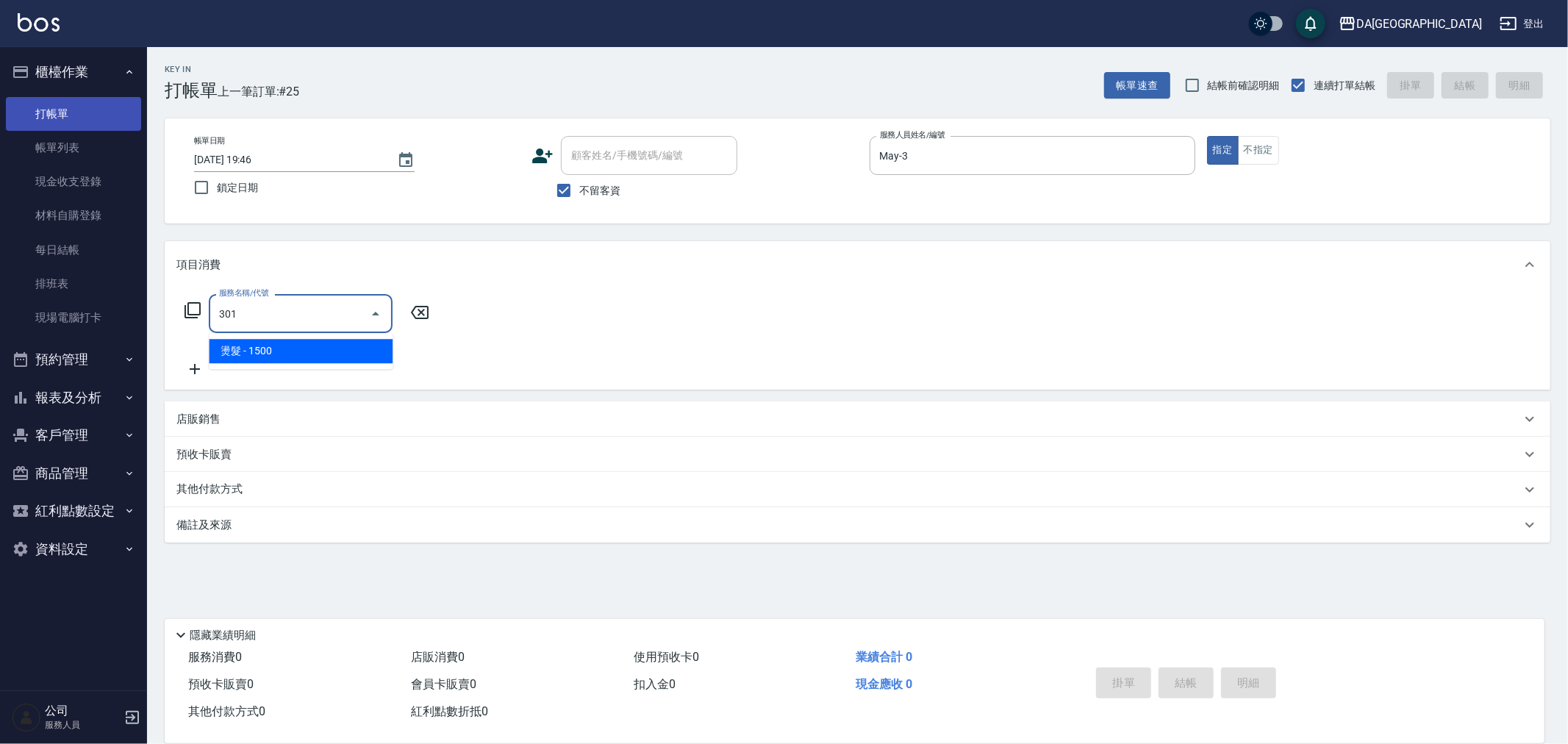
type input "燙髮(301)"
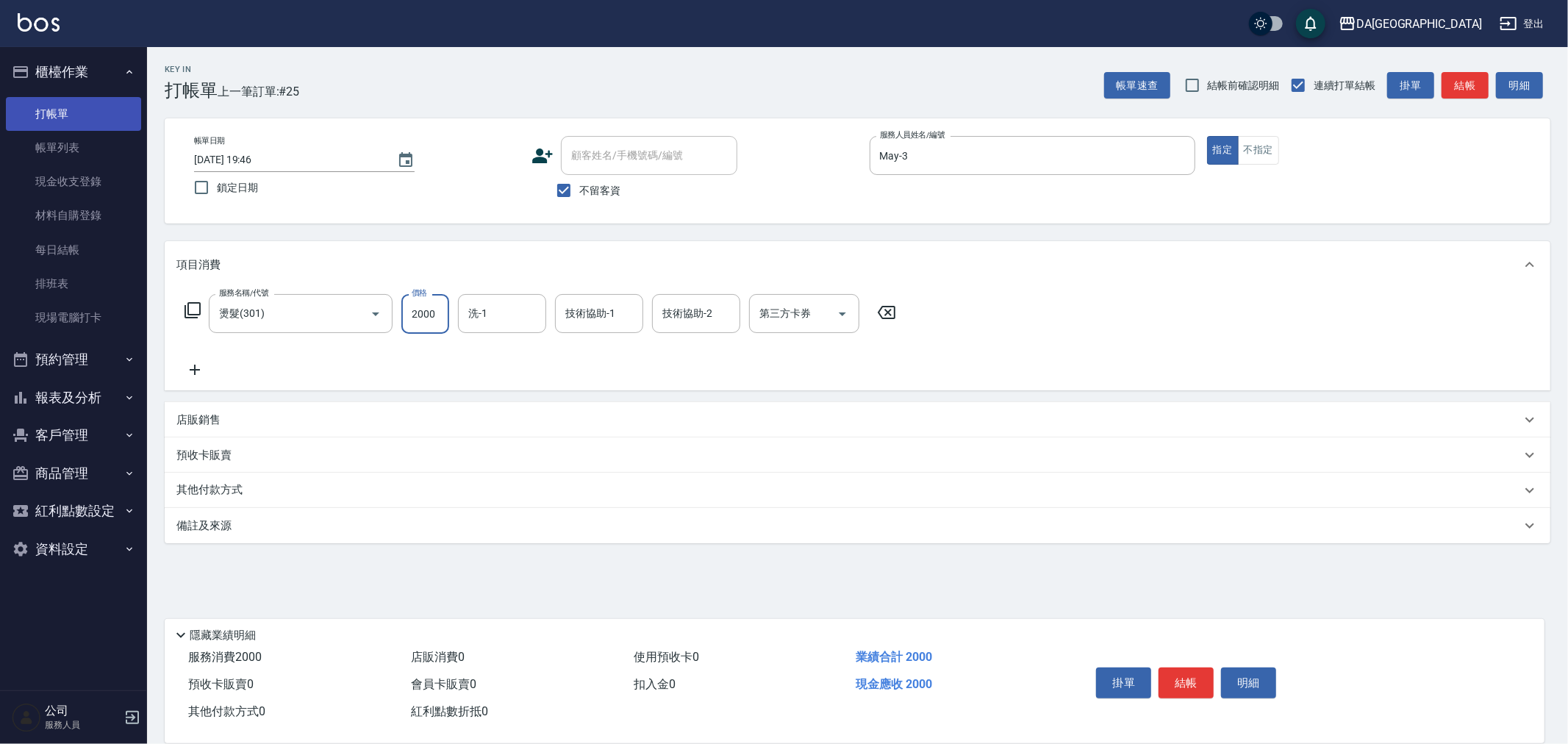
type input "2000"
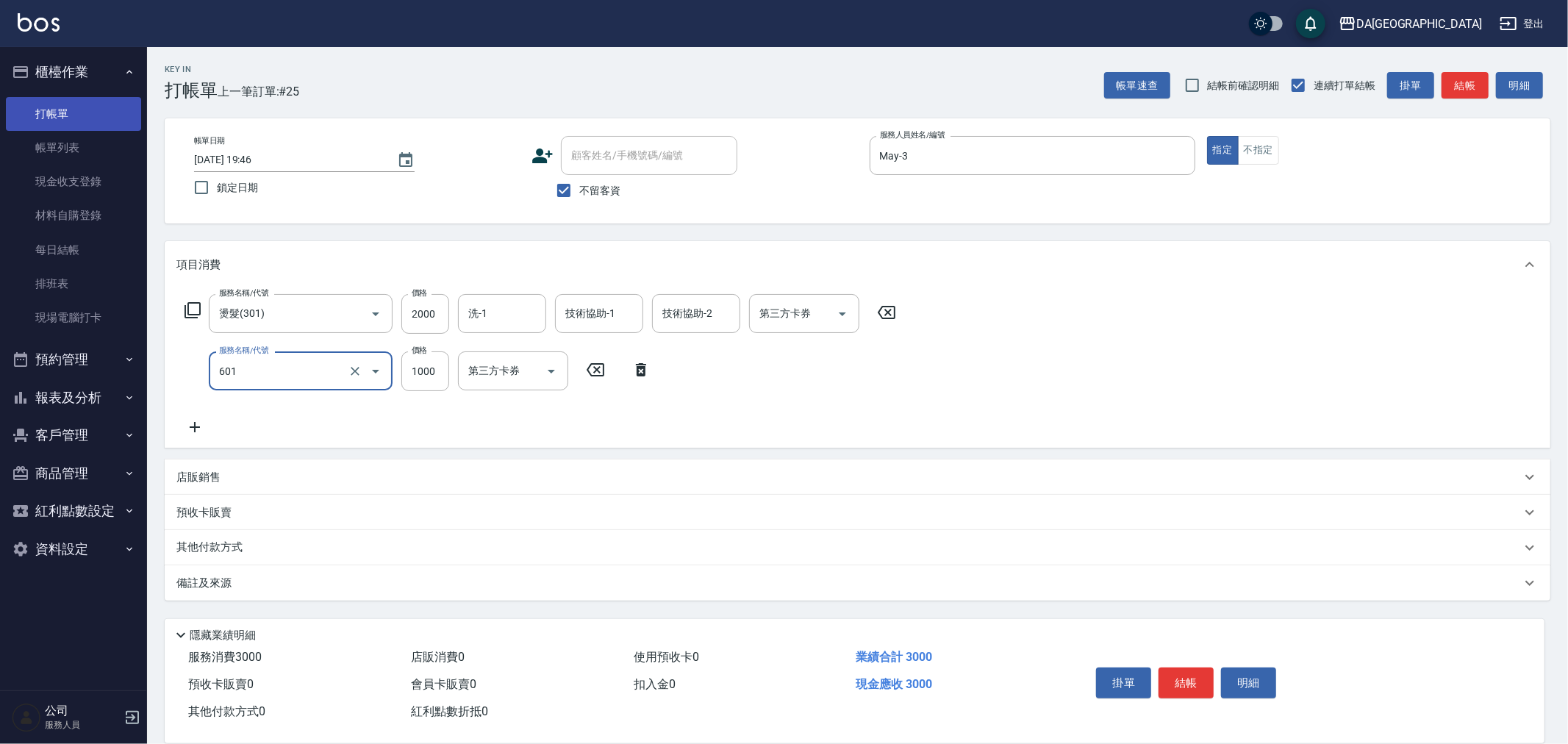
type input "自備護髮(1000上)(601)"
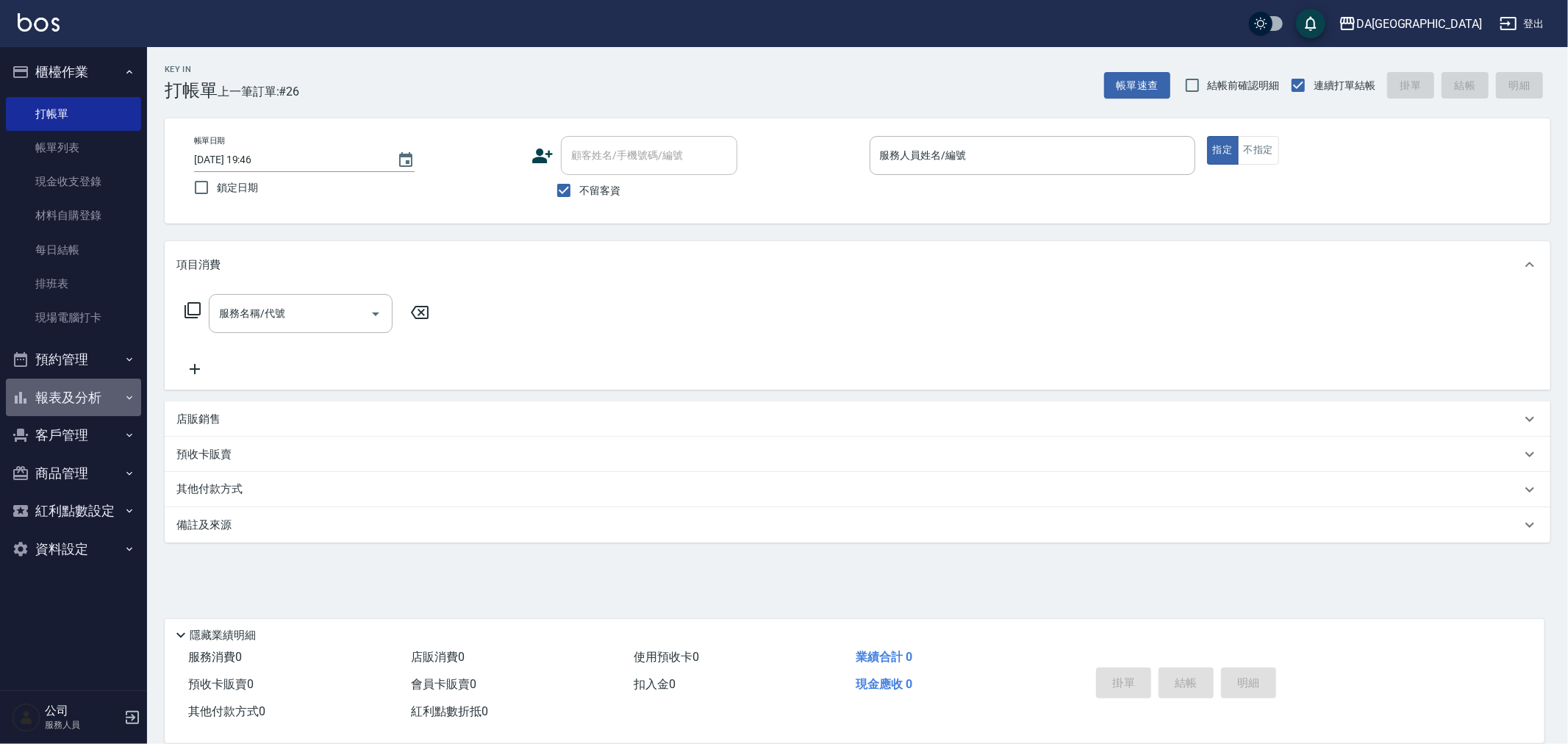
click at [48, 386] on button "報表及分析" at bounding box center [73, 397] width 135 height 38
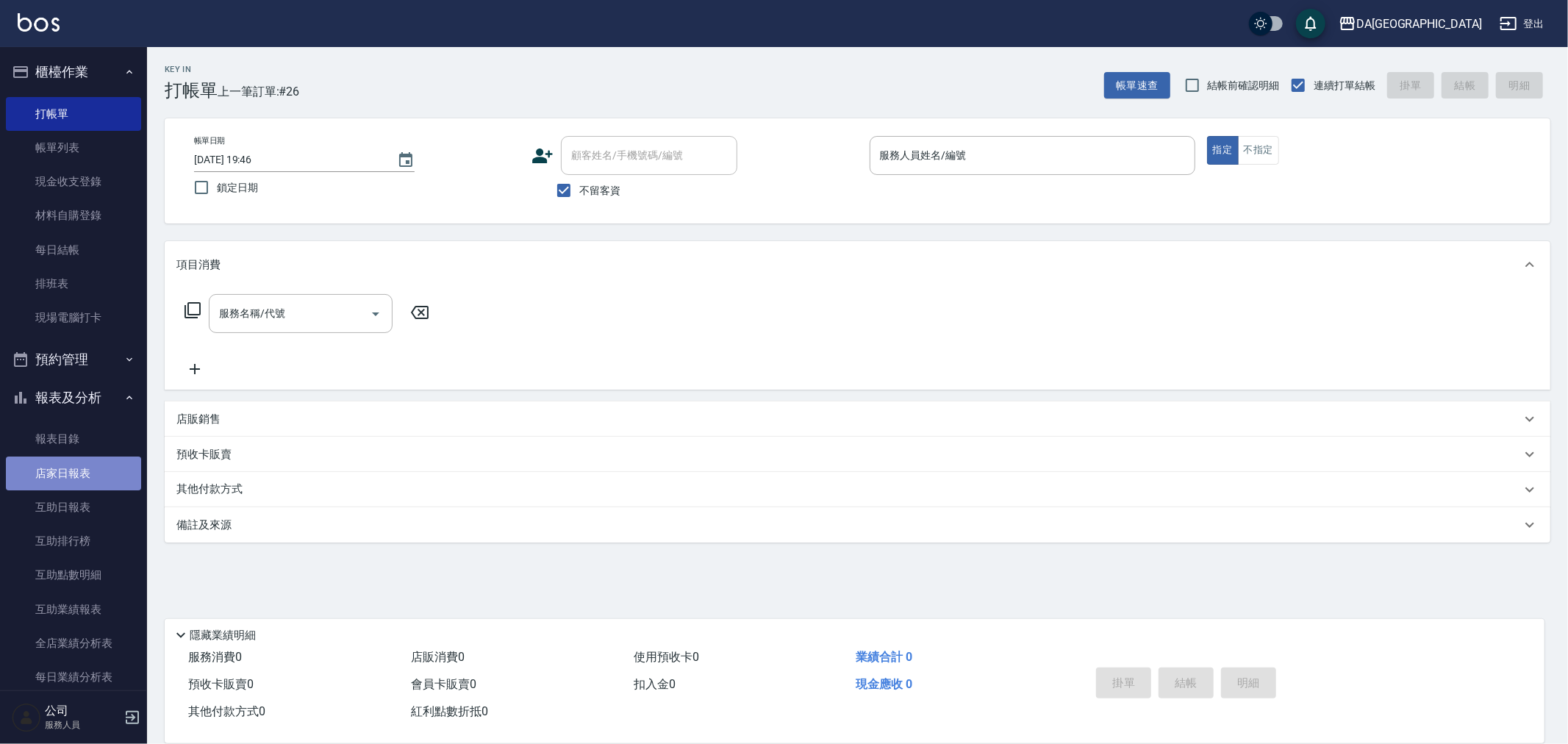
click at [108, 466] on link "店家日報表" at bounding box center [73, 473] width 135 height 34
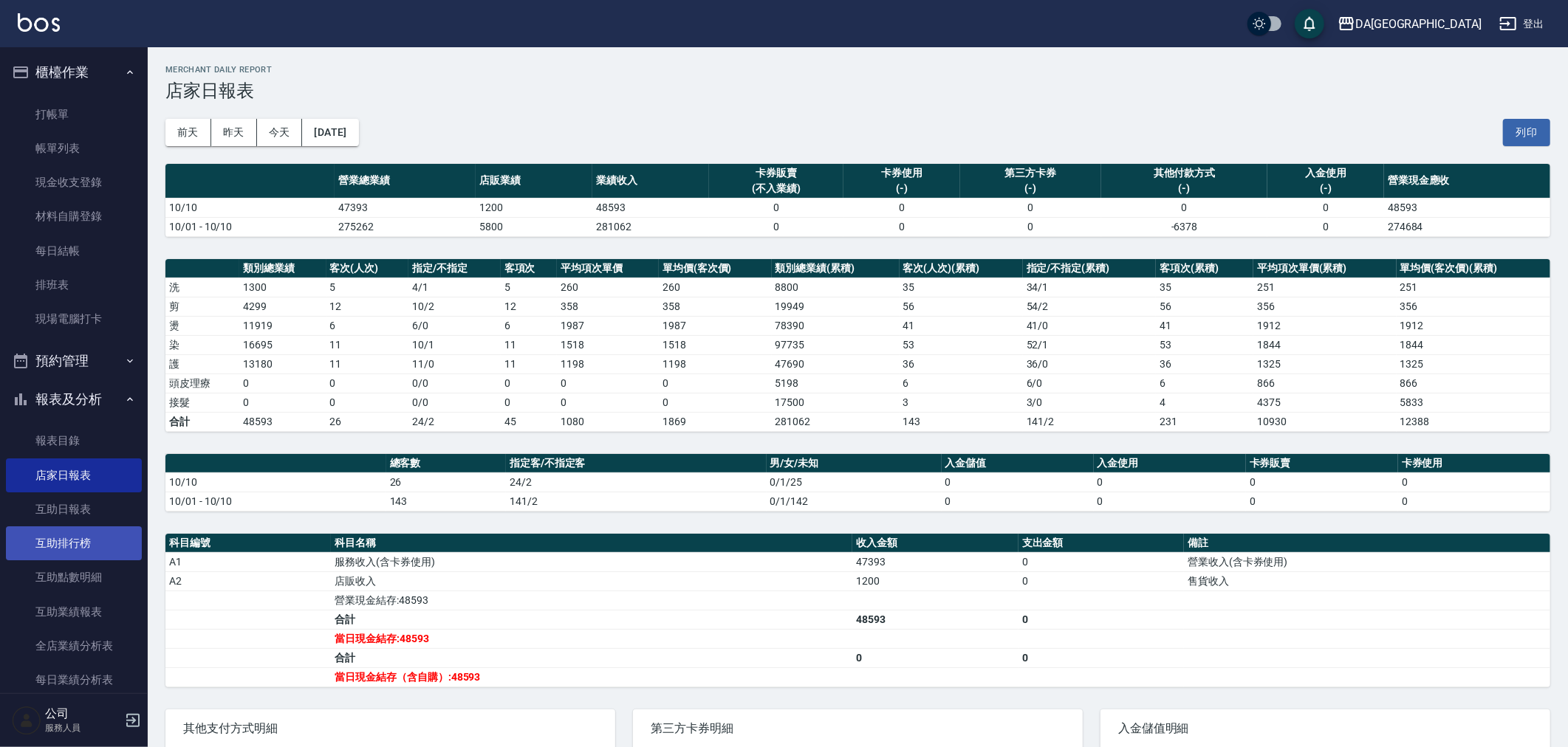
click at [78, 528] on link "互助排行榜" at bounding box center [73, 543] width 136 height 34
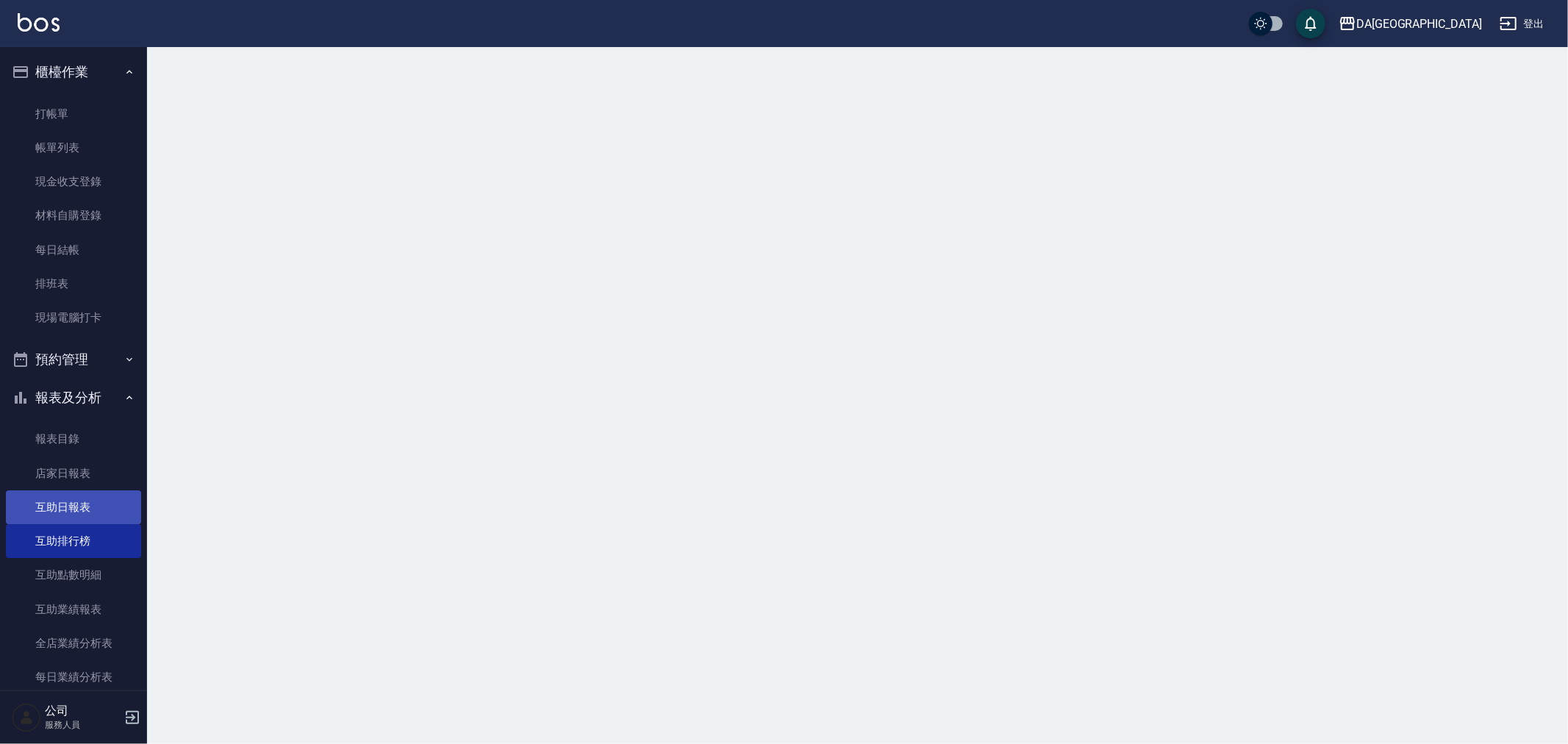
click at [82, 503] on link "互助日報表" at bounding box center [73, 507] width 135 height 34
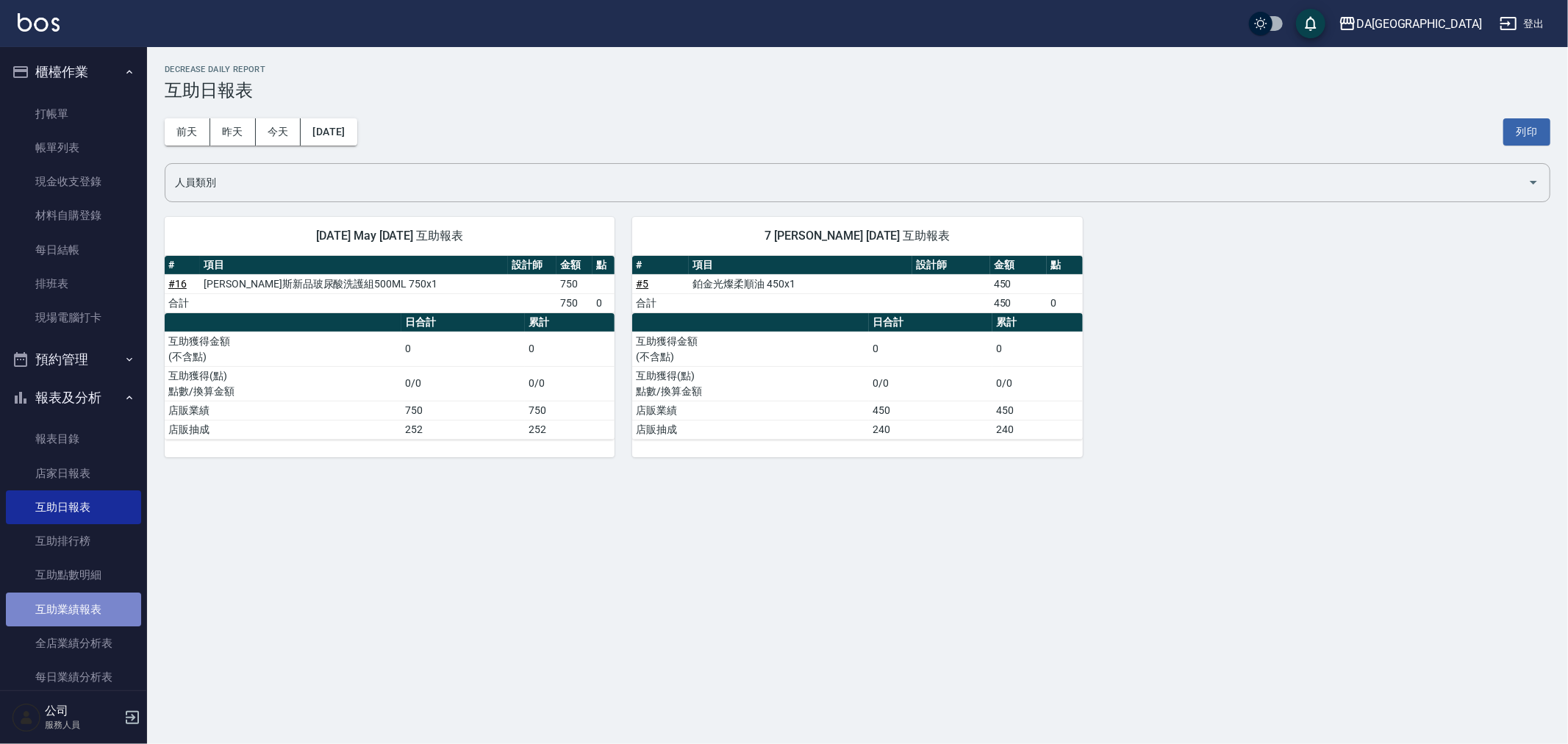
click at [99, 592] on link "互助業績報表" at bounding box center [73, 609] width 135 height 34
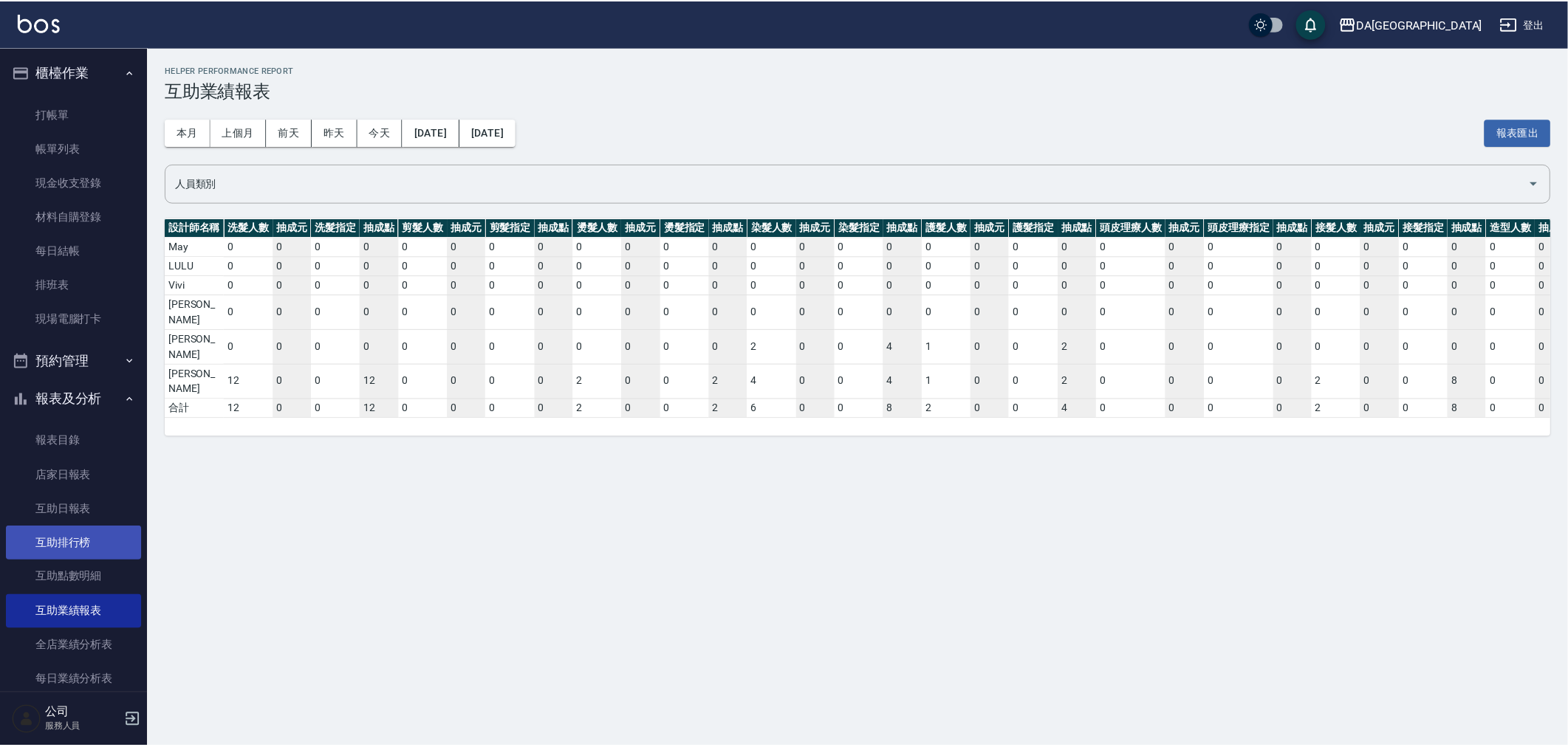
scroll to position [328, 0]
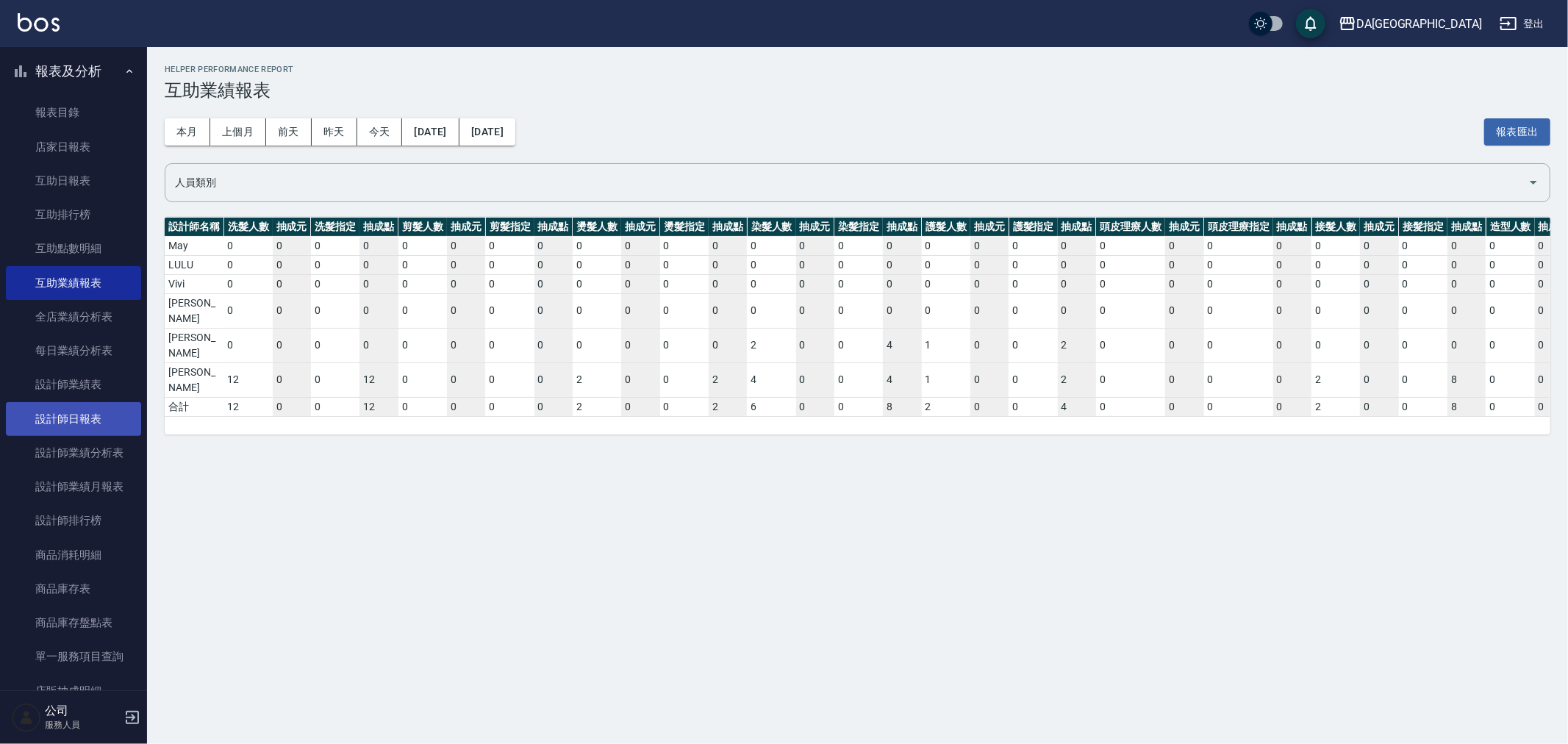
click at [79, 423] on link "設計師日報表" at bounding box center [73, 419] width 135 height 34
